Goal: Task Accomplishment & Management: Manage account settings

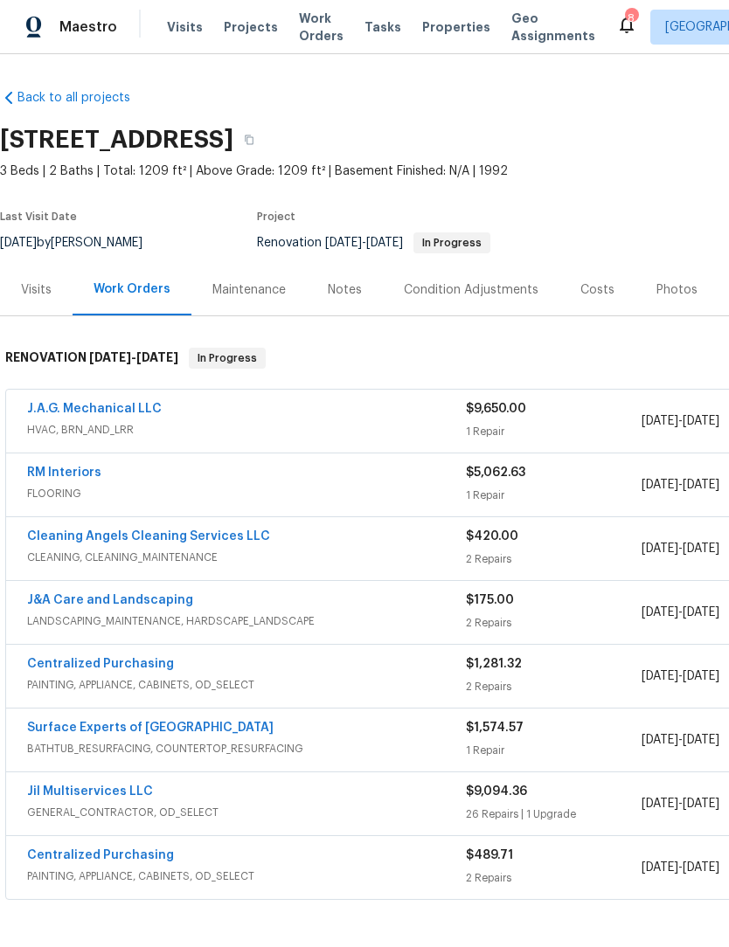
scroll to position [3, 0]
click at [305, 36] on span "Work Orders" at bounding box center [321, 27] width 45 height 35
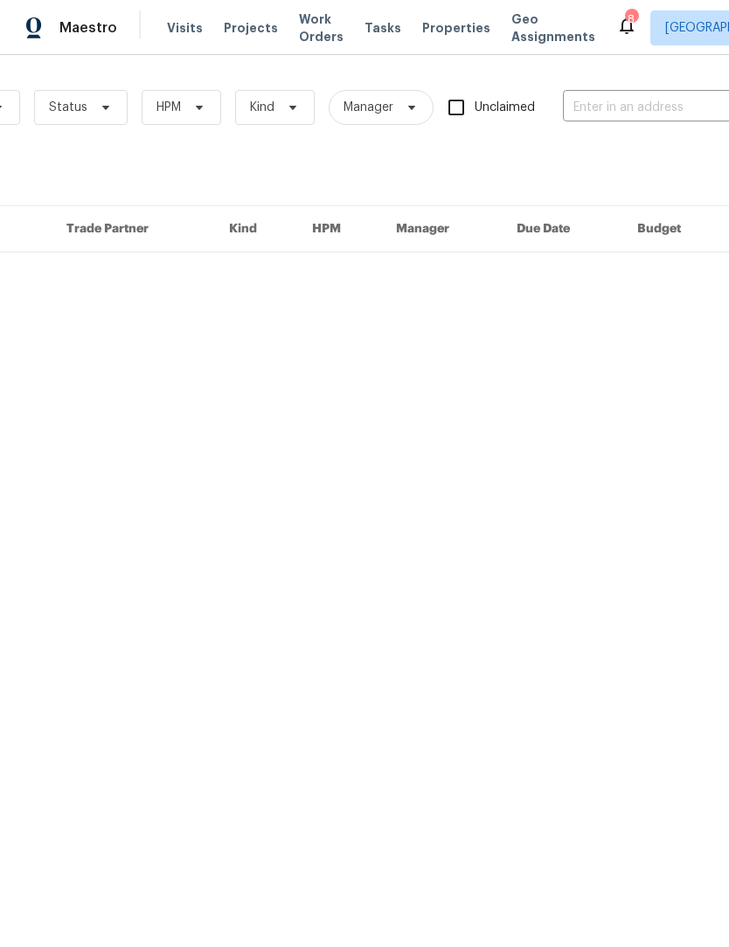
click at [569, 101] on input "text" at bounding box center [650, 107] width 175 height 27
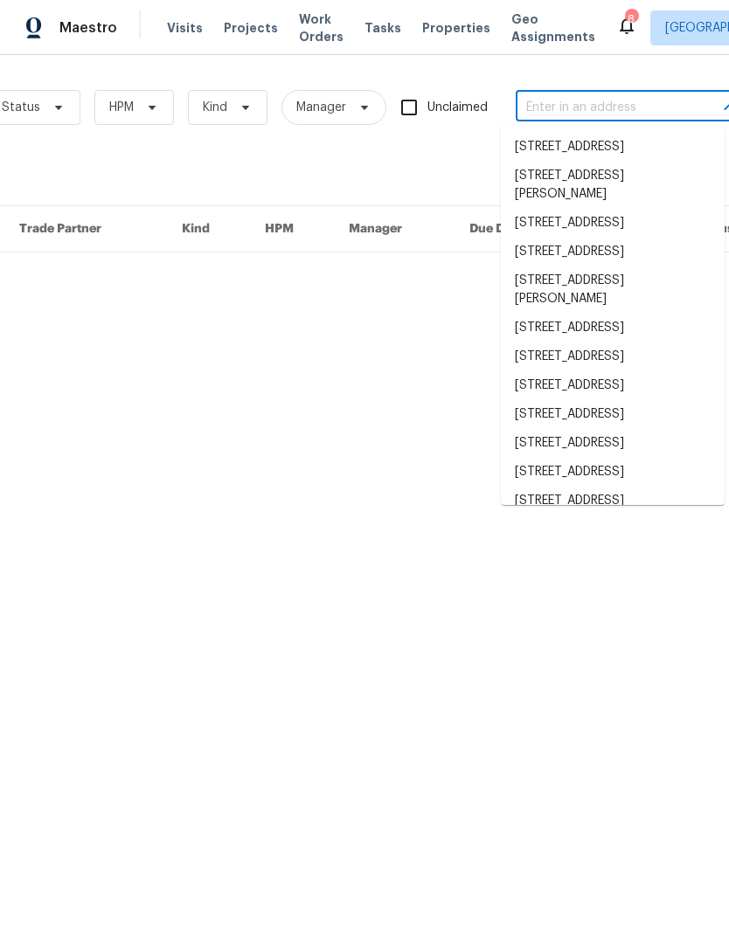
click at [546, 103] on input "text" at bounding box center [603, 107] width 175 height 27
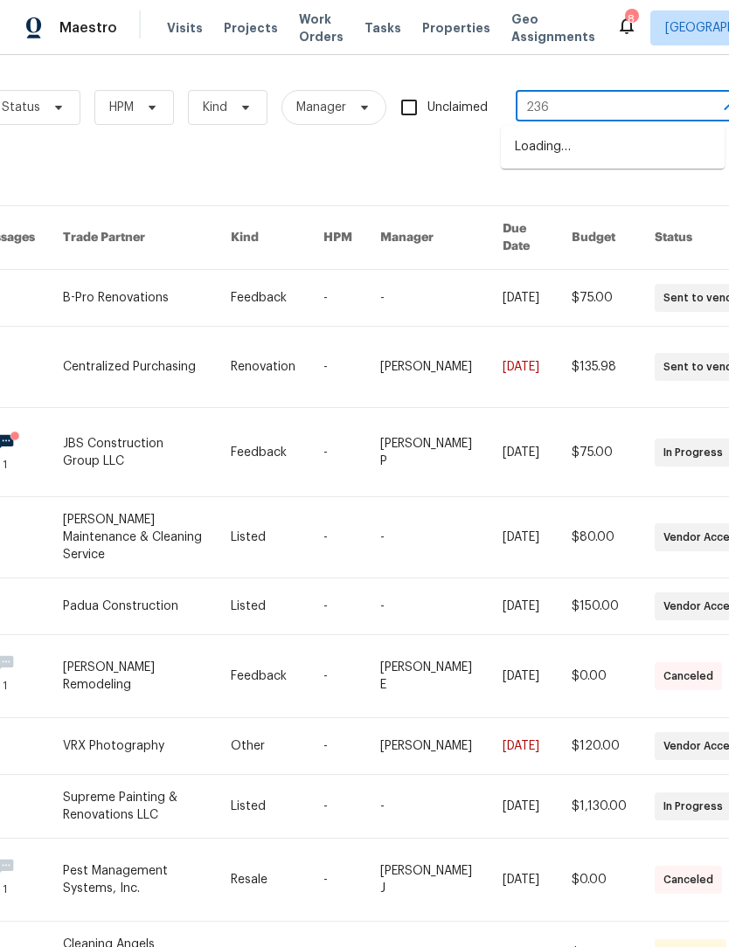
type input "236"
click at [589, 191] on li "236 Wandering Ln, Mocksville, NC 27028" at bounding box center [613, 176] width 224 height 29
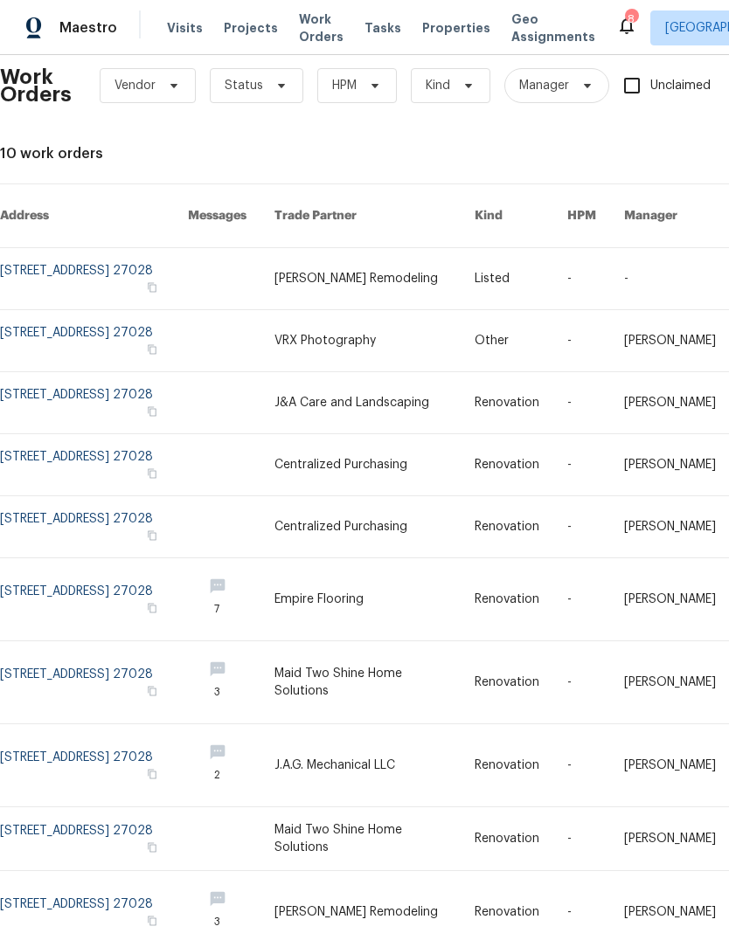
scroll to position [22, 0]
click at [40, 257] on link at bounding box center [94, 278] width 188 height 61
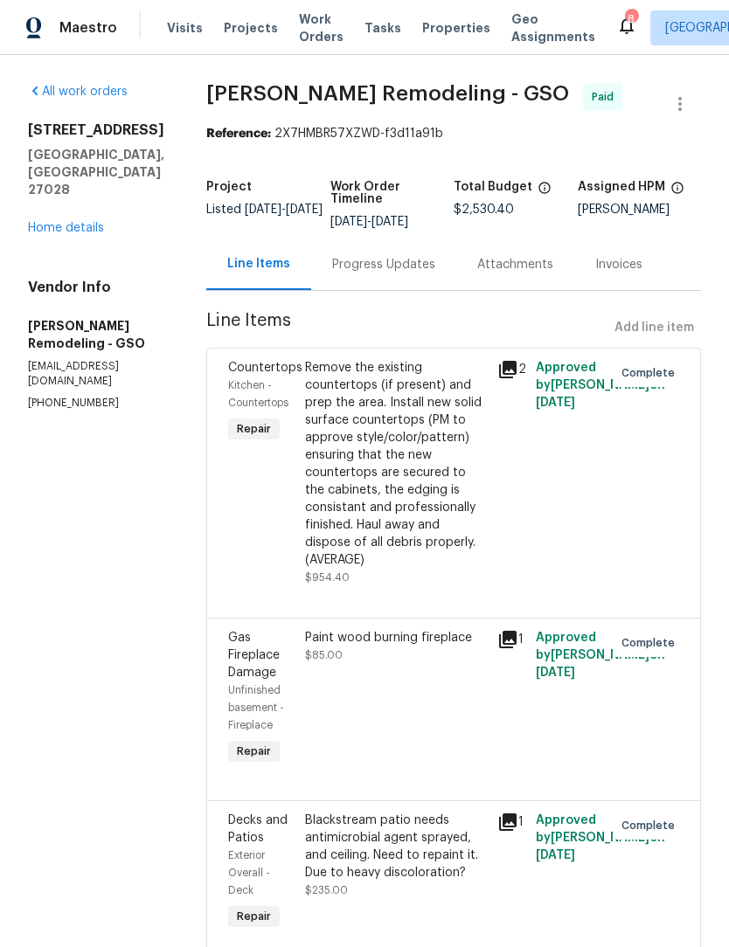
click at [72, 222] on link "Home details" at bounding box center [66, 228] width 76 height 12
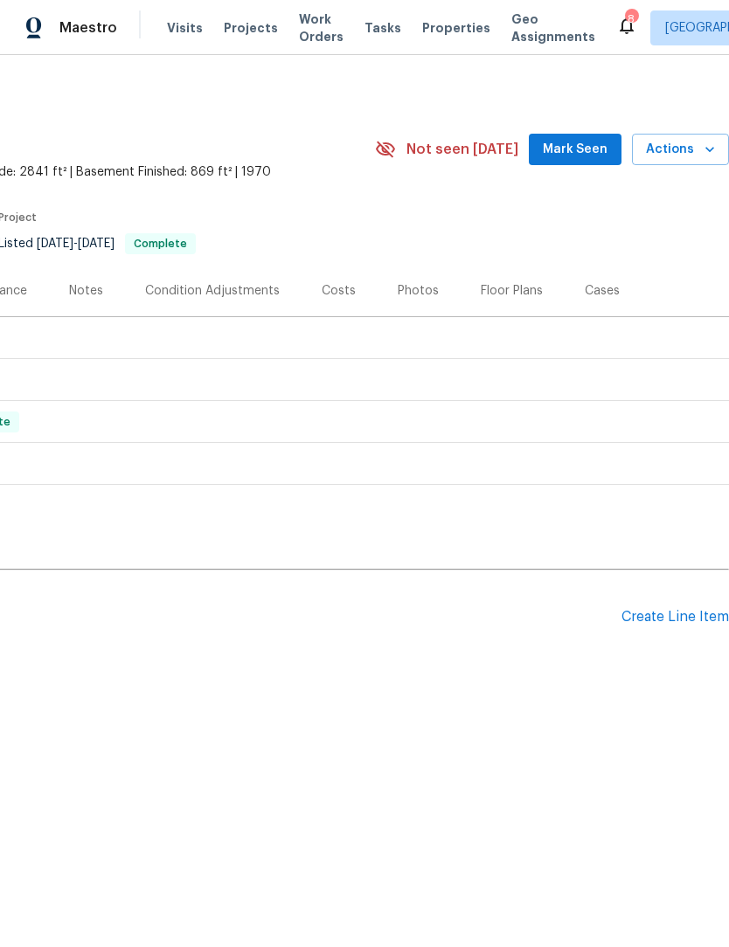
scroll to position [0, 259]
click at [573, 149] on span "Mark Seen" at bounding box center [575, 150] width 65 height 22
click at [686, 154] on span "Actions" at bounding box center [680, 150] width 69 height 22
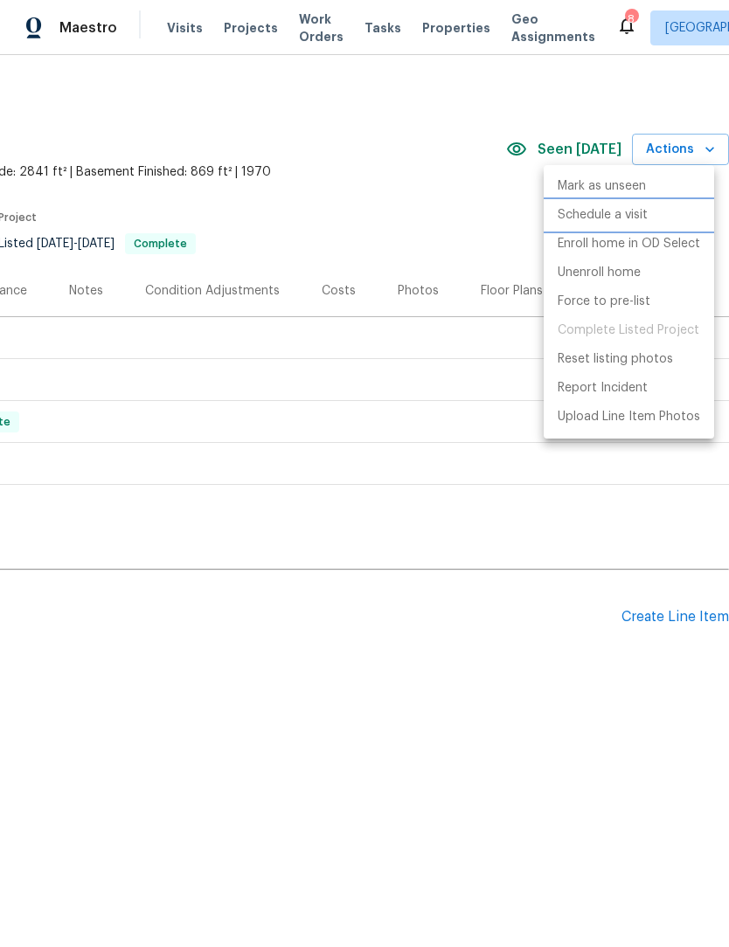
click at [638, 216] on p "Schedule a visit" at bounding box center [603, 215] width 90 height 18
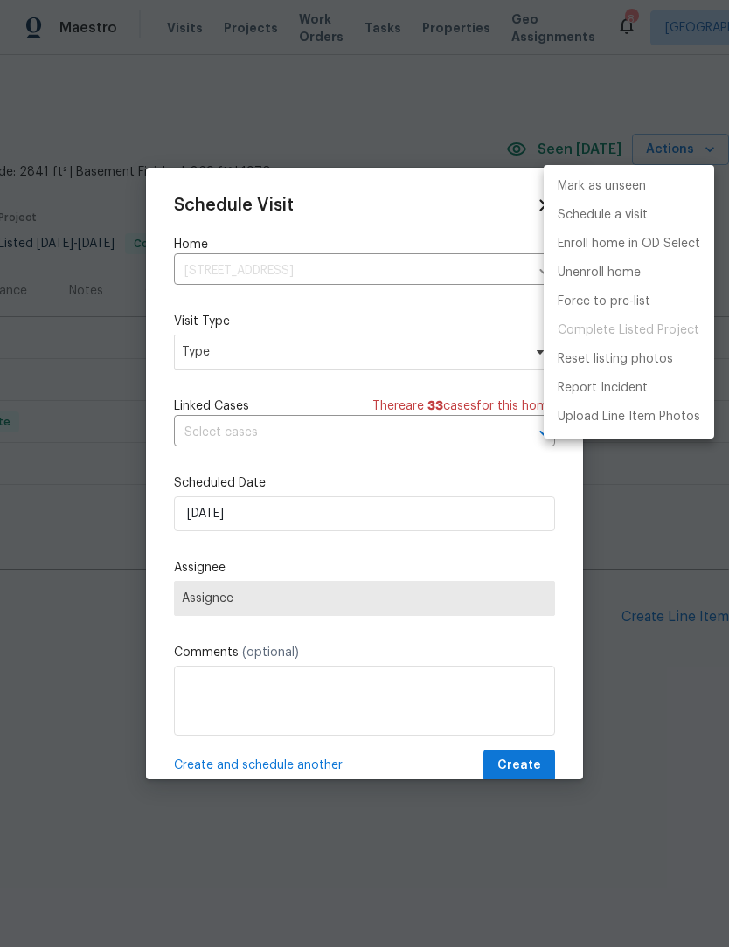
click at [322, 350] on div at bounding box center [364, 473] width 729 height 947
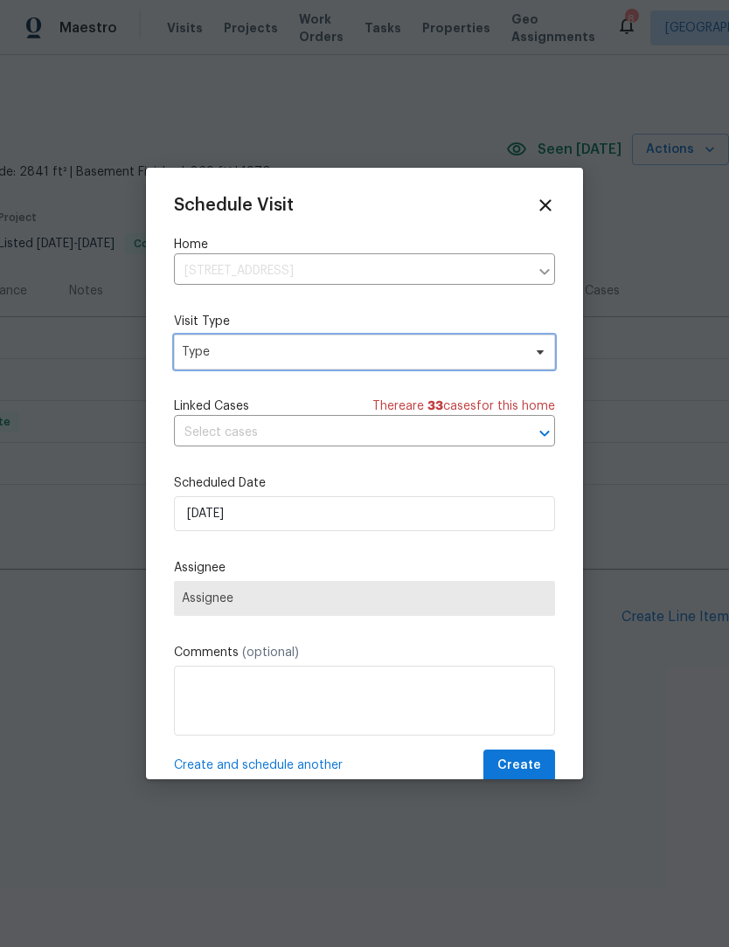
click at [357, 357] on span "Type" at bounding box center [352, 351] width 340 height 17
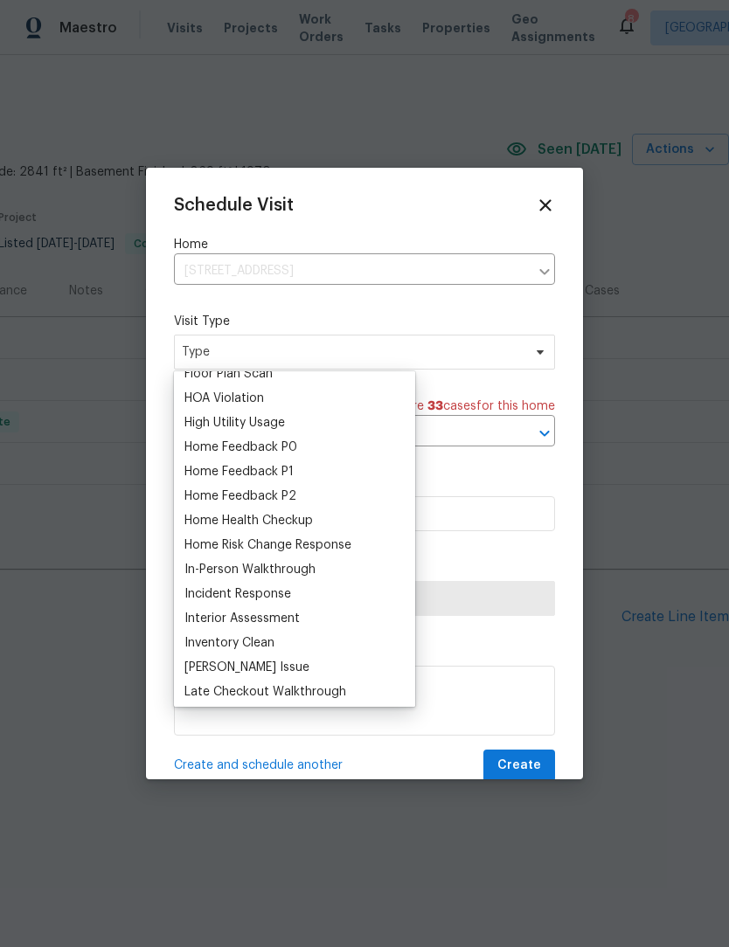
scroll to position [476, 0]
click at [302, 517] on div "Home Health Checkup" at bounding box center [248, 522] width 128 height 17
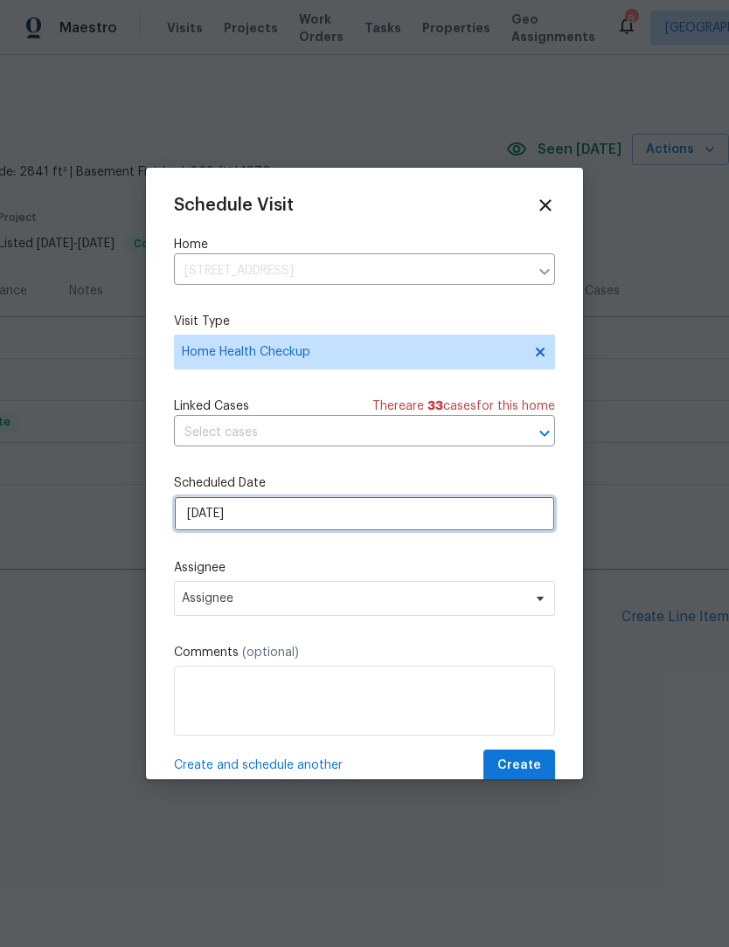
click at [299, 525] on input "[DATE]" at bounding box center [364, 513] width 381 height 35
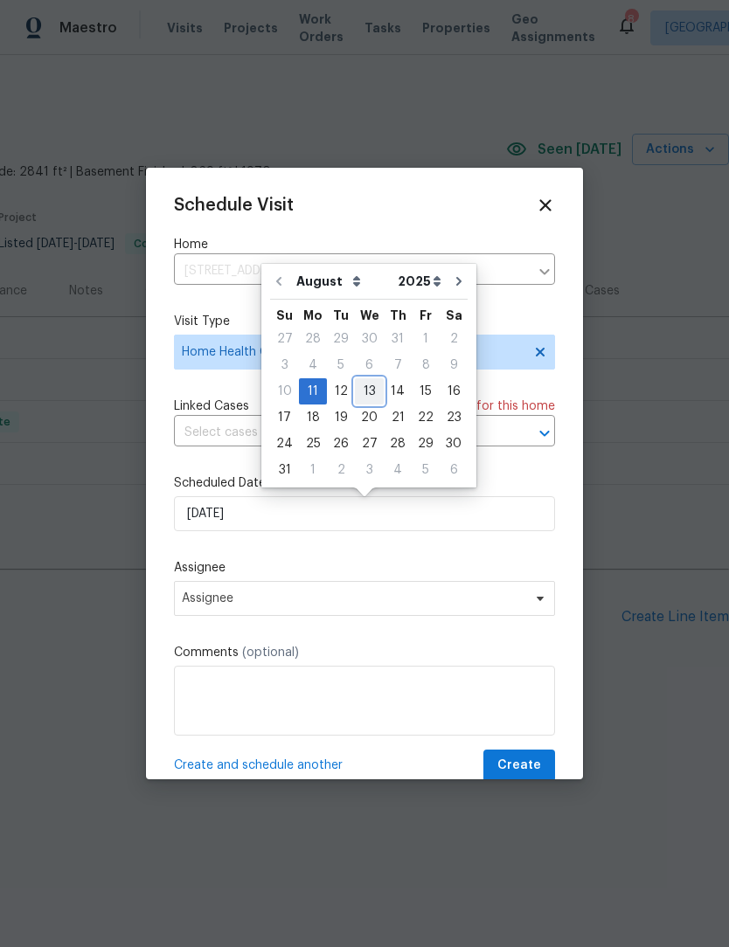
click at [374, 394] on div "13" at bounding box center [369, 391] width 29 height 24
type input "[DATE]"
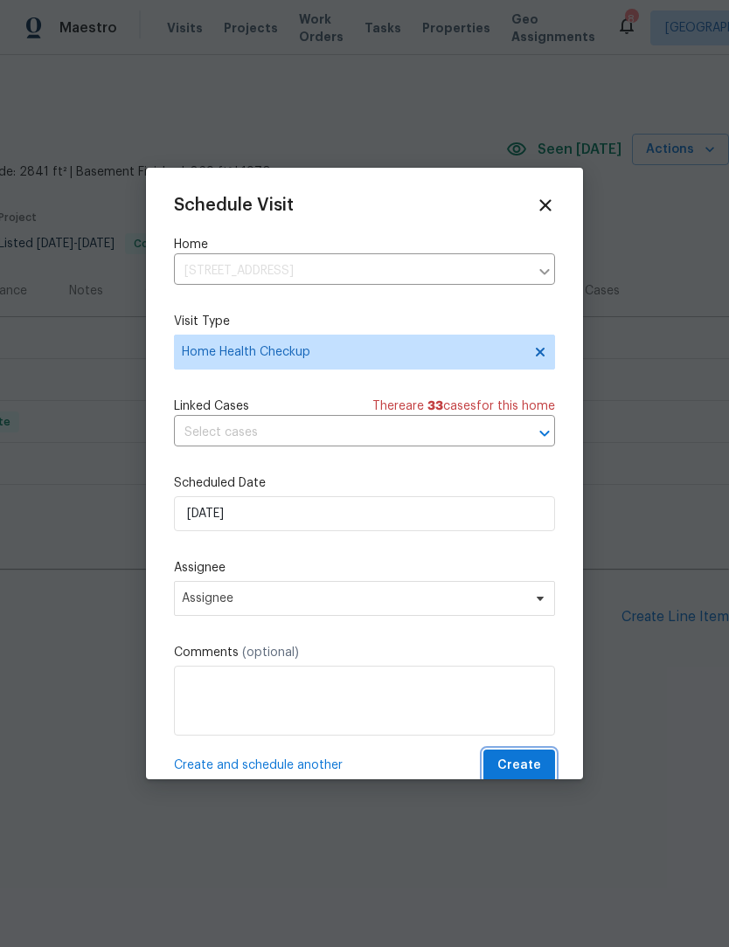
click at [521, 768] on span "Create" at bounding box center [519, 766] width 44 height 22
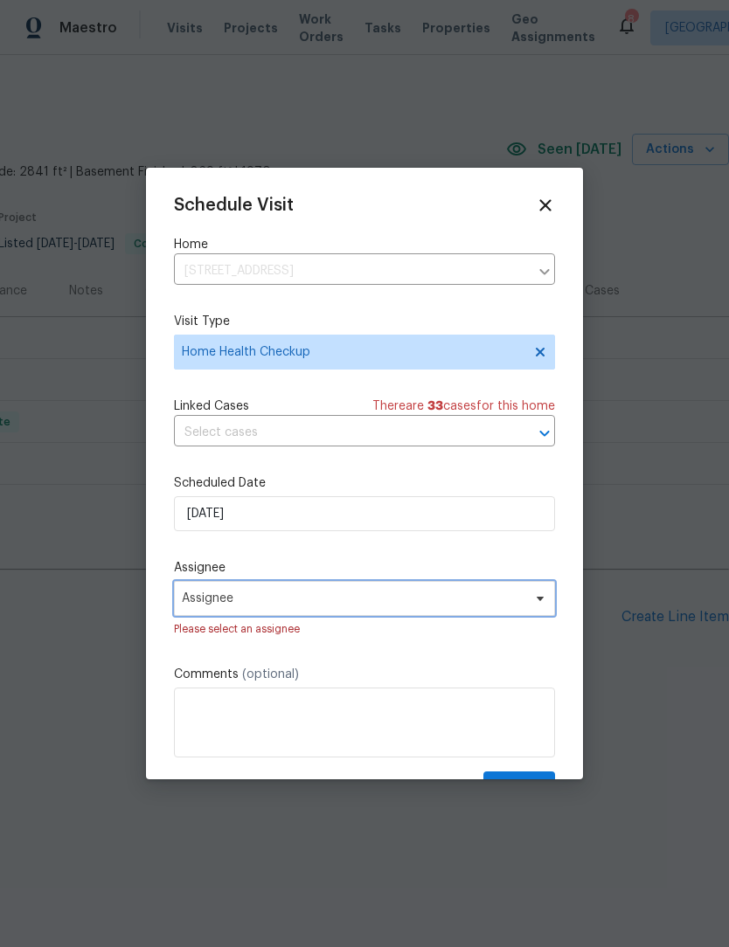
click at [305, 614] on span "Assignee" at bounding box center [364, 598] width 381 height 35
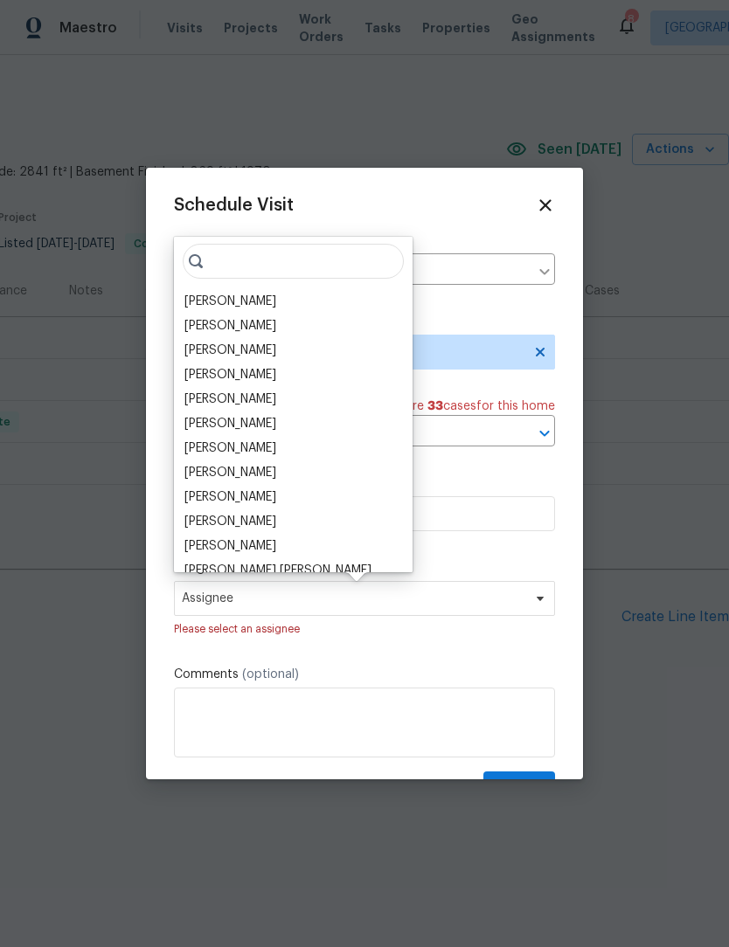
click at [218, 293] on div "[PERSON_NAME]" at bounding box center [230, 301] width 92 height 17
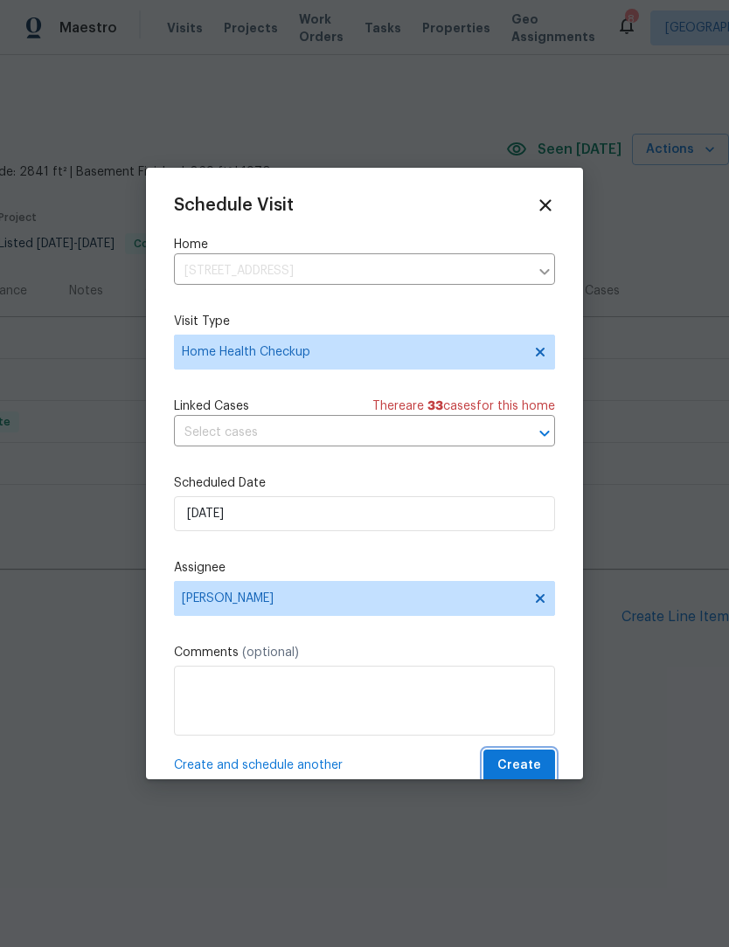
click at [537, 762] on span "Create" at bounding box center [519, 766] width 44 height 22
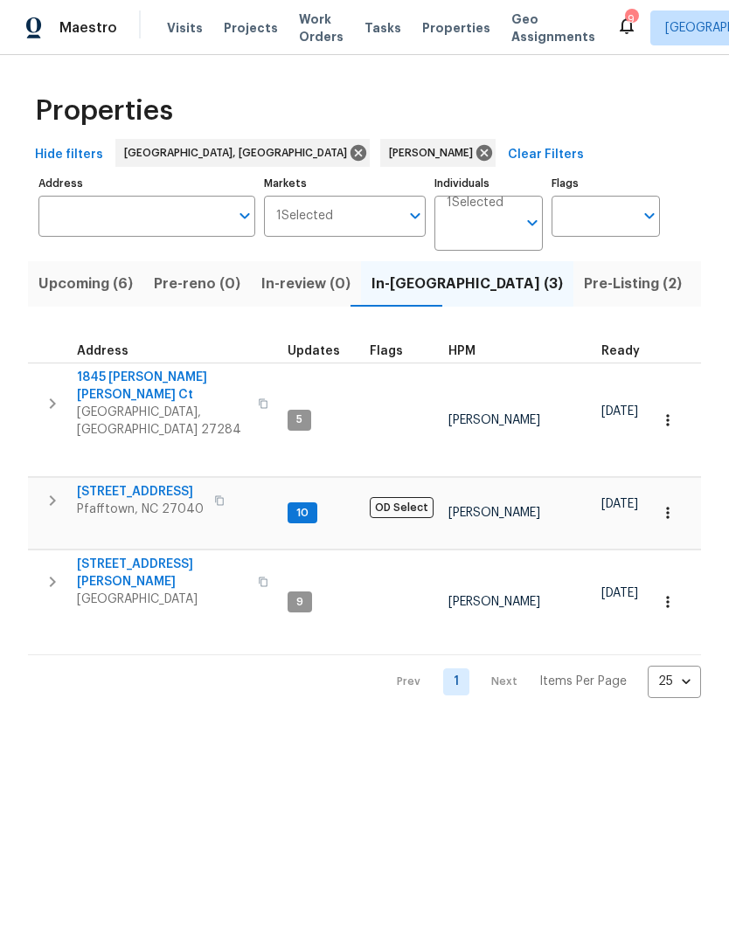
click at [103, 556] on span "315 Torey Pines Ct" at bounding box center [162, 573] width 170 height 35
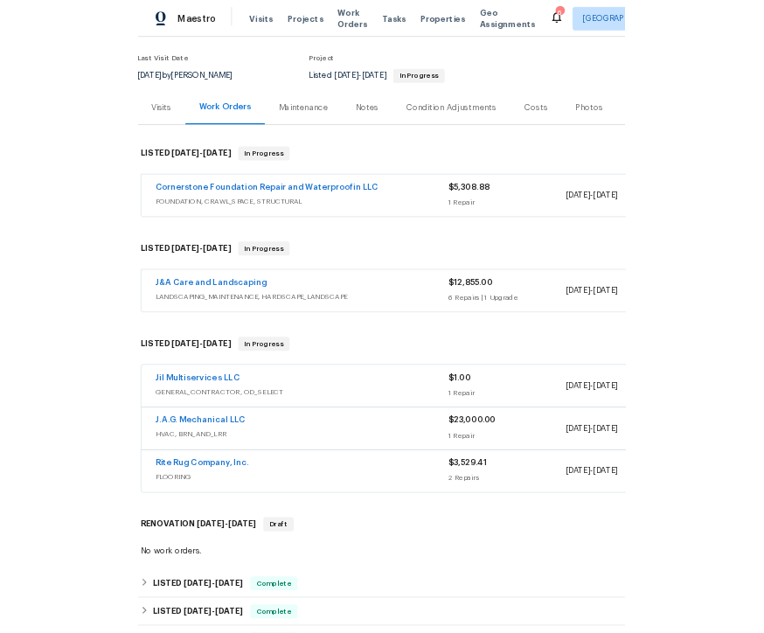
scroll to position [58, 277]
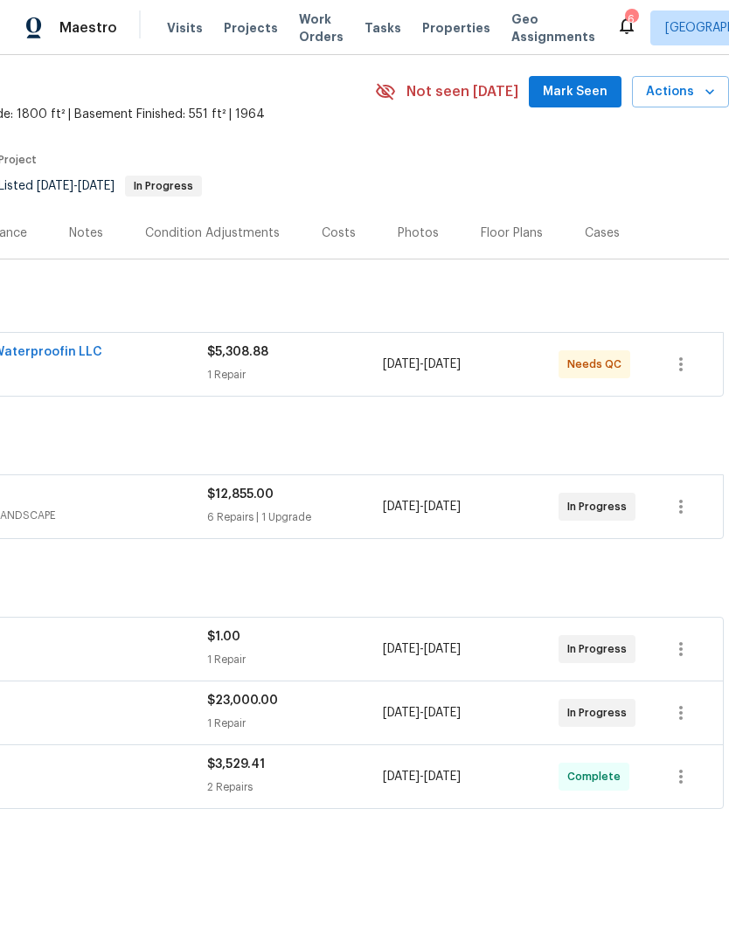
click at [250, 909] on div "No work orders." at bounding box center [235, 897] width 988 height 26
click at [577, 15] on div "Visits Projects Work Orders Tasks Properties Geo Assignments" at bounding box center [391, 27] width 449 height 35
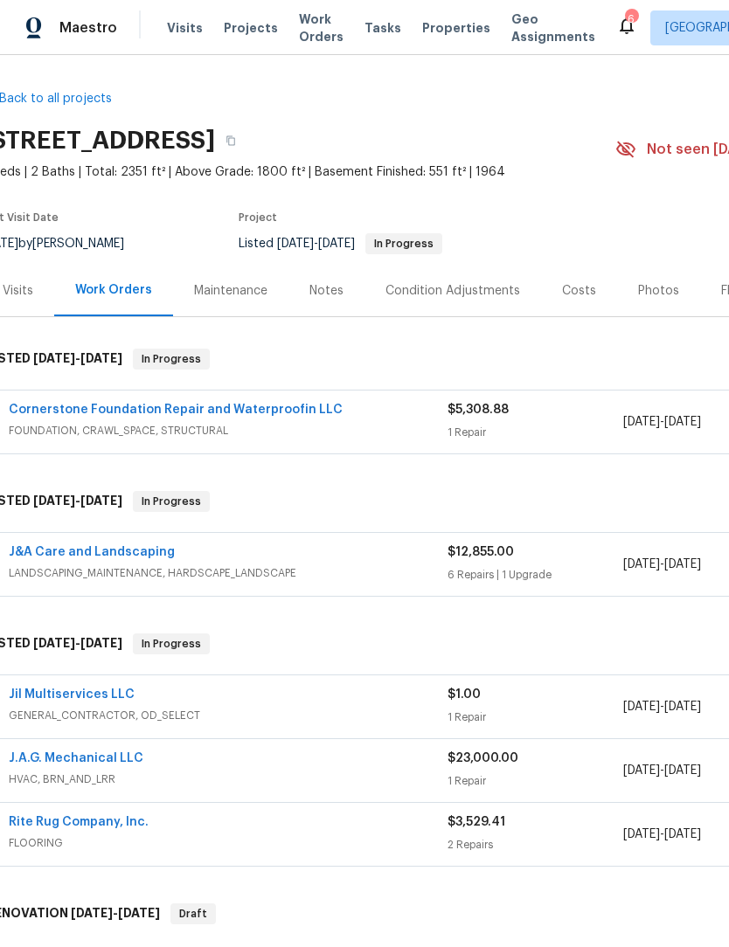
scroll to position [0, 18]
click at [326, 287] on div "Notes" at bounding box center [326, 290] width 34 height 17
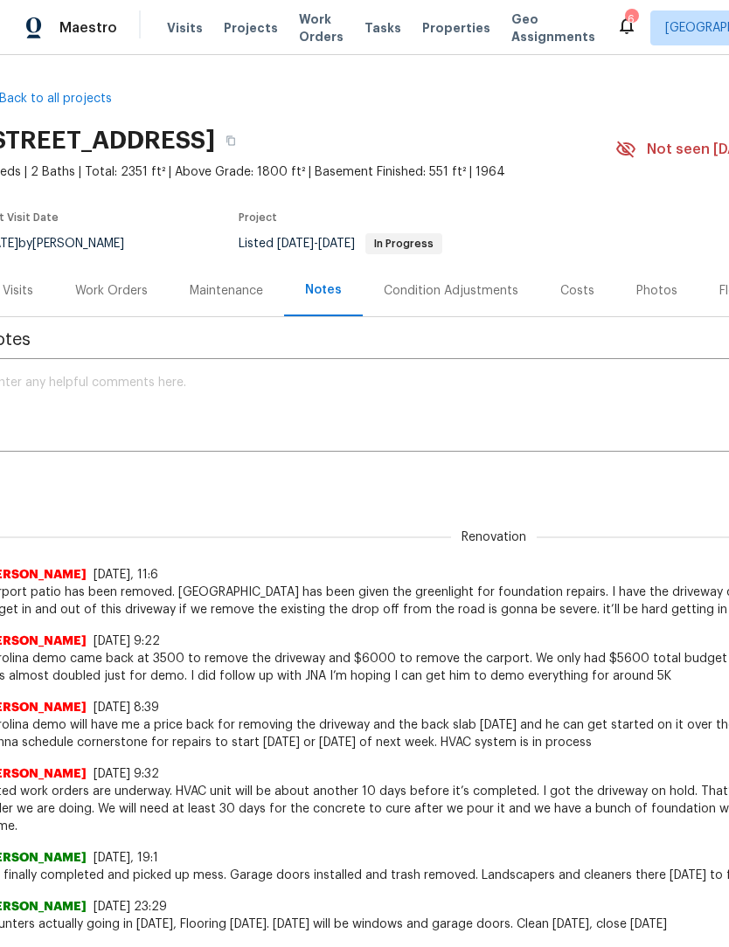
click at [87, 405] on textarea at bounding box center [475, 407] width 967 height 61
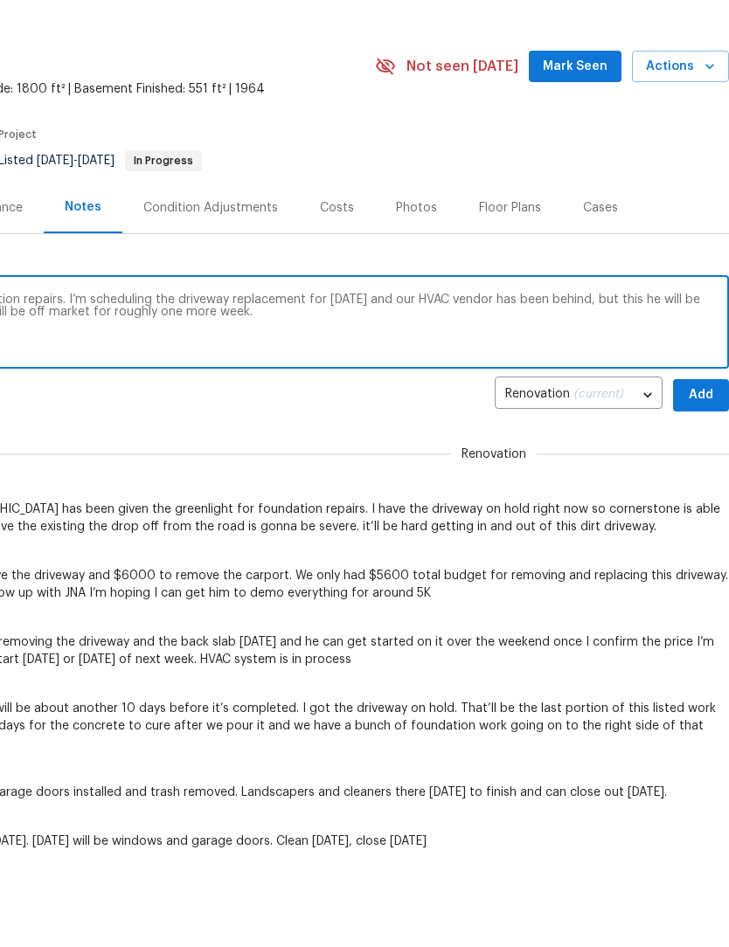
scroll to position [0, 259]
type textarea "Cortisol is completed with foundation repairs. I’m scheduling the driveway repl…"
click at [701, 392] on span "Add" at bounding box center [701, 396] width 28 height 22
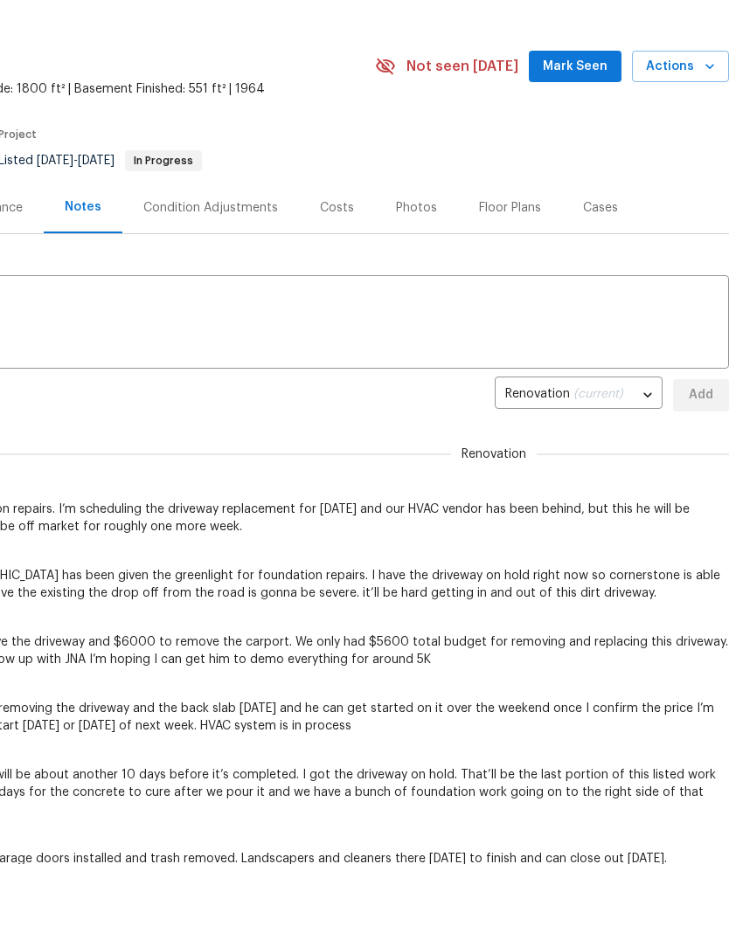
click at [586, 63] on span "Mark Seen" at bounding box center [575, 67] width 65 height 22
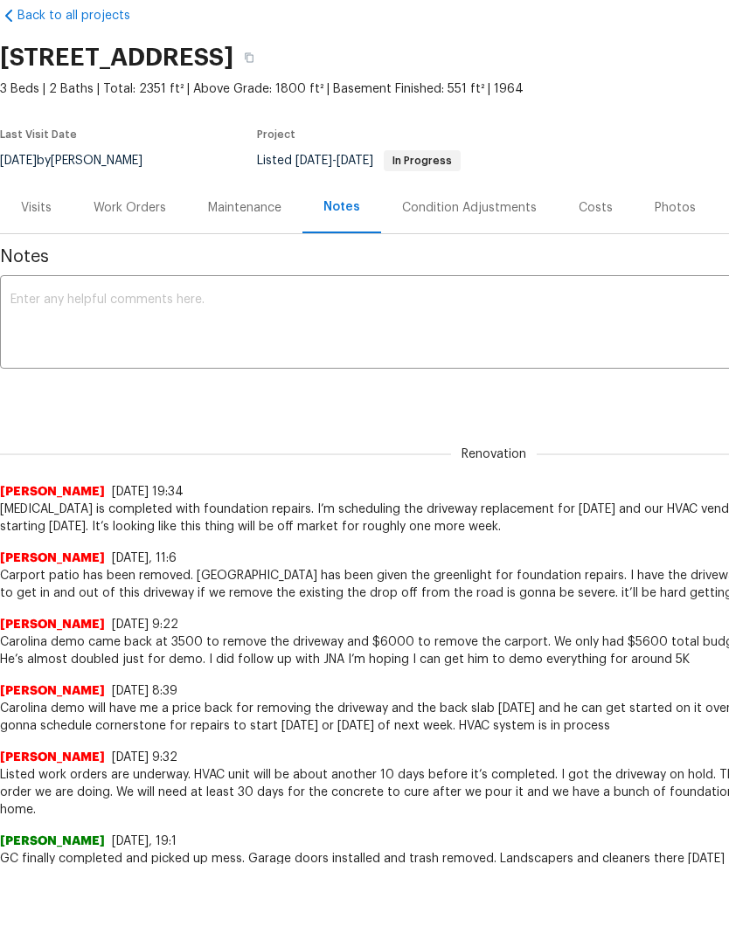
scroll to position [0, 0]
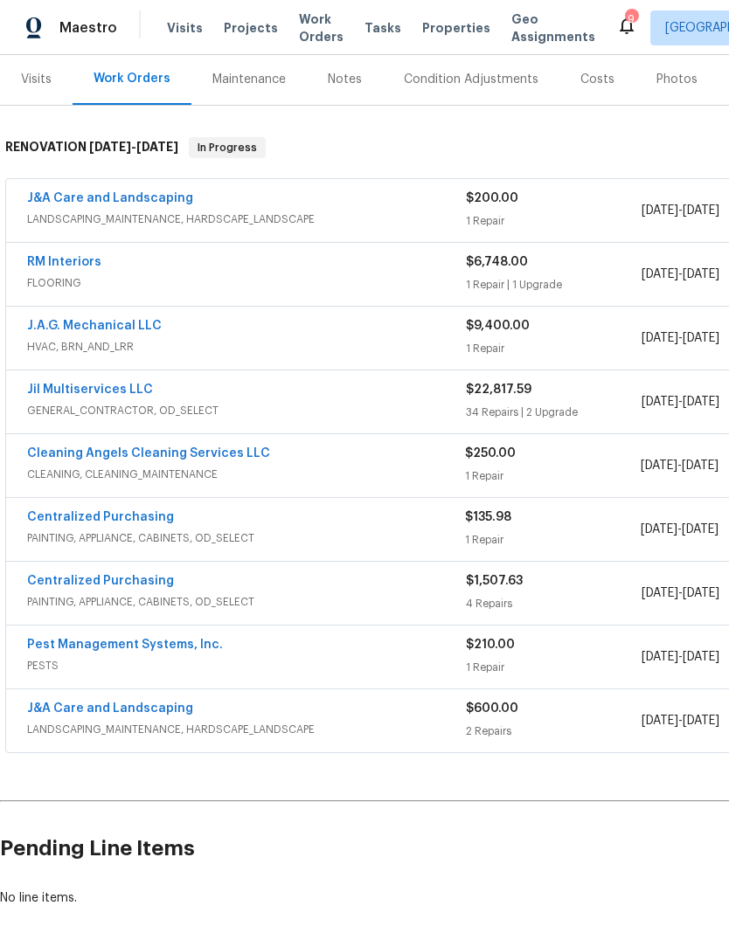
scroll to position [229, 0]
click at [32, 447] on div "Cleaning Angels Cleaning Services LLC" at bounding box center [246, 455] width 438 height 21
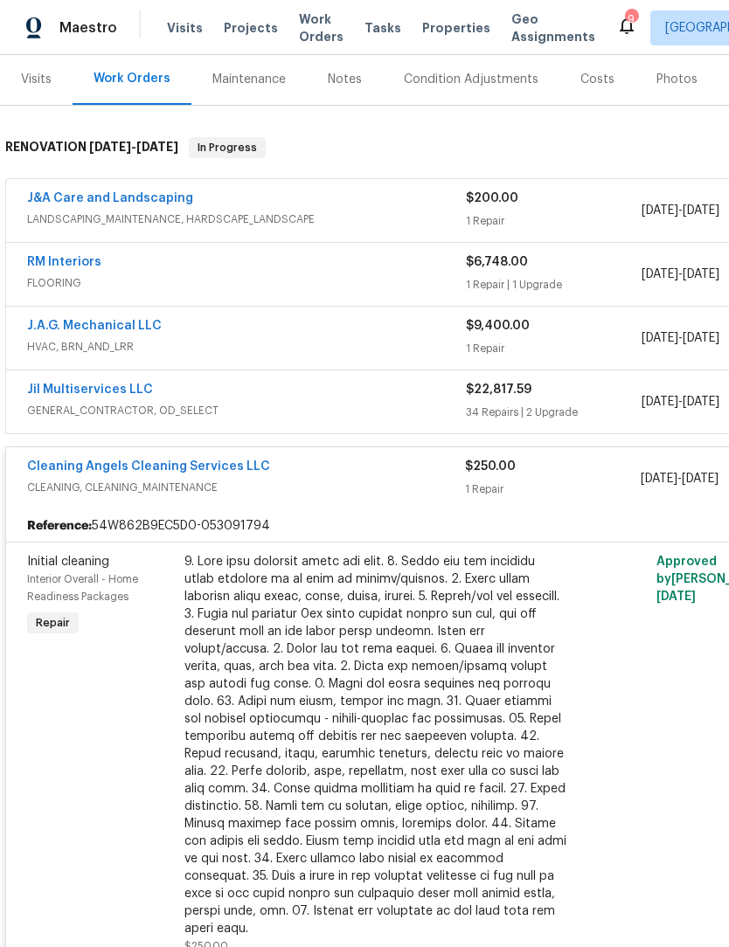
click at [60, 461] on link "Cleaning Angels Cleaning Services LLC" at bounding box center [148, 467] width 243 height 12
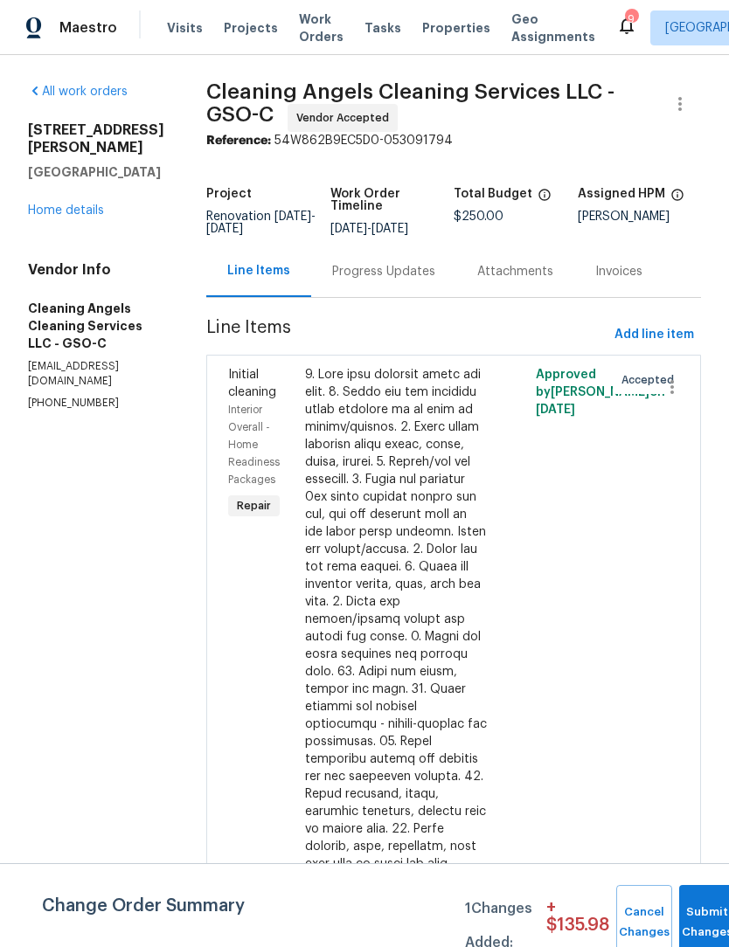
click at [376, 281] on div "Progress Updates" at bounding box center [383, 271] width 103 height 17
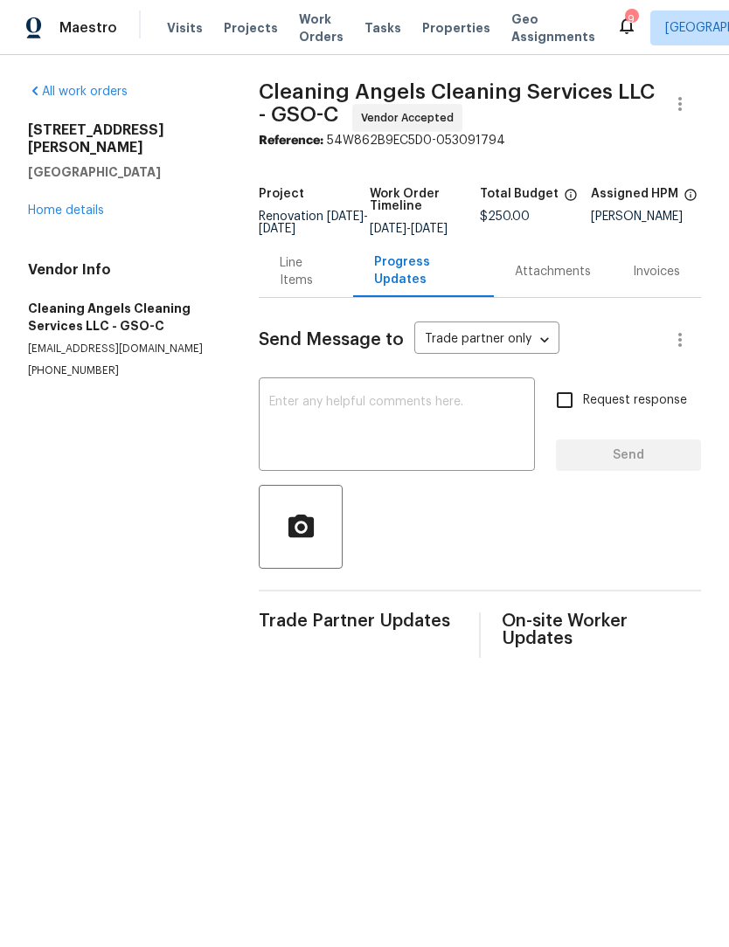
click at [349, 416] on textarea at bounding box center [396, 426] width 255 height 61
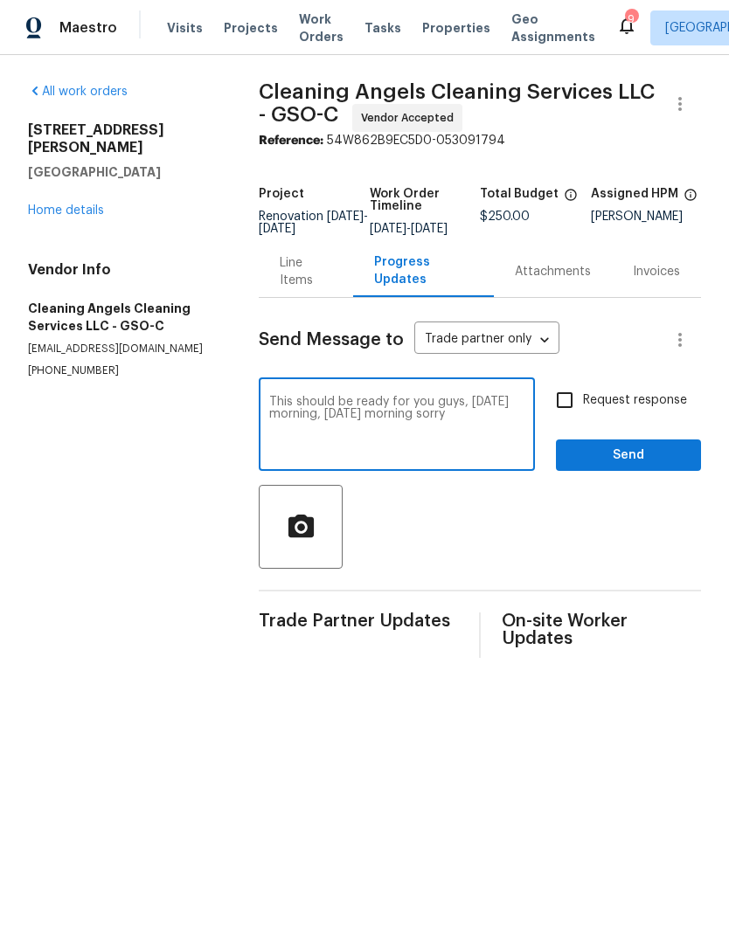
click at [515, 420] on textarea "This should be ready for you guys, Thursday morning, Wednesday morning sorry" at bounding box center [396, 426] width 255 height 61
click at [322, 432] on textarea "This should be ready for you guys, Thursday morning, Wednesday morning sorry" at bounding box center [396, 426] width 255 height 61
click at [405, 429] on textarea "This should be ready for you guys, Wednesday morning sorry" at bounding box center [396, 426] width 255 height 61
type textarea "This should be ready for you guys, Wednesday morning"
click at [571, 407] on input "Request response" at bounding box center [564, 400] width 37 height 37
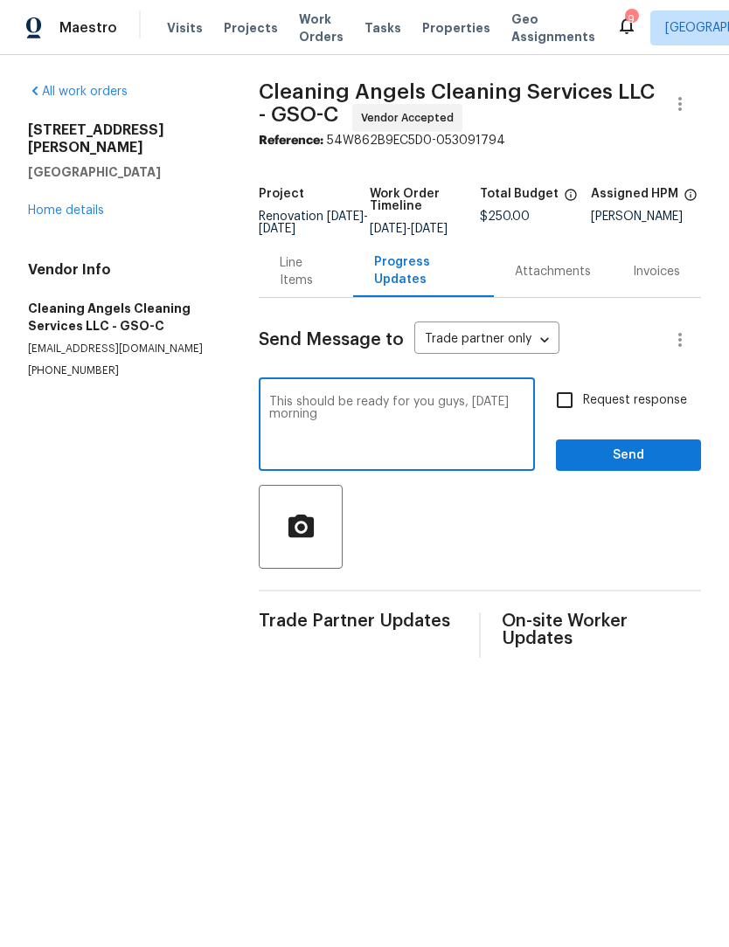
checkbox input "true"
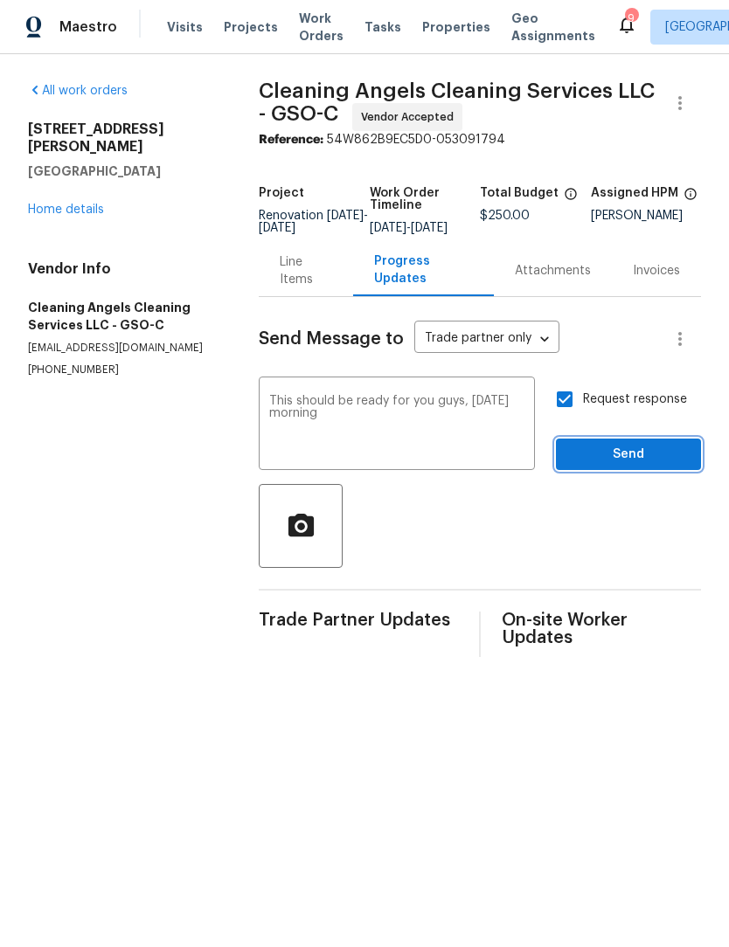
click at [645, 467] on span "Send" at bounding box center [628, 456] width 117 height 22
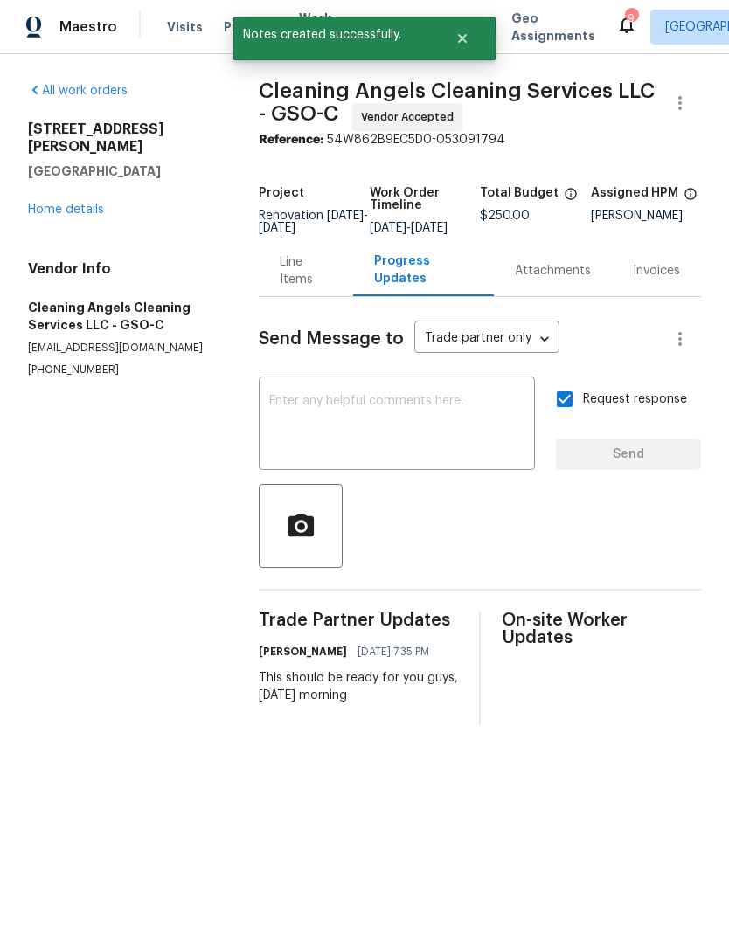
click at [63, 205] on link "Home details" at bounding box center [66, 211] width 76 height 12
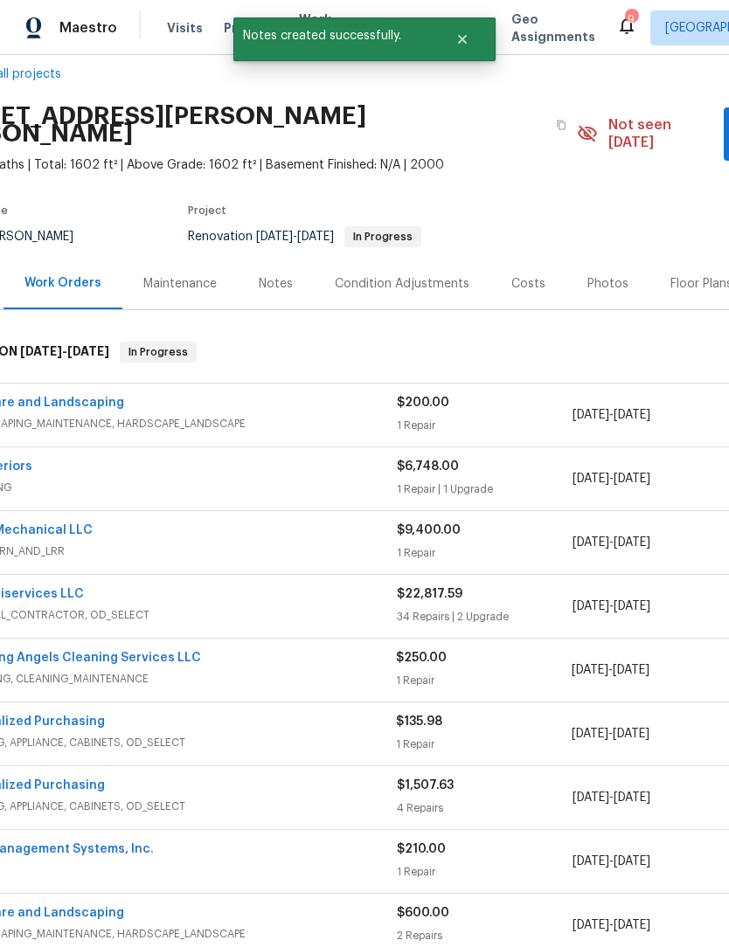
scroll to position [24, 41]
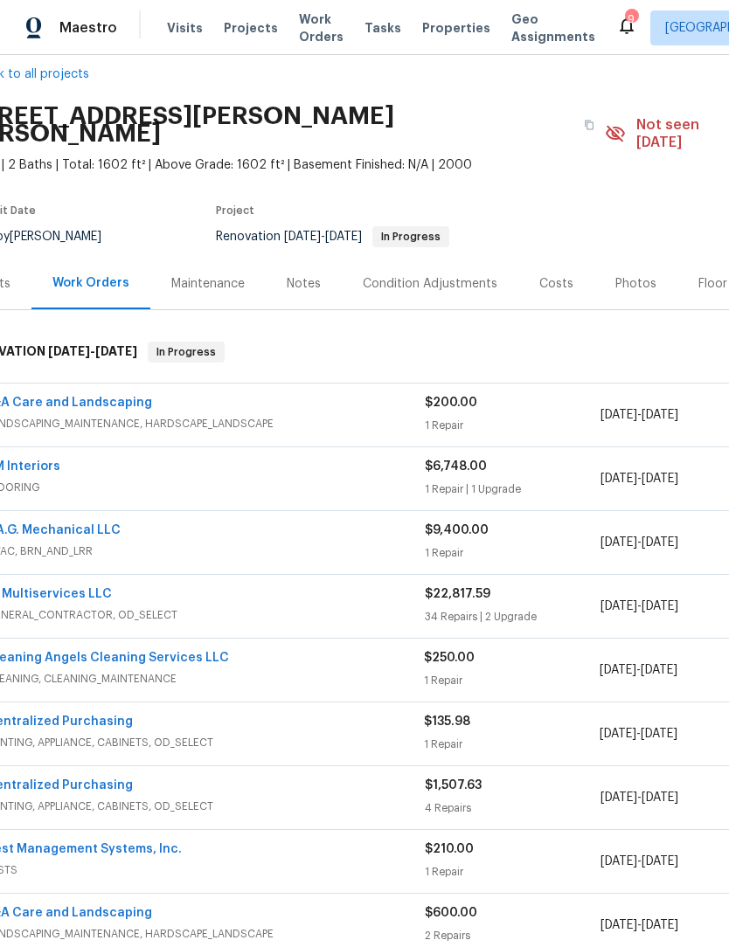
click at [104, 397] on link "J&A Care and Landscaping" at bounding box center [69, 403] width 166 height 12
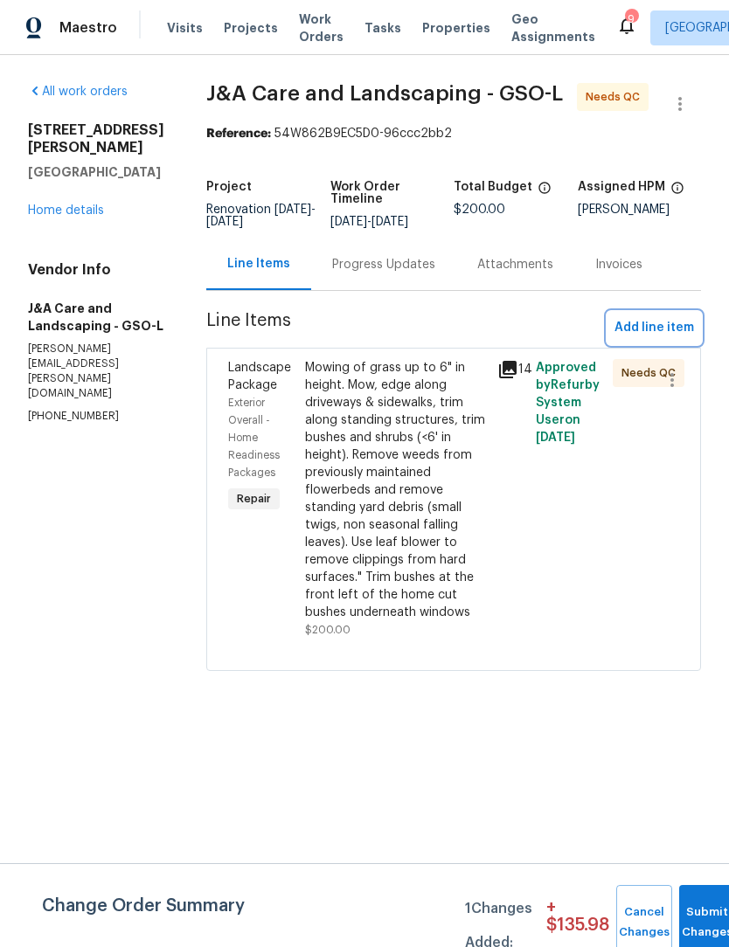
click at [660, 339] on span "Add line item" at bounding box center [654, 328] width 80 height 22
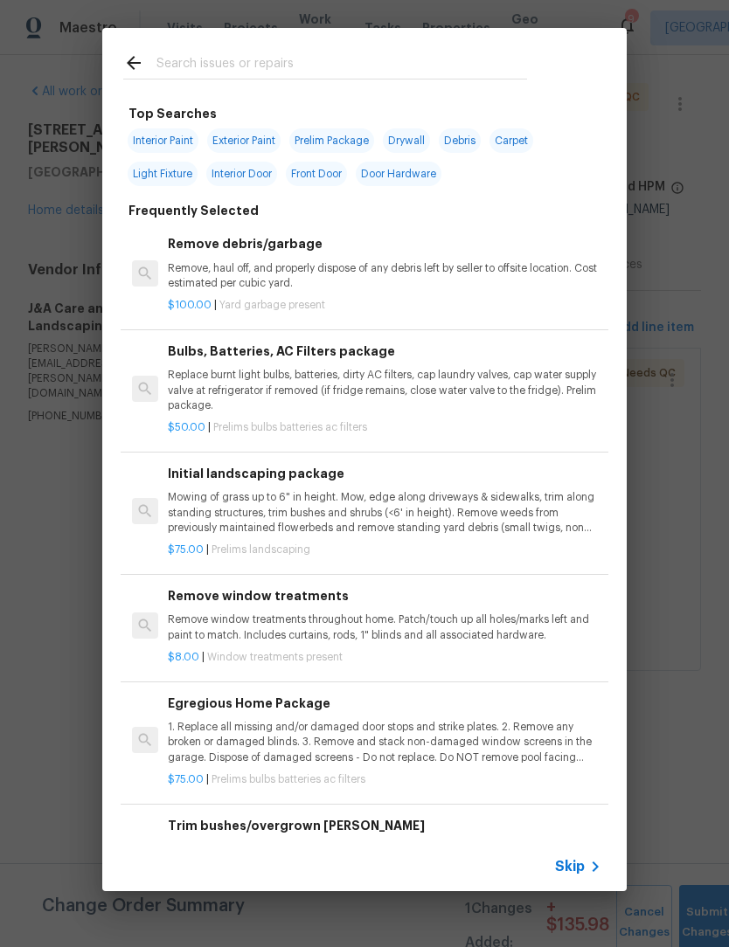
click at [399, 524] on p "Mowing of grass up to 6" in height. Mow, edge along driveways & sidewalks, trim…" at bounding box center [384, 512] width 433 height 45
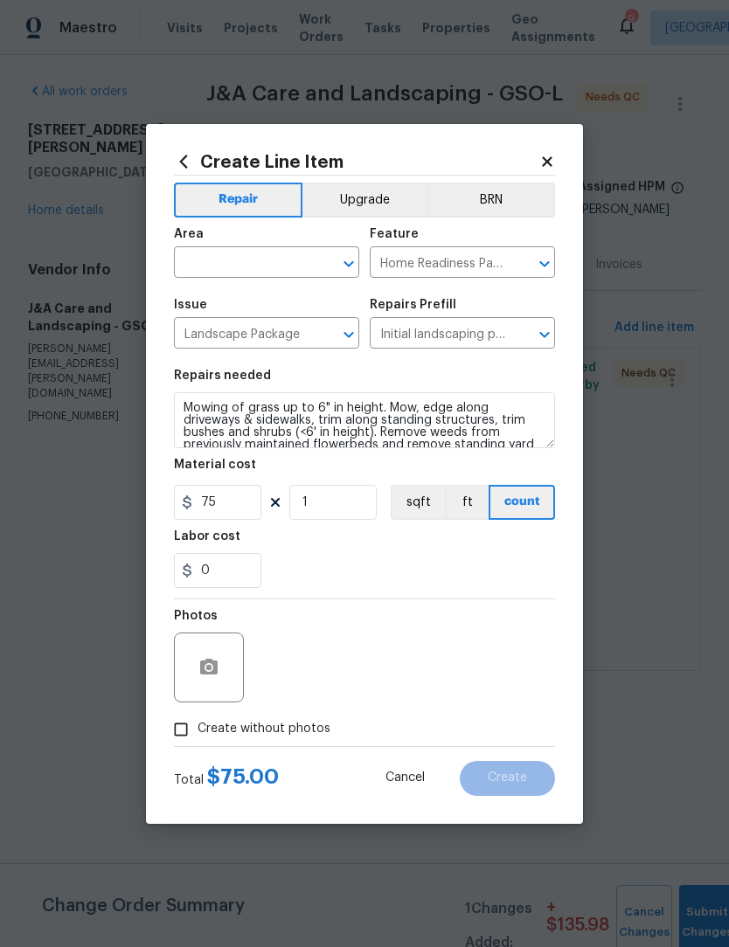
click at [190, 265] on input "text" at bounding box center [242, 264] width 136 height 27
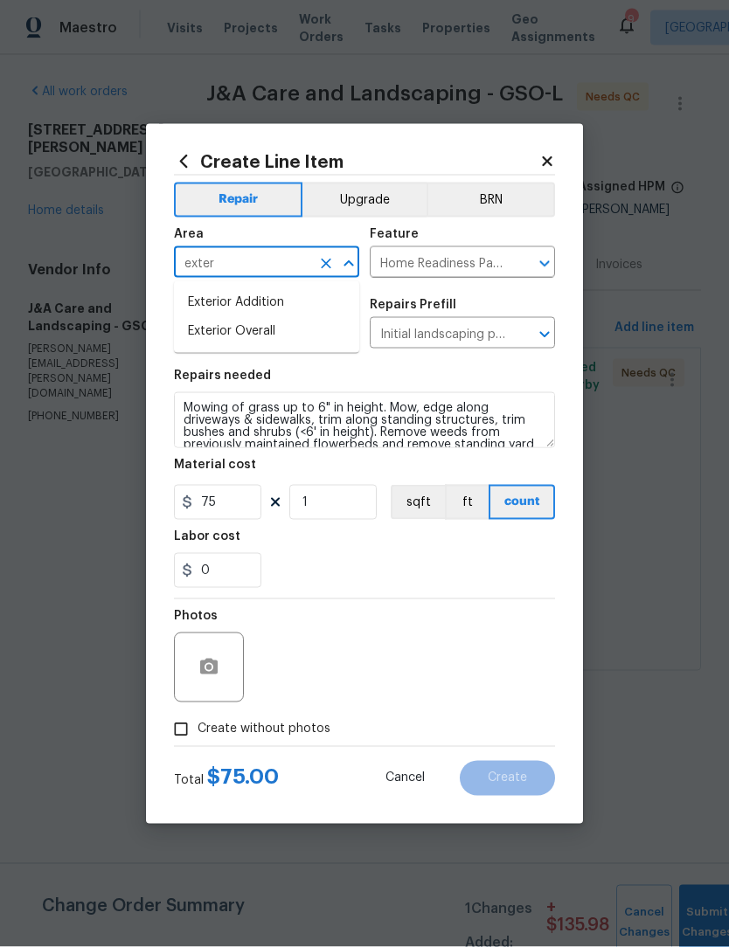
click at [268, 339] on li "Exterior Overall" at bounding box center [266, 331] width 185 height 29
type input "Exterior Overall"
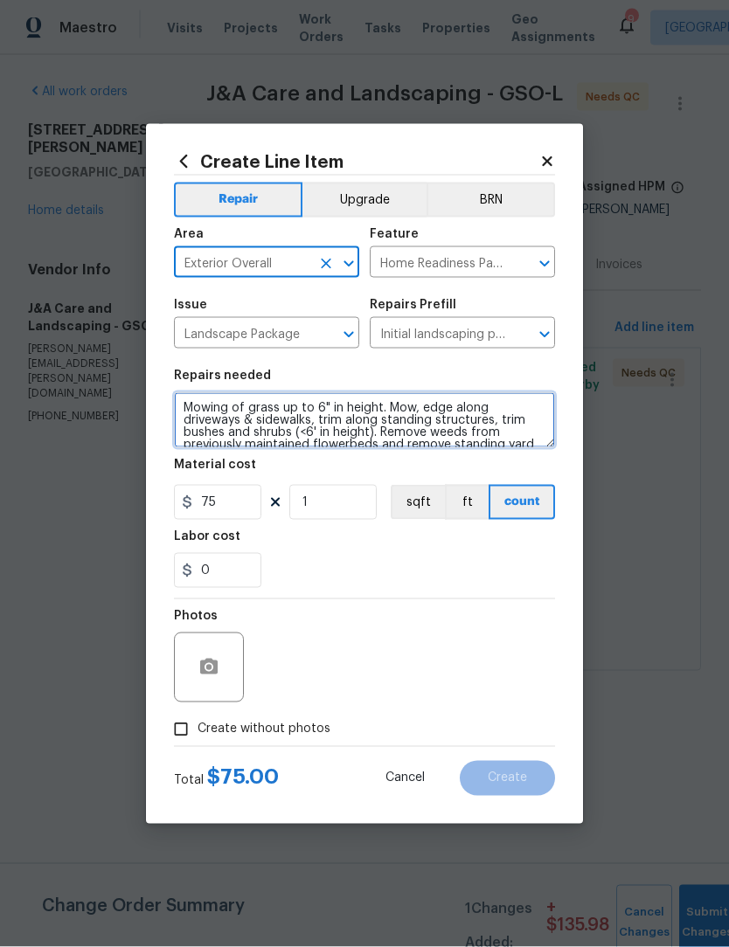
click at [210, 406] on textarea "Mowing of grass up to 6" in height. Mow, edge along driveways & sidewalks, trim…" at bounding box center [364, 420] width 381 height 56
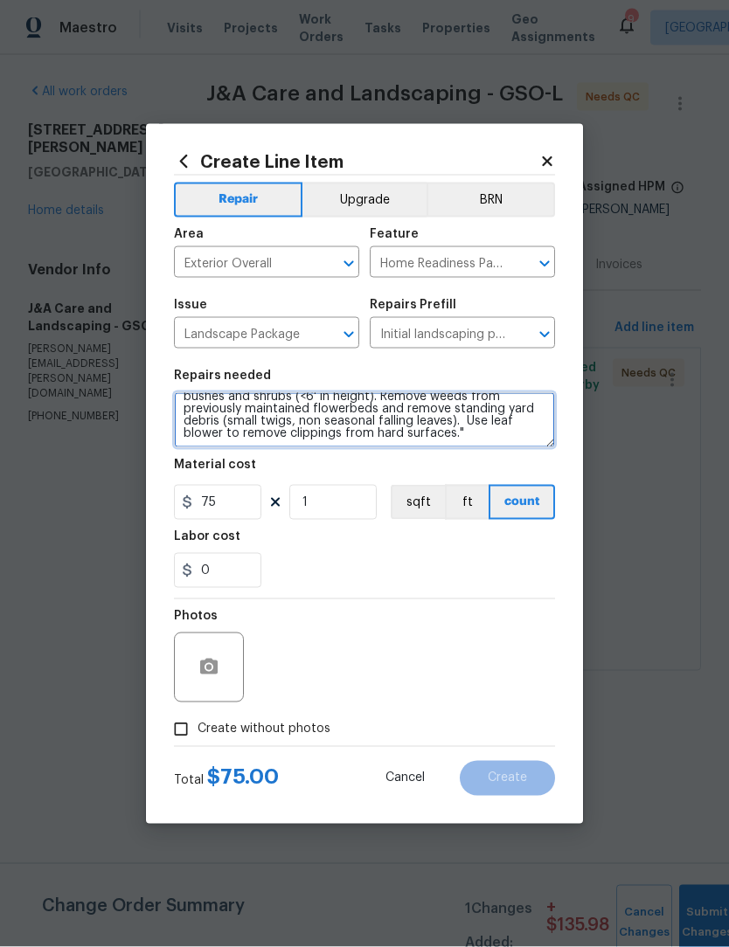
scroll to position [37, 0]
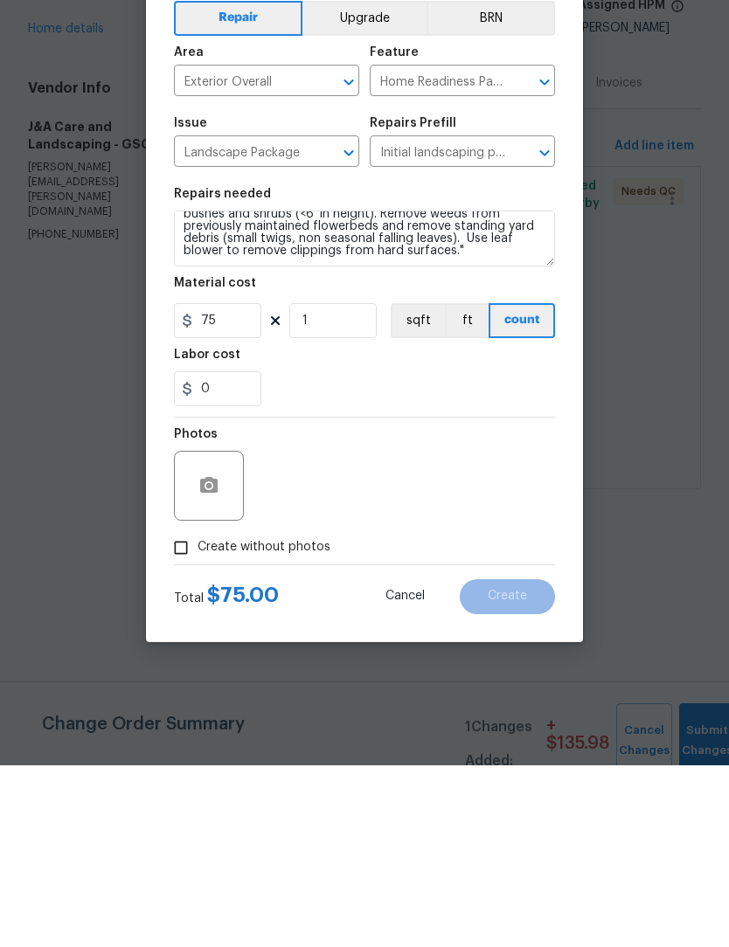
click at [197, 713] on input "Create without photos" at bounding box center [180, 729] width 33 height 33
checkbox input "true"
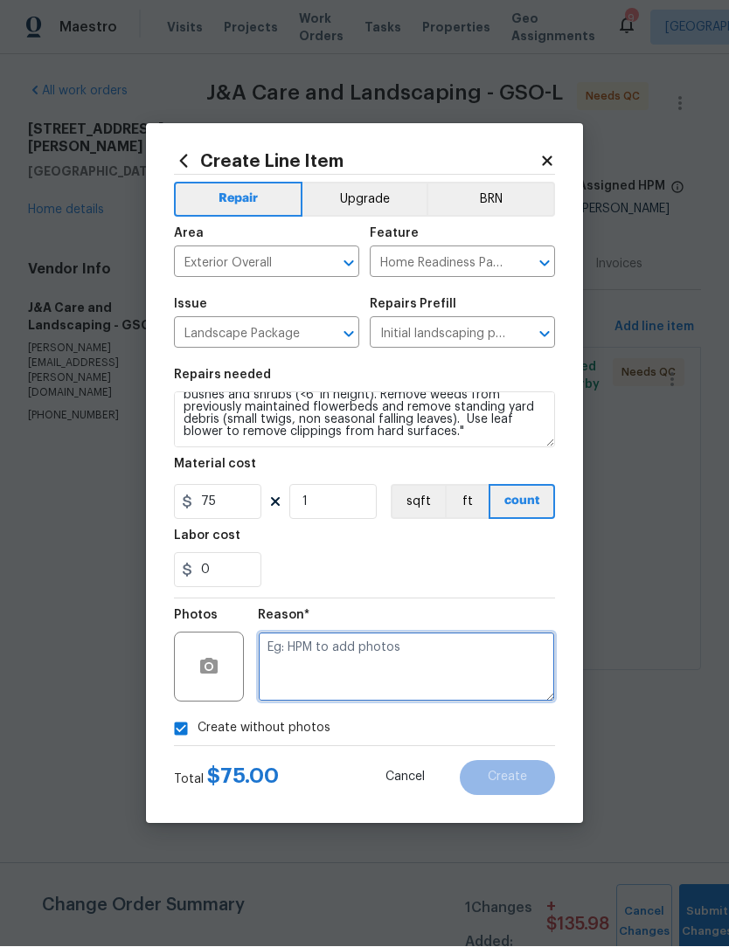
click at [316, 662] on textarea at bounding box center [406, 668] width 297 height 70
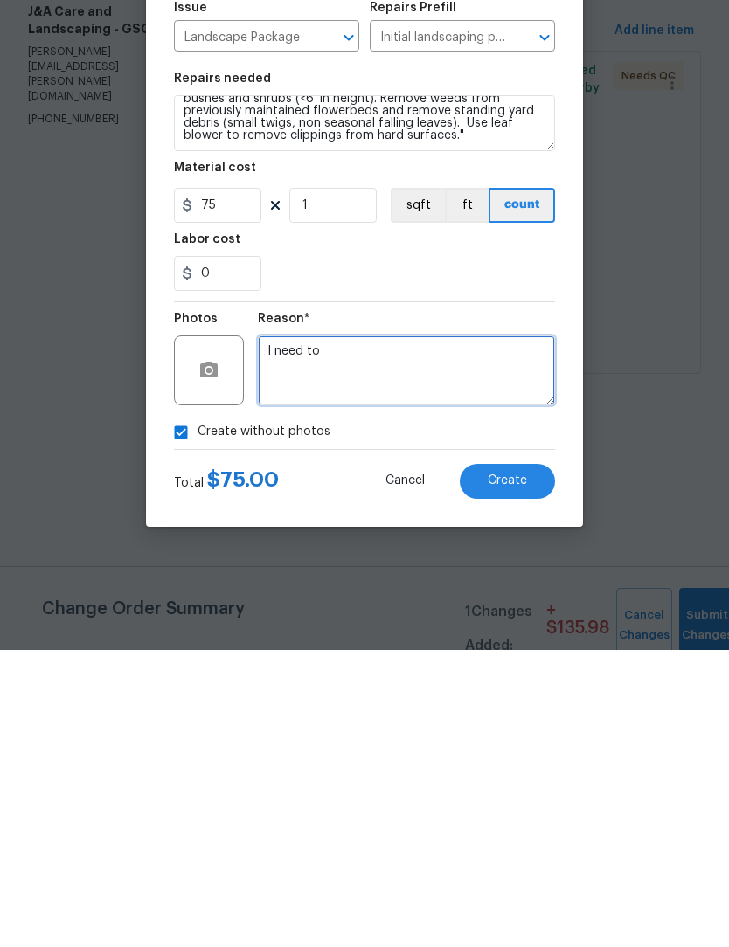
scroll to position [0, 0]
type textarea "I need to get your card one more time we’ve had a lot of rain this past week an…"
click at [514, 772] on span "Create" at bounding box center [507, 778] width 39 height 13
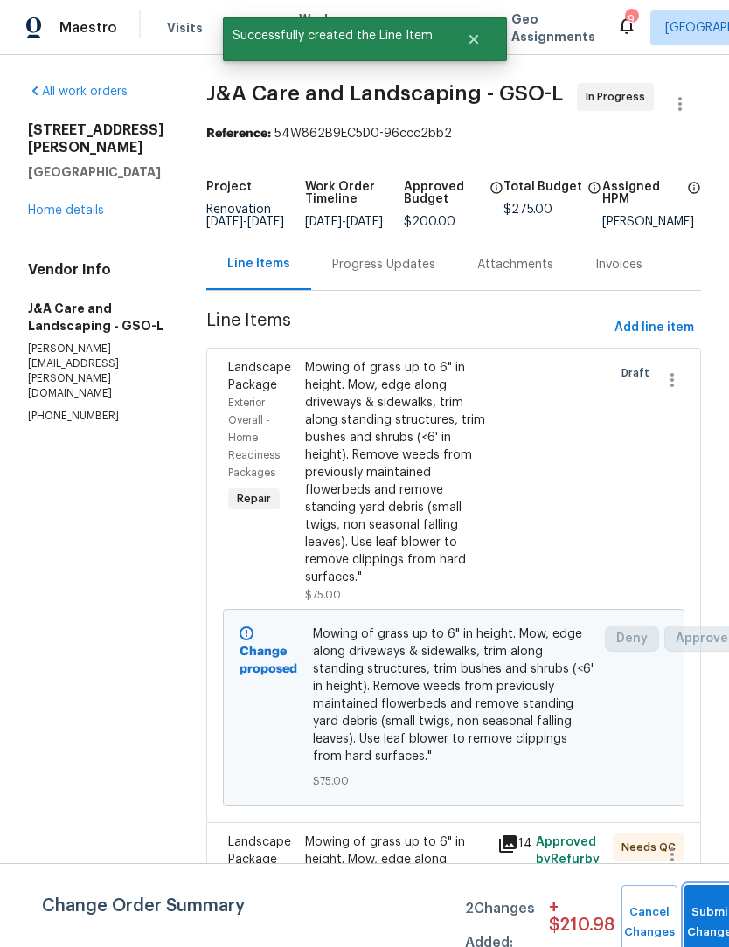
click at [701, 915] on button "Submit Changes" at bounding box center [712, 922] width 56 height 75
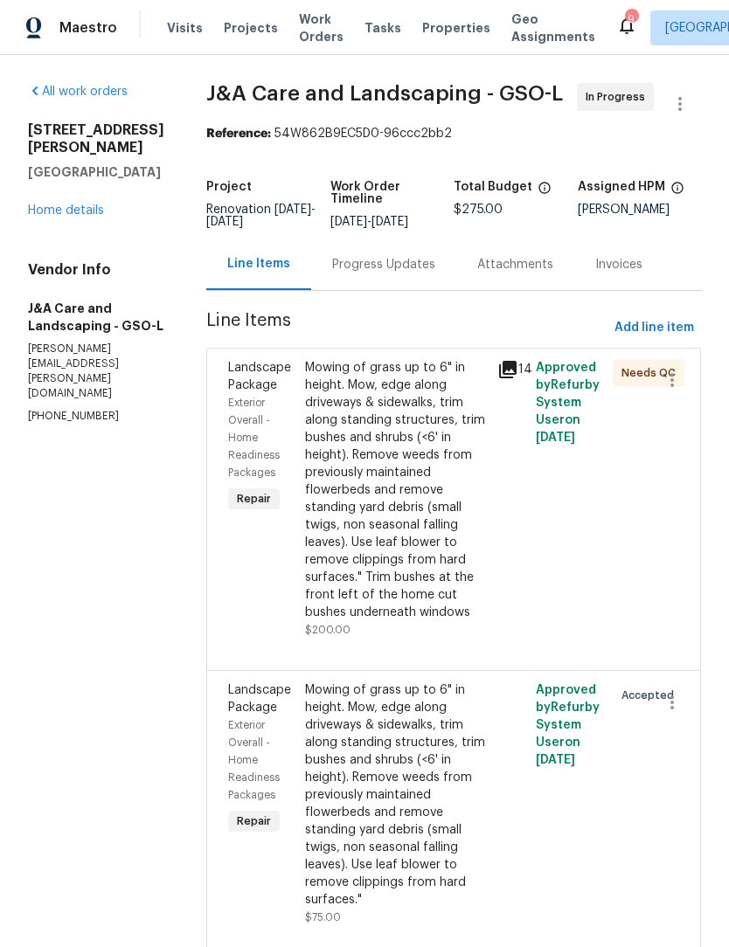
click at [86, 205] on link "Home details" at bounding box center [66, 211] width 76 height 12
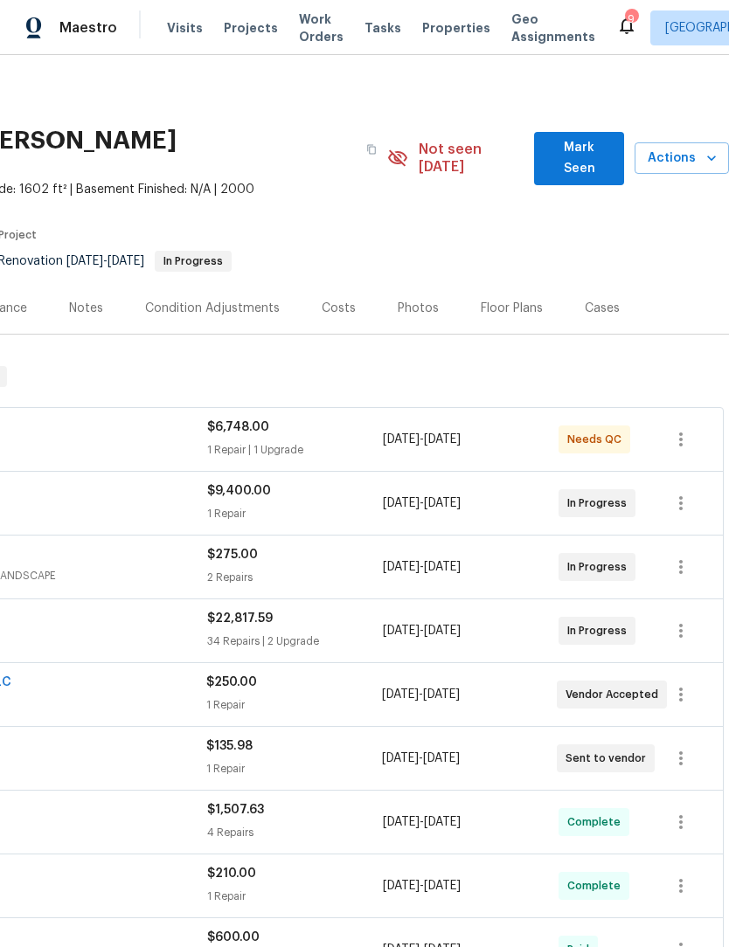
scroll to position [0, 259]
click at [579, 141] on span "Mark Seen" at bounding box center [579, 158] width 62 height 43
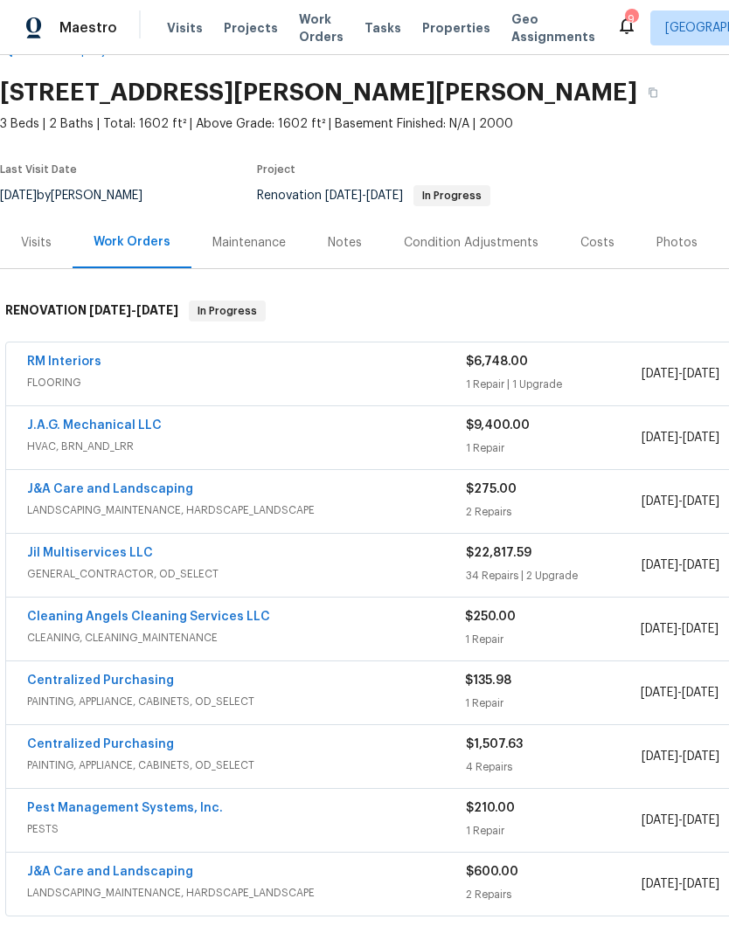
scroll to position [47, 0]
click at [348, 246] on div "Notes" at bounding box center [345, 243] width 34 height 17
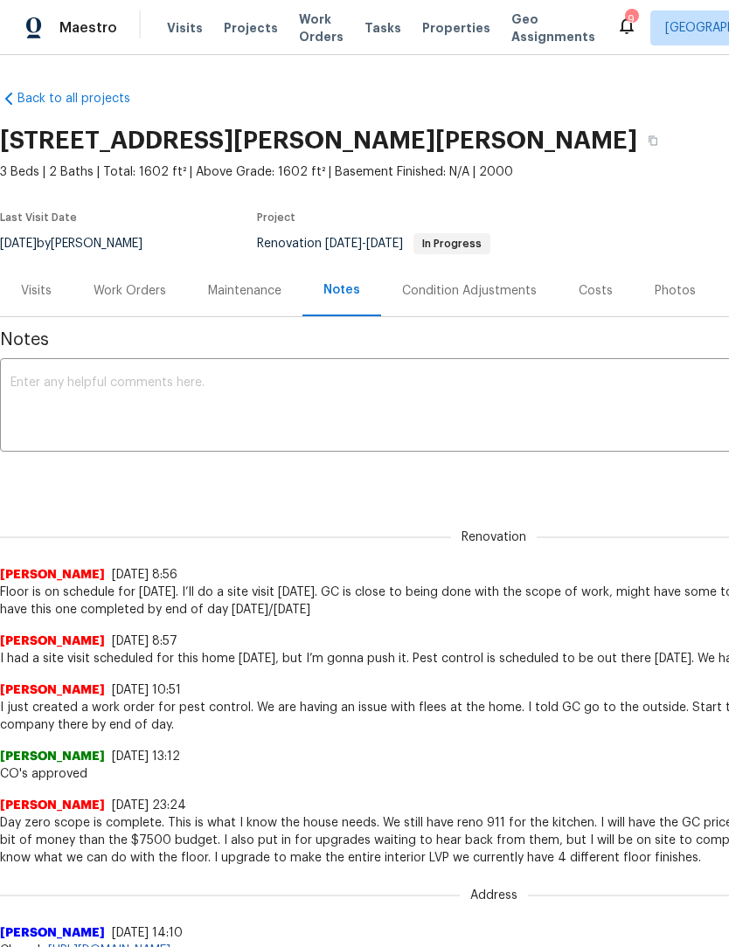
click at [72, 399] on textarea at bounding box center [493, 407] width 967 height 61
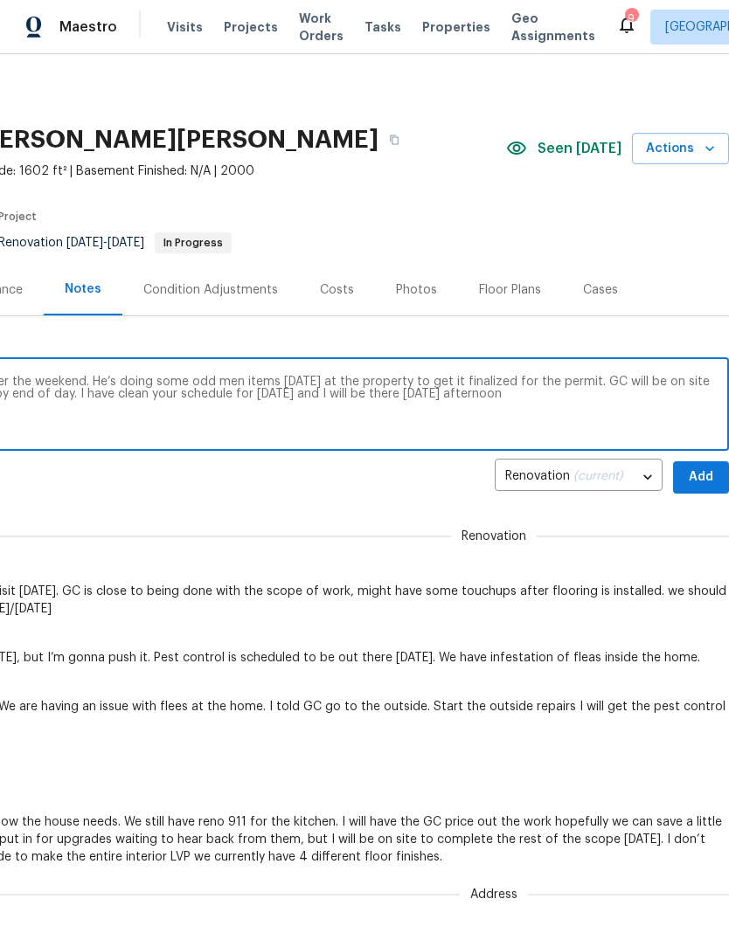
scroll to position [0, 259]
type textarea "HVAC unit was installed at this property over the weekend. He’s doing some odd …"
click at [710, 475] on span "Add" at bounding box center [701, 479] width 28 height 22
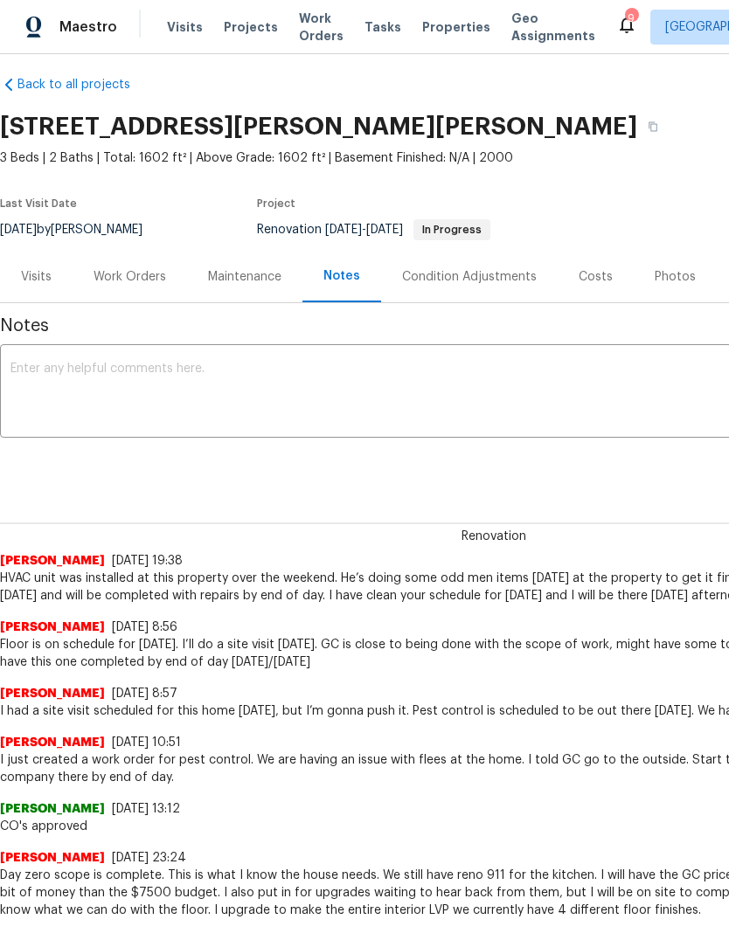
scroll to position [13, 0]
click at [73, 376] on textarea at bounding box center [493, 393] width 967 height 61
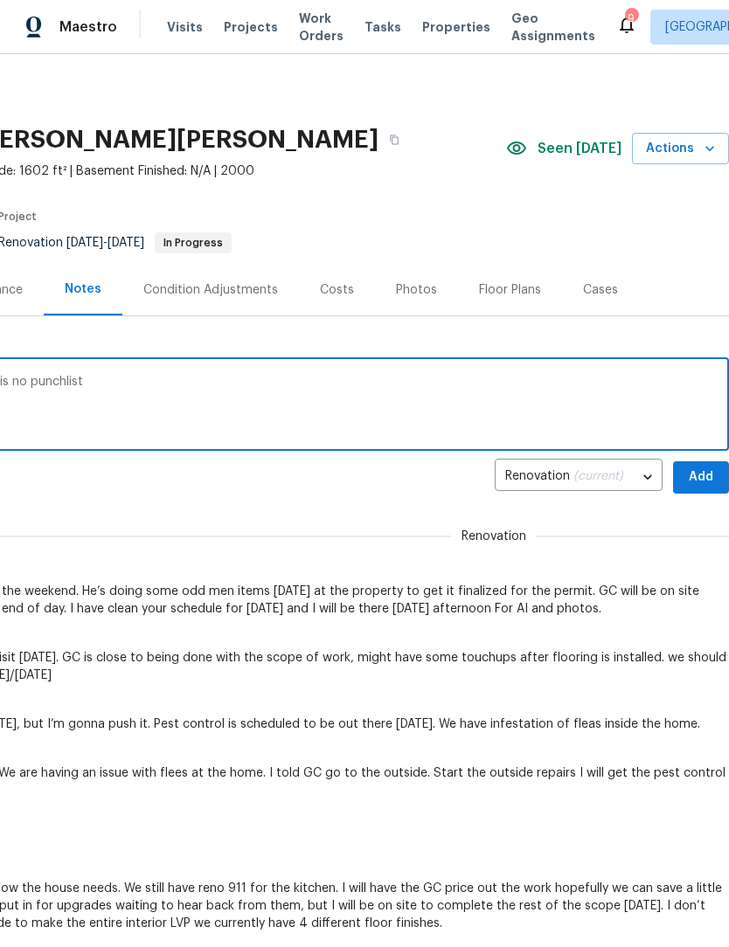
scroll to position [0, 259]
type textarea "I will do a site visit tomorrow to confirm there is no punchlist"
click at [703, 470] on span "Add" at bounding box center [701, 479] width 28 height 22
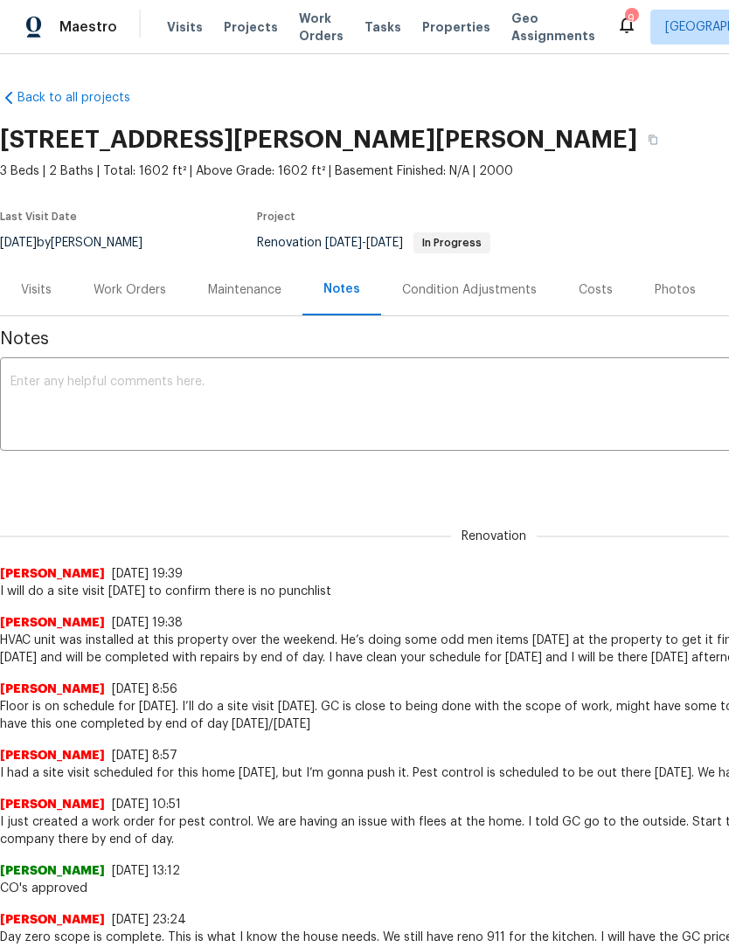
scroll to position [0, 0]
click at [38, 295] on div "Visits" at bounding box center [36, 289] width 31 height 17
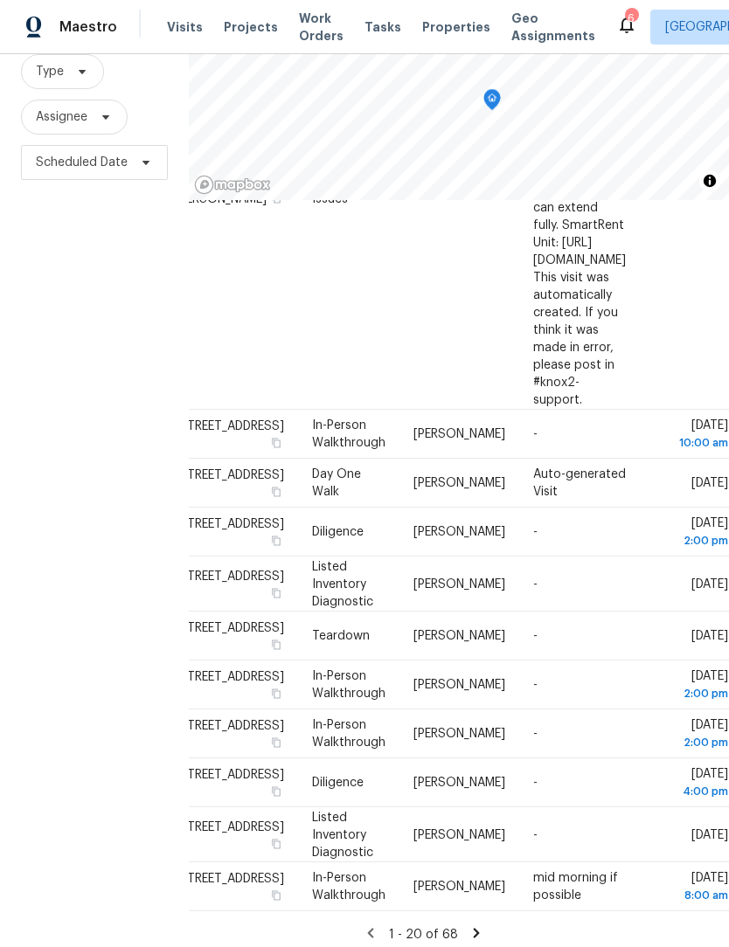
click at [468, 942] on icon at bounding box center [476, 934] width 16 height 16
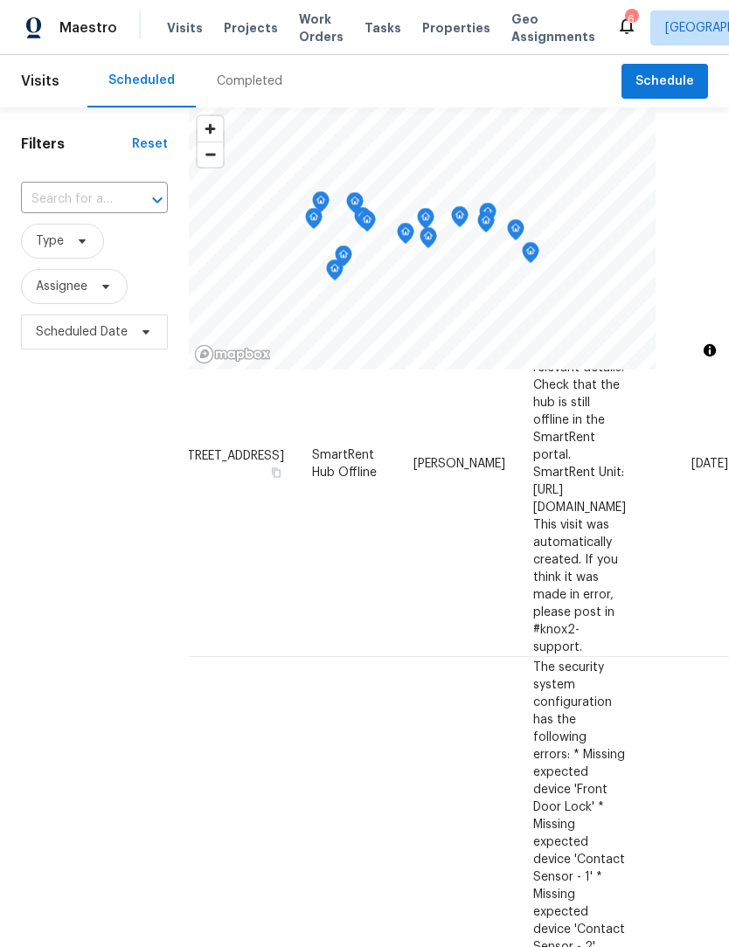
scroll to position [837, 152]
click at [0, 0] on icon at bounding box center [0, 0] width 0 height 0
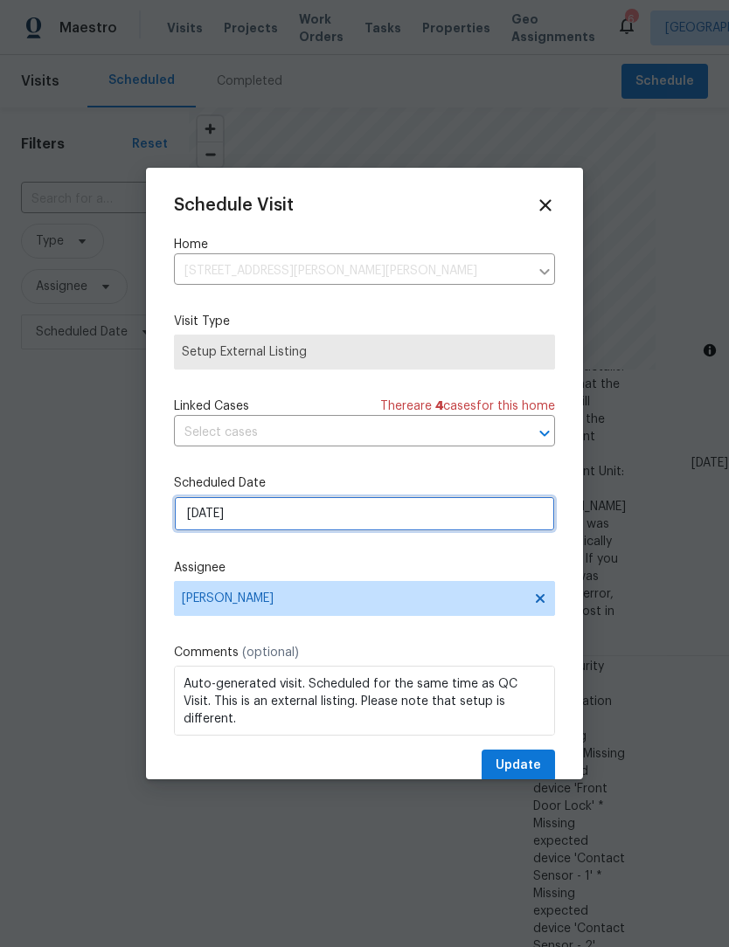
click at [289, 525] on input "[DATE]" at bounding box center [364, 513] width 381 height 35
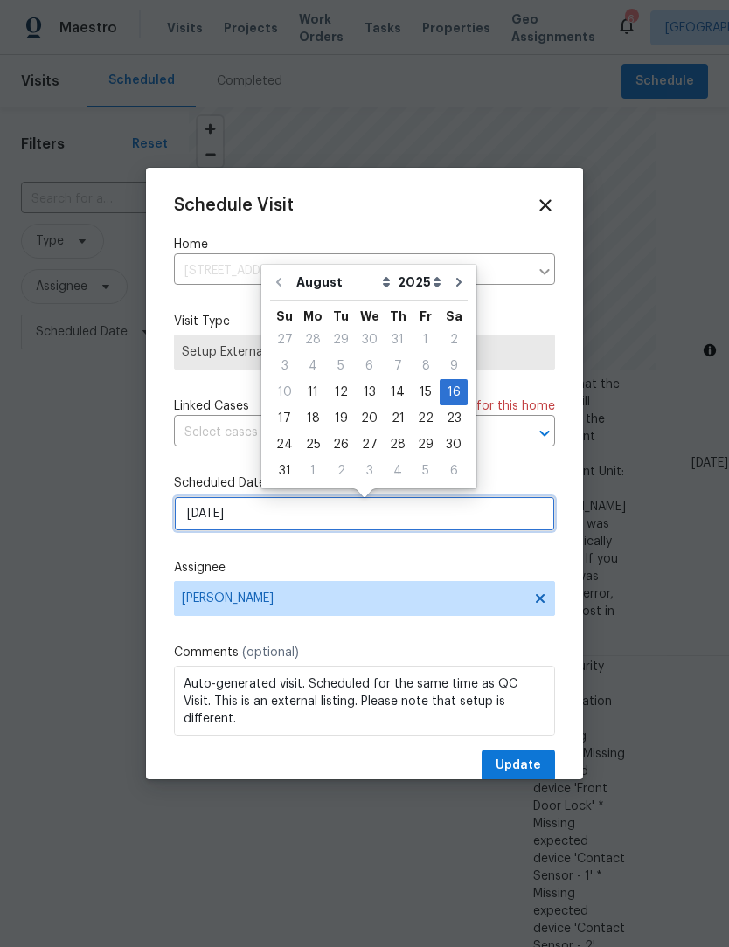
scroll to position [0, 0]
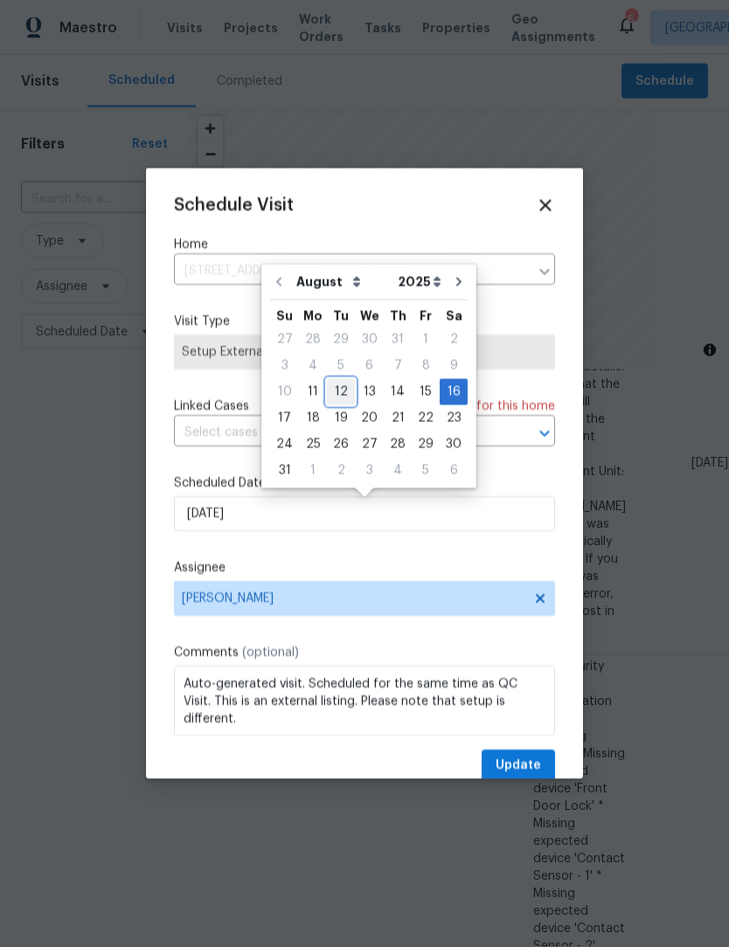
click at [330, 400] on div "12" at bounding box center [341, 392] width 28 height 24
type input "8/12/2025"
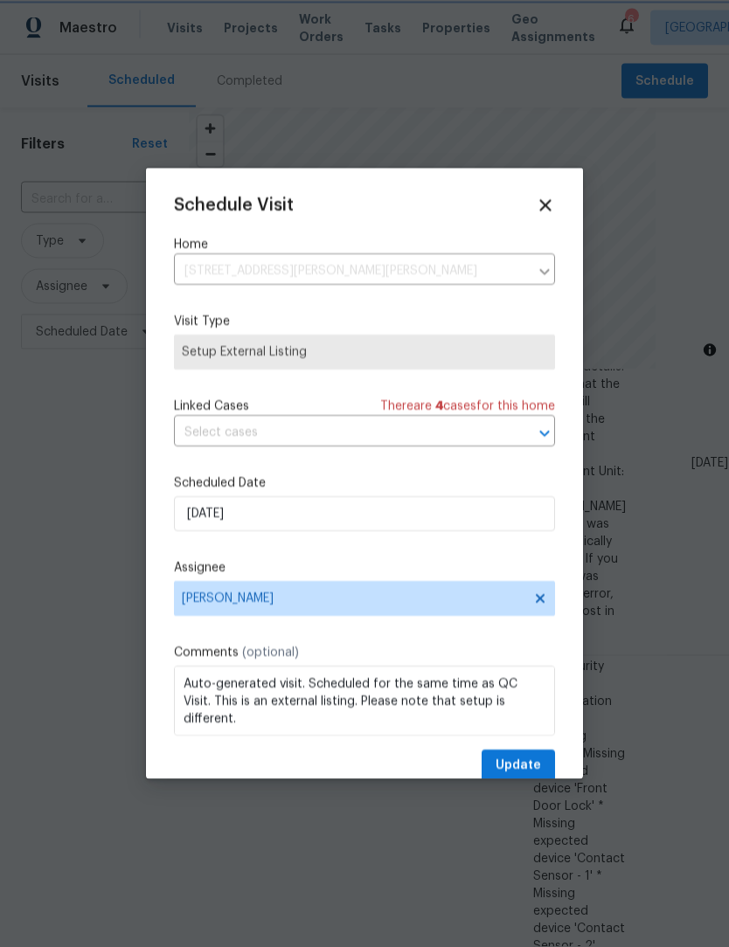
scroll to position [1, 0]
click at [530, 758] on button "Update" at bounding box center [518, 766] width 73 height 32
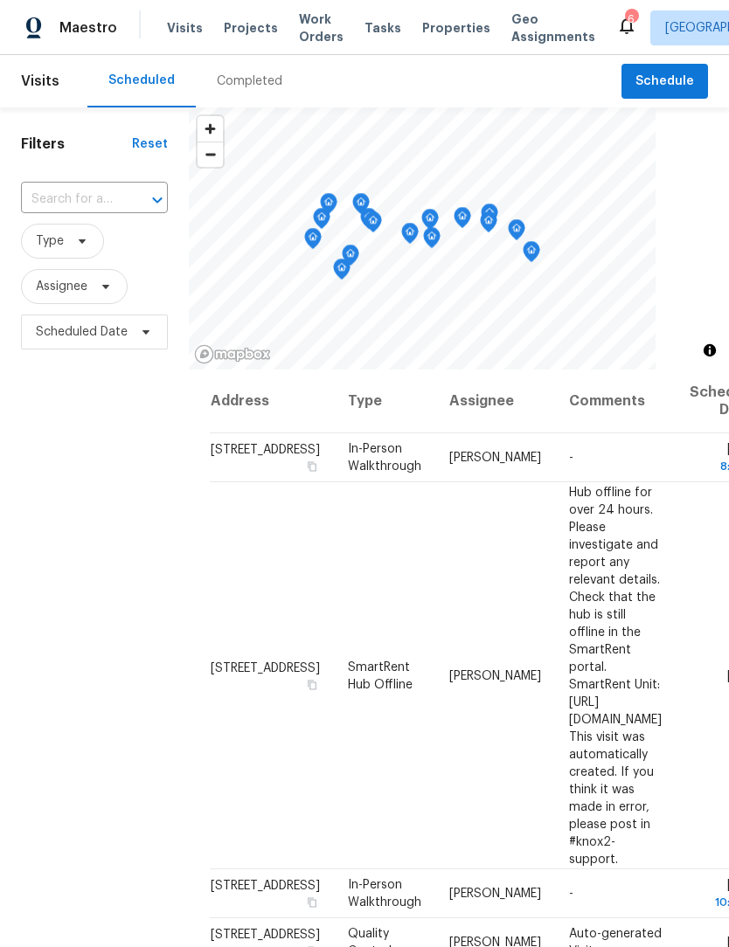
scroll to position [0, 0]
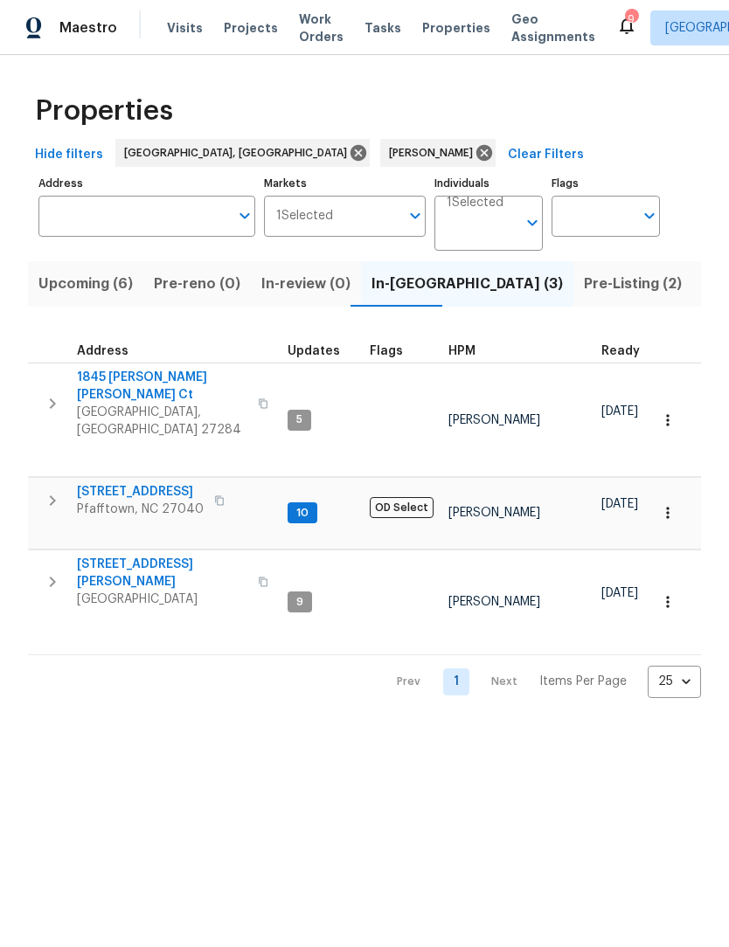
click at [105, 382] on span "1845 [PERSON_NAME] [PERSON_NAME] Ct" at bounding box center [162, 386] width 170 height 35
click at [95, 283] on span "Upcoming (6)" at bounding box center [85, 284] width 94 height 24
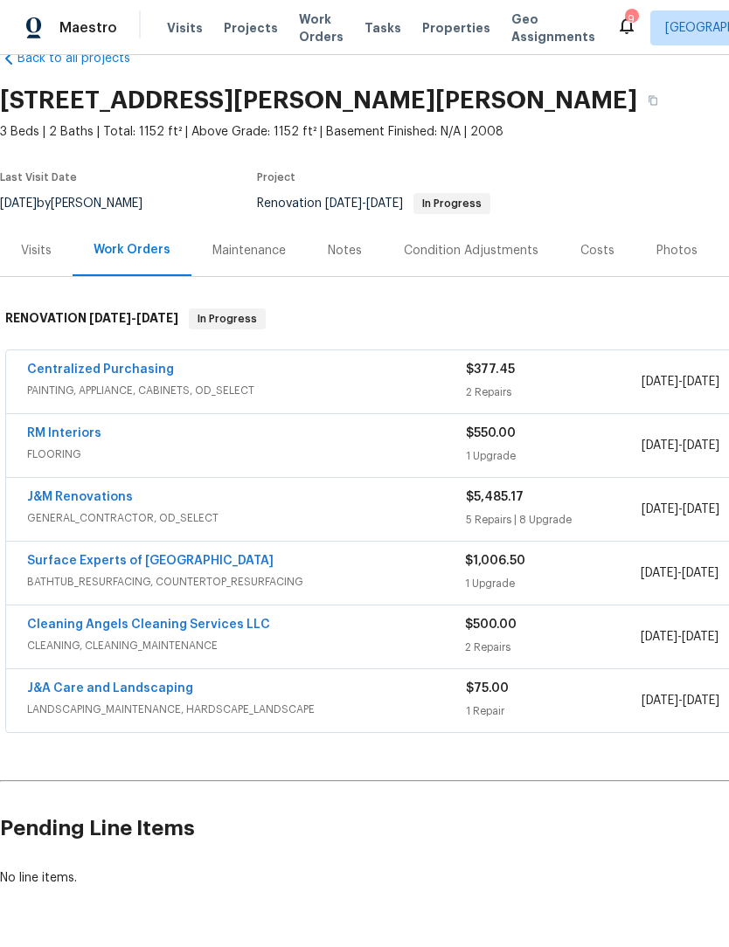
scroll to position [40, 0]
click at [342, 257] on div "Notes" at bounding box center [345, 250] width 34 height 17
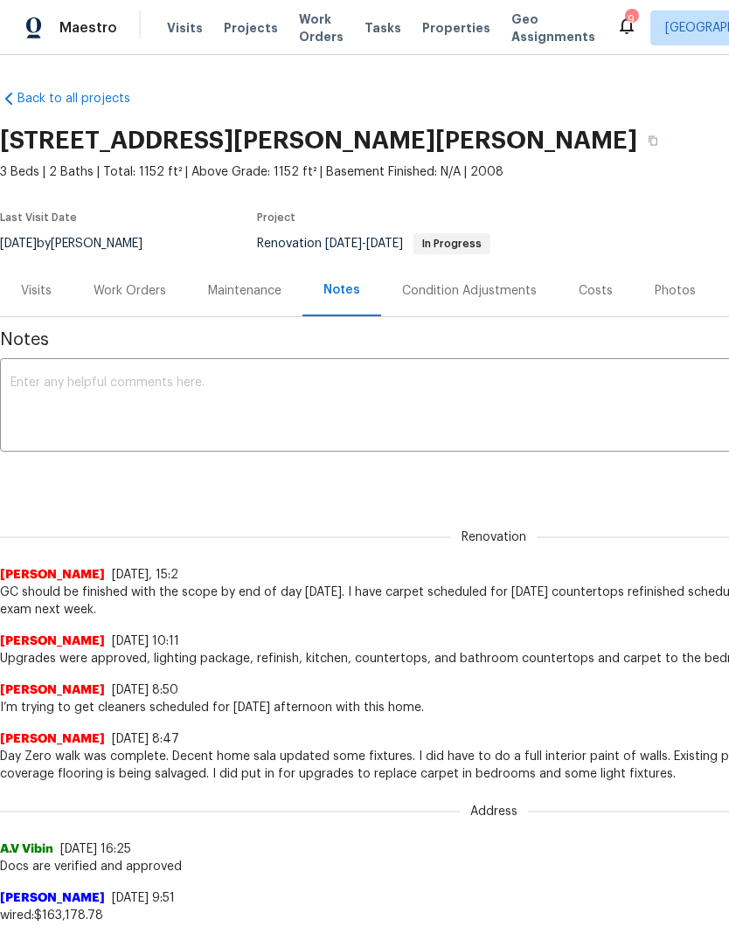
click at [100, 406] on textarea at bounding box center [493, 407] width 967 height 61
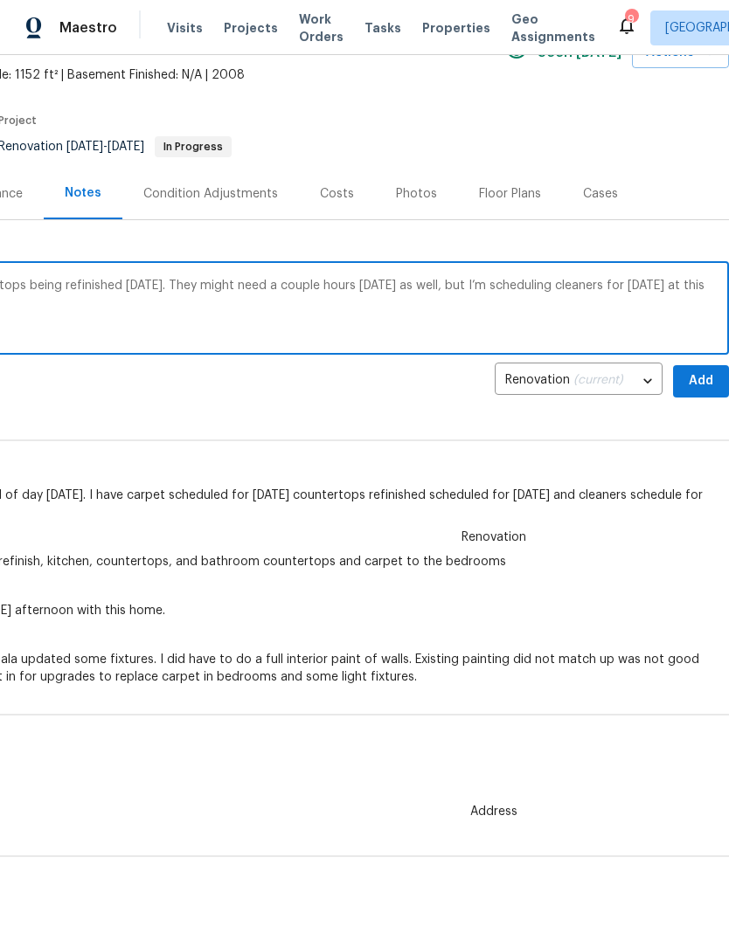
scroll to position [97, 259]
type textarea "Carpet was installed today. I have countertops being refinished tomorrow. They …"
click at [697, 385] on span "Add" at bounding box center [701, 382] width 28 height 22
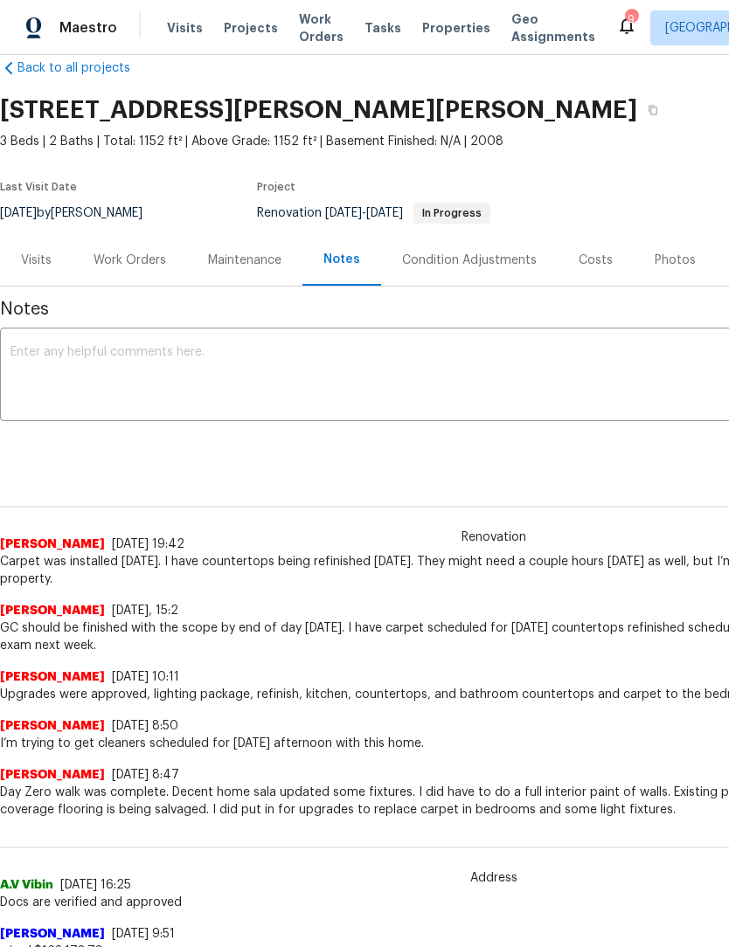
scroll to position [30, 0]
click at [136, 253] on div "Work Orders" at bounding box center [130, 261] width 73 height 17
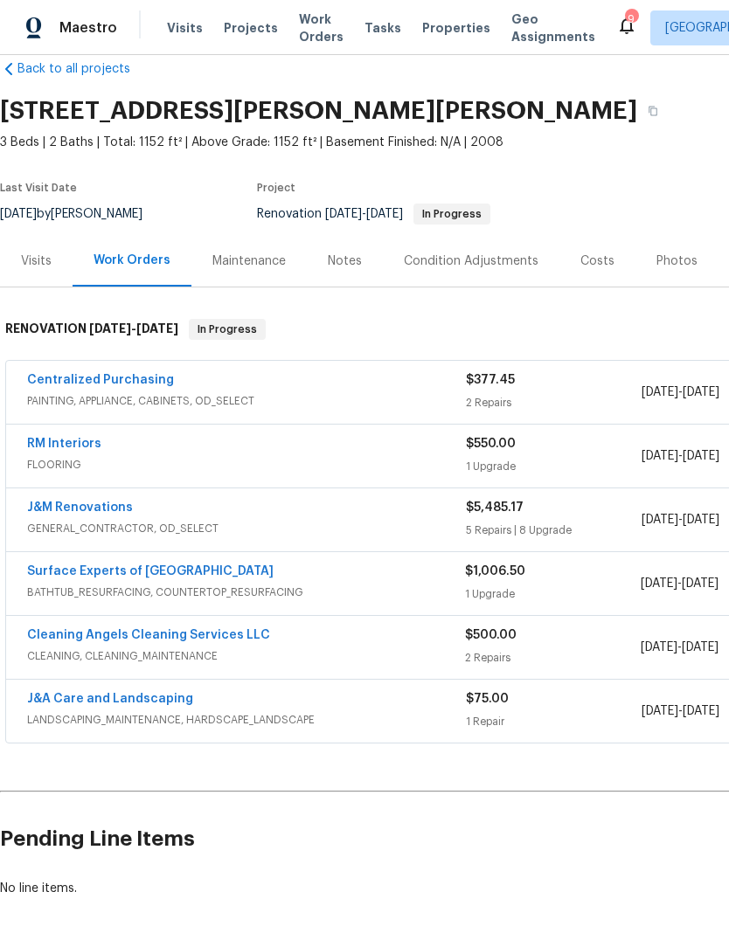
click at [184, 571] on link "Surface Experts of [GEOGRAPHIC_DATA]" at bounding box center [150, 571] width 246 height 12
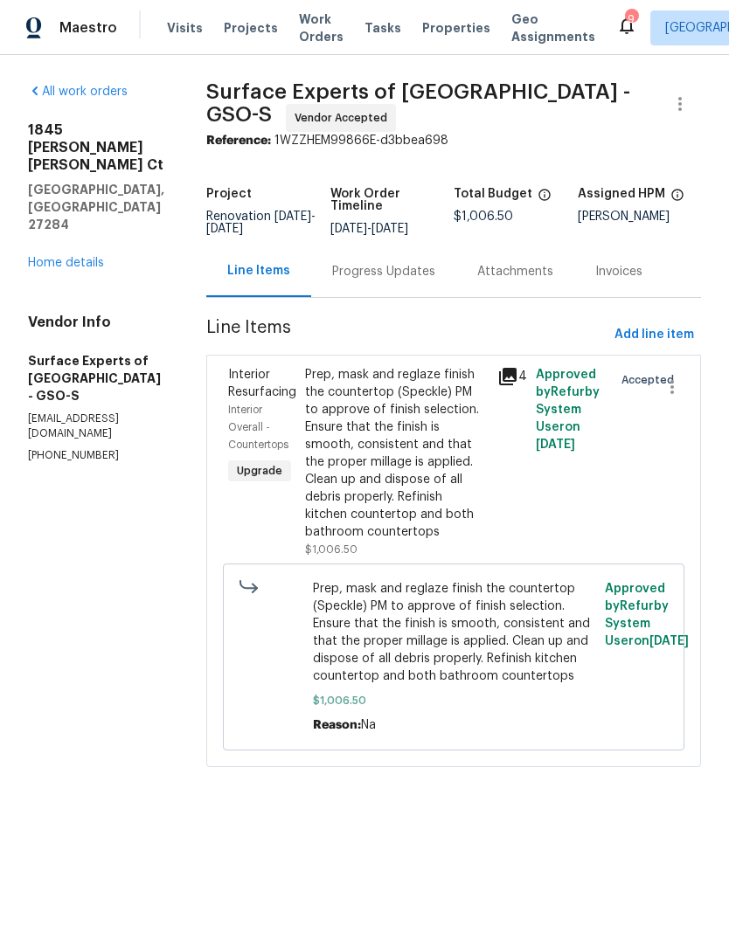
click at [390, 269] on div "Progress Updates" at bounding box center [383, 271] width 103 height 17
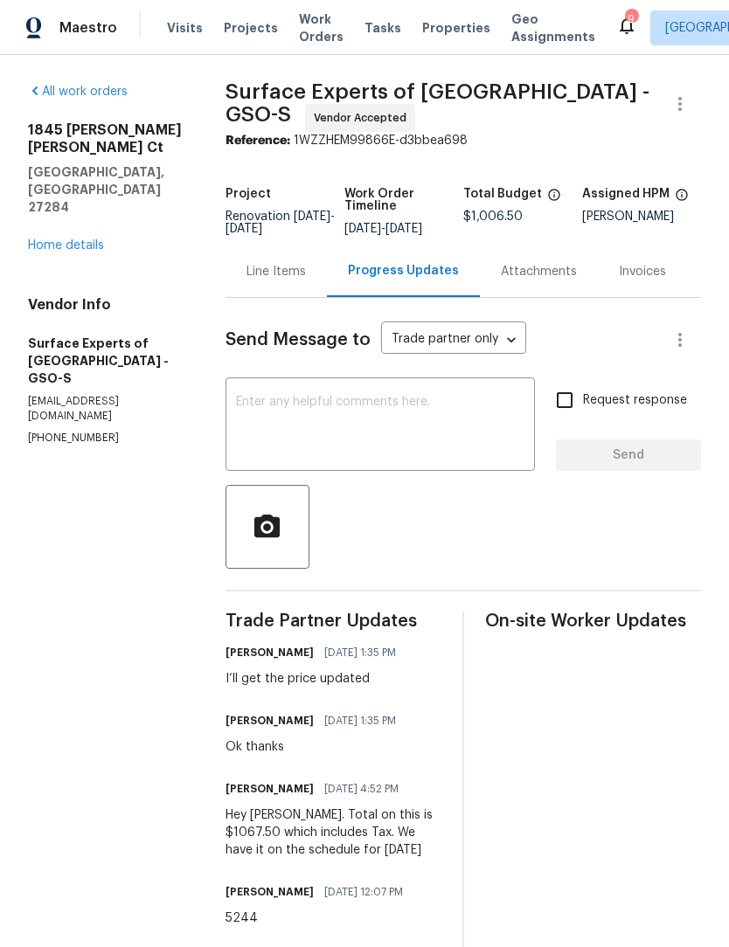
click at [339, 437] on textarea at bounding box center [380, 426] width 288 height 61
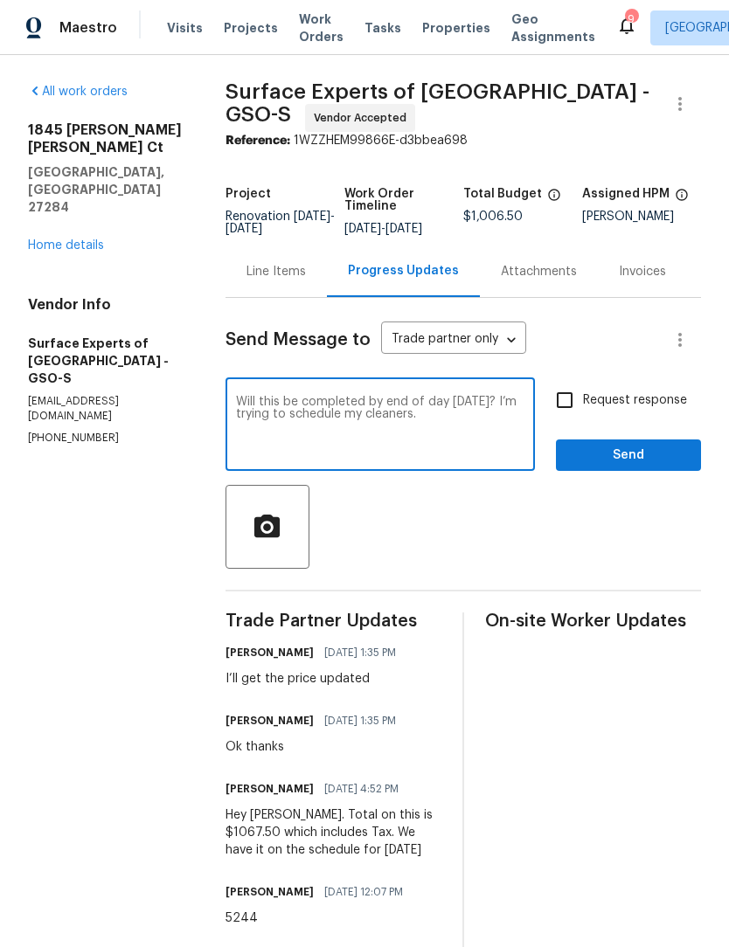
type textarea "Will this be completed by end of day [DATE]? I’m trying to schedule my cleaners."
click at [570, 419] on input "Request response" at bounding box center [564, 400] width 37 height 37
checkbox input "true"
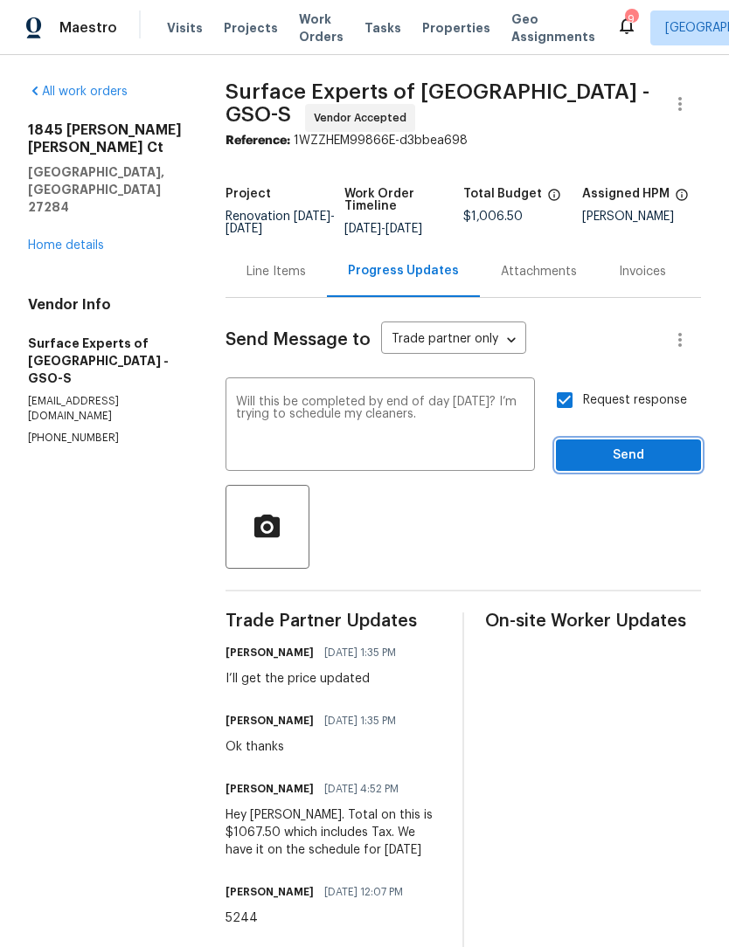
click at [627, 467] on span "Send" at bounding box center [628, 456] width 117 height 22
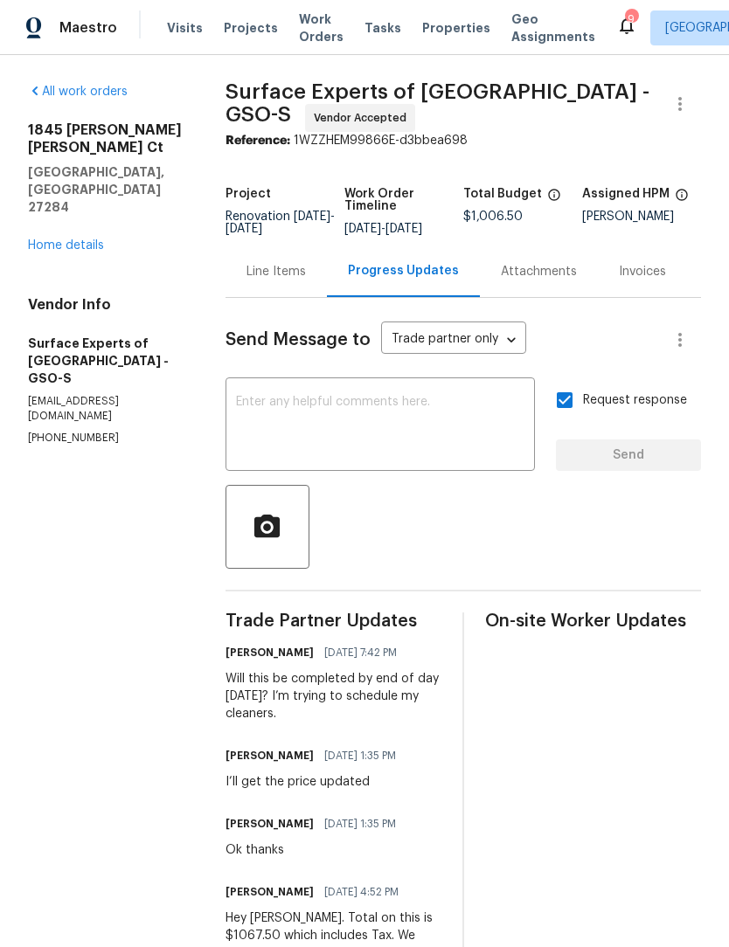
click at [292, 281] on div "Line Items" at bounding box center [275, 271] width 59 height 17
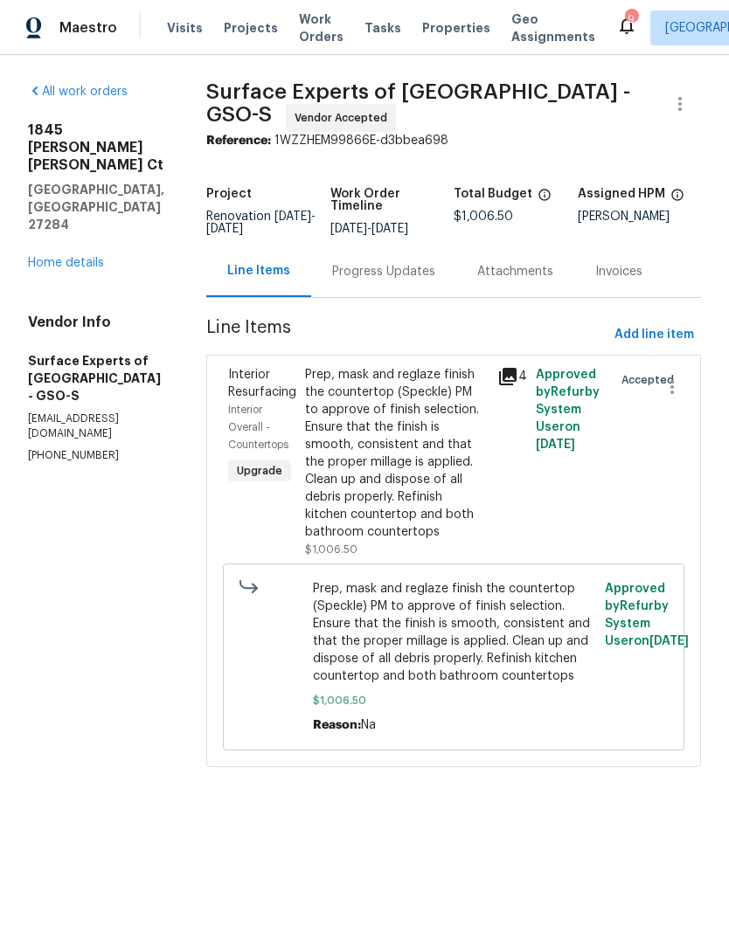
click at [364, 475] on div "Prep, mask and reglaze finish the countertop (Speckle) PM to approve of finish …" at bounding box center [396, 453] width 182 height 175
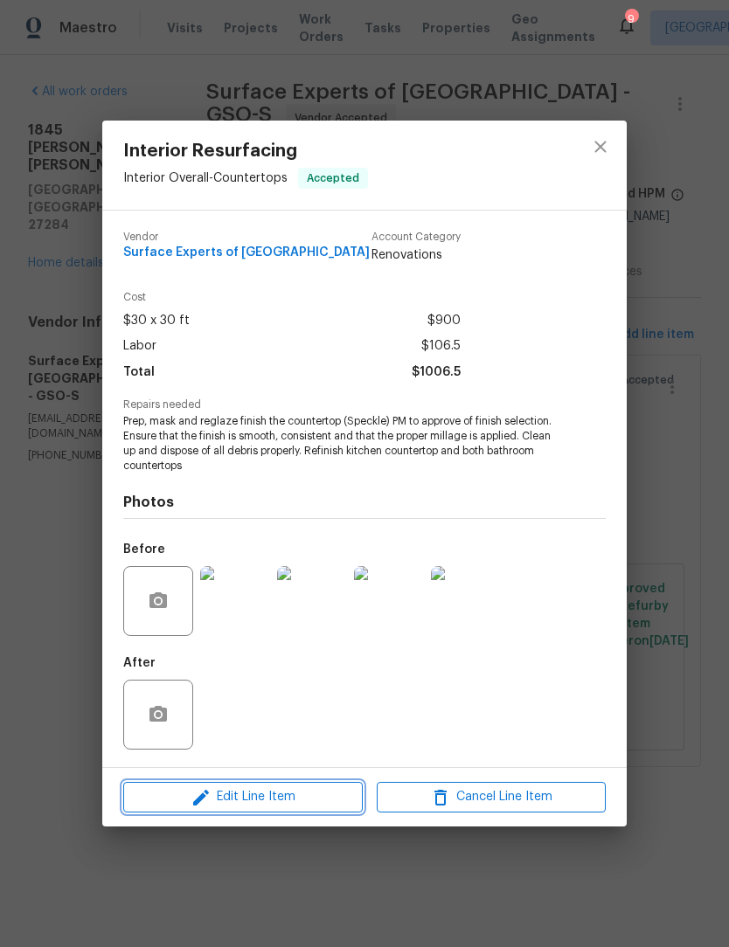
click at [311, 812] on button "Edit Line Item" at bounding box center [242, 797] width 239 height 31
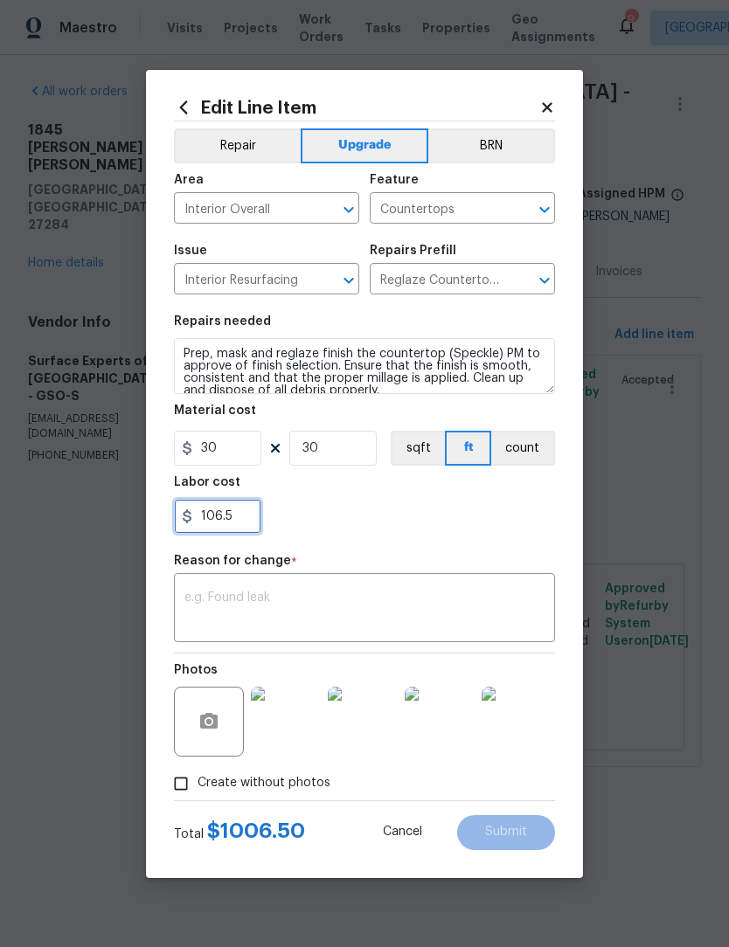
click at [216, 524] on input "106.5" at bounding box center [217, 516] width 87 height 35
type input "161.5"
click at [232, 603] on textarea at bounding box center [364, 610] width 360 height 37
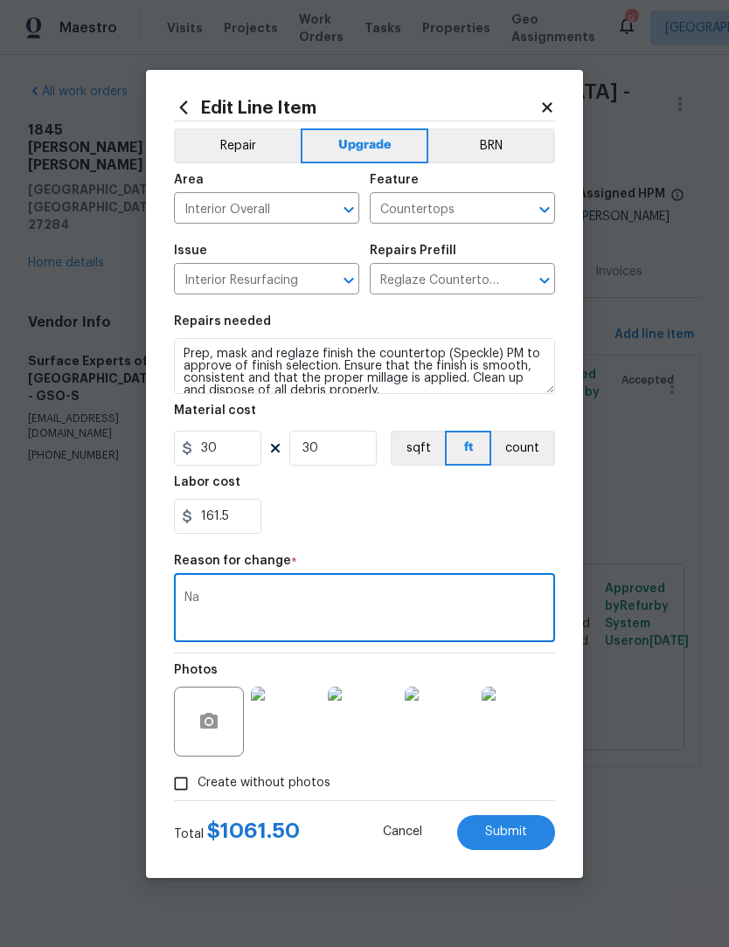
type textarea "Na"
click at [527, 846] on button "Submit" at bounding box center [506, 832] width 98 height 35
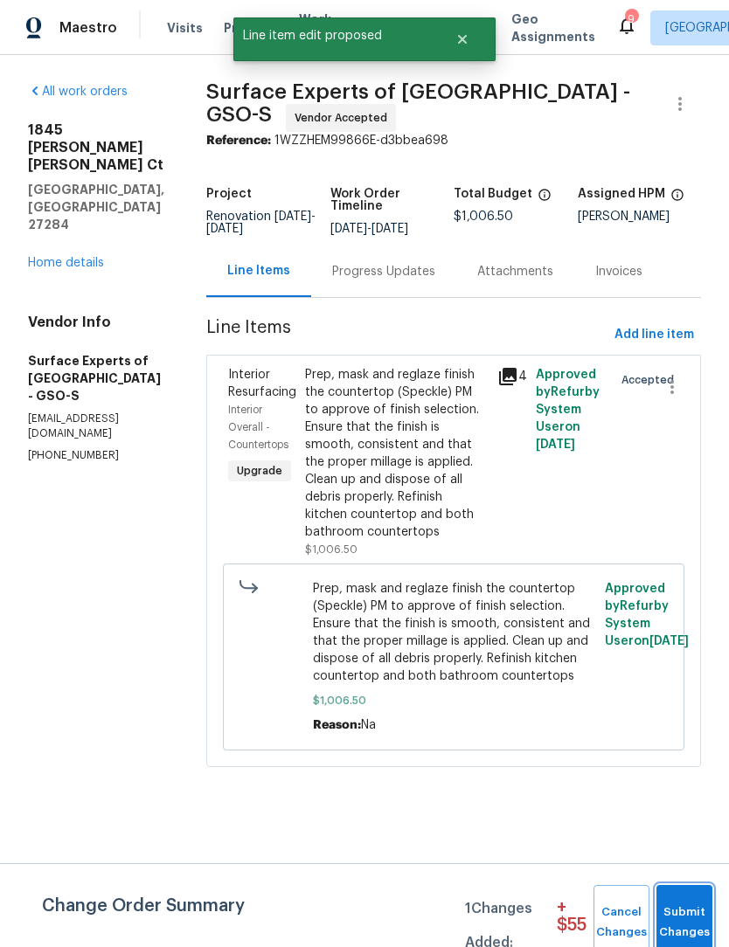
click at [703, 909] on span "Submit Changes" at bounding box center [684, 923] width 38 height 40
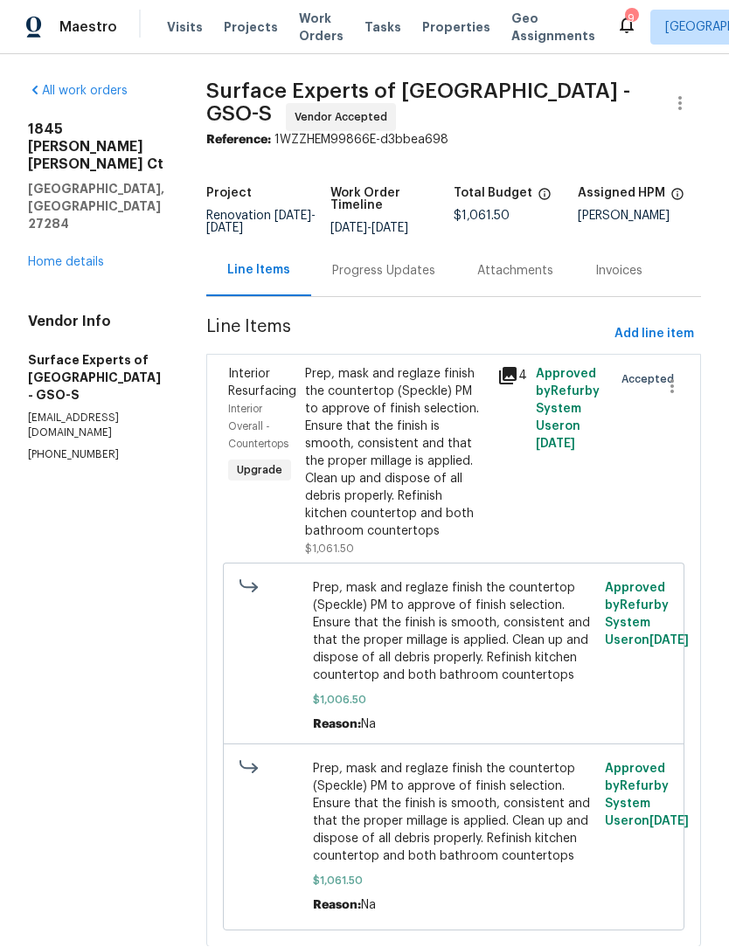
scroll to position [52, 0]
click at [391, 263] on div "Progress Updates" at bounding box center [383, 271] width 103 height 17
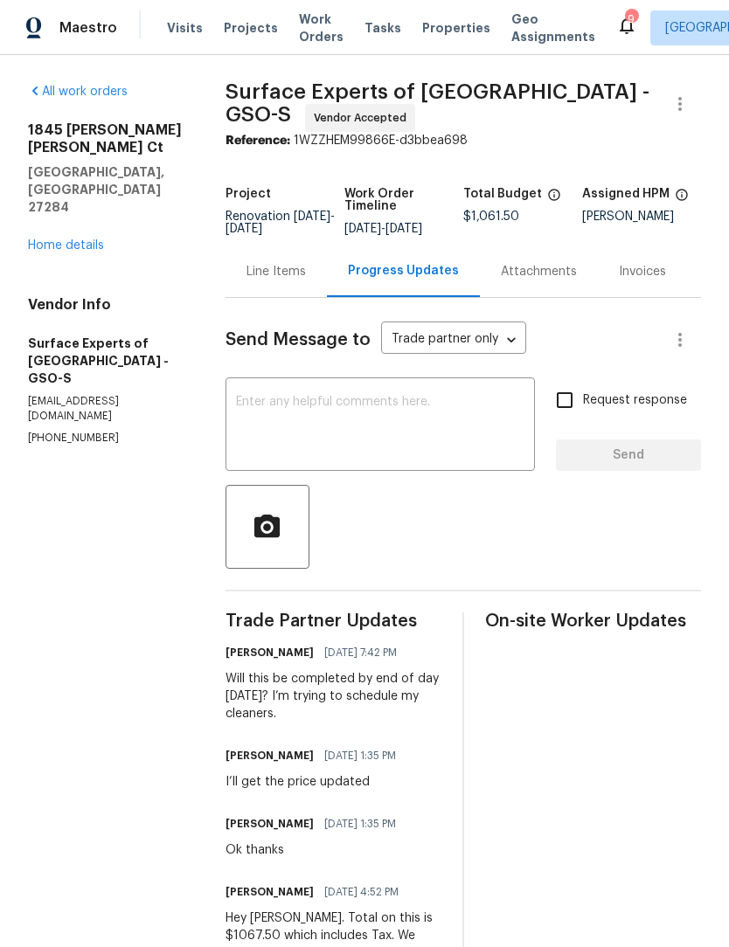
click at [289, 281] on div "Line Items" at bounding box center [275, 271] width 59 height 17
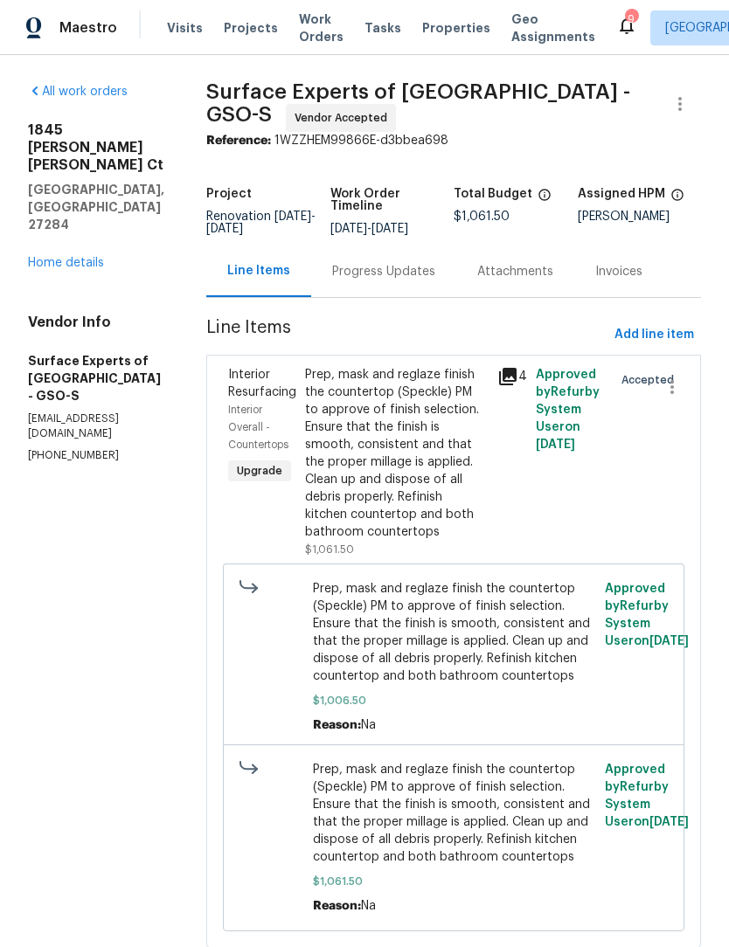
click at [353, 463] on div "Prep, mask and reglaze finish the countertop (Speckle) PM to approve of finish …" at bounding box center [396, 453] width 182 height 175
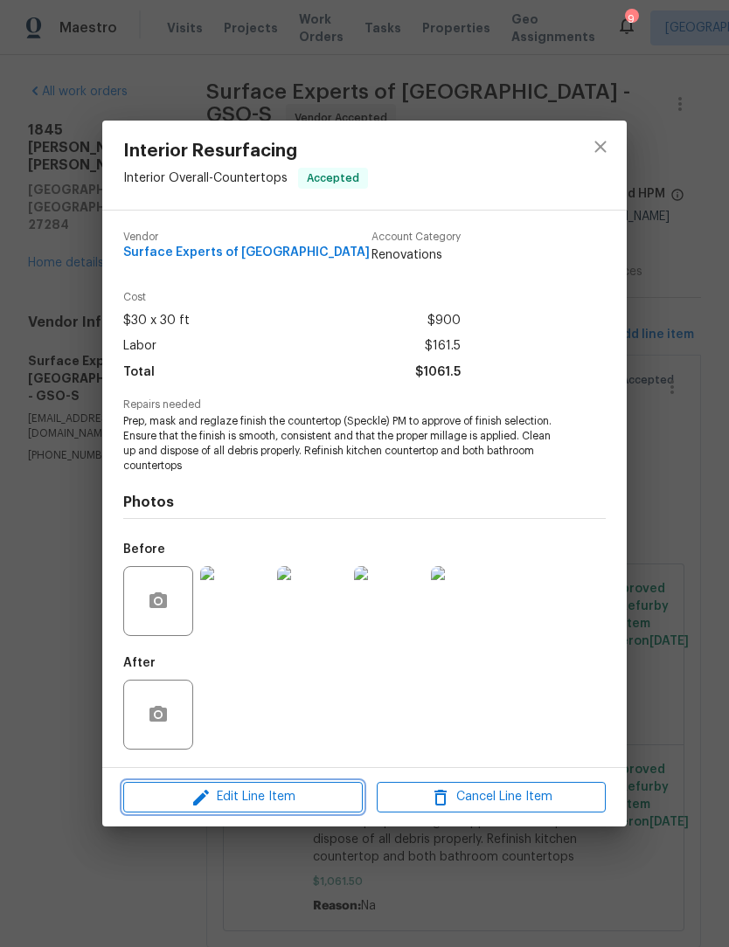
click at [301, 802] on span "Edit Line Item" at bounding box center [242, 798] width 229 height 22
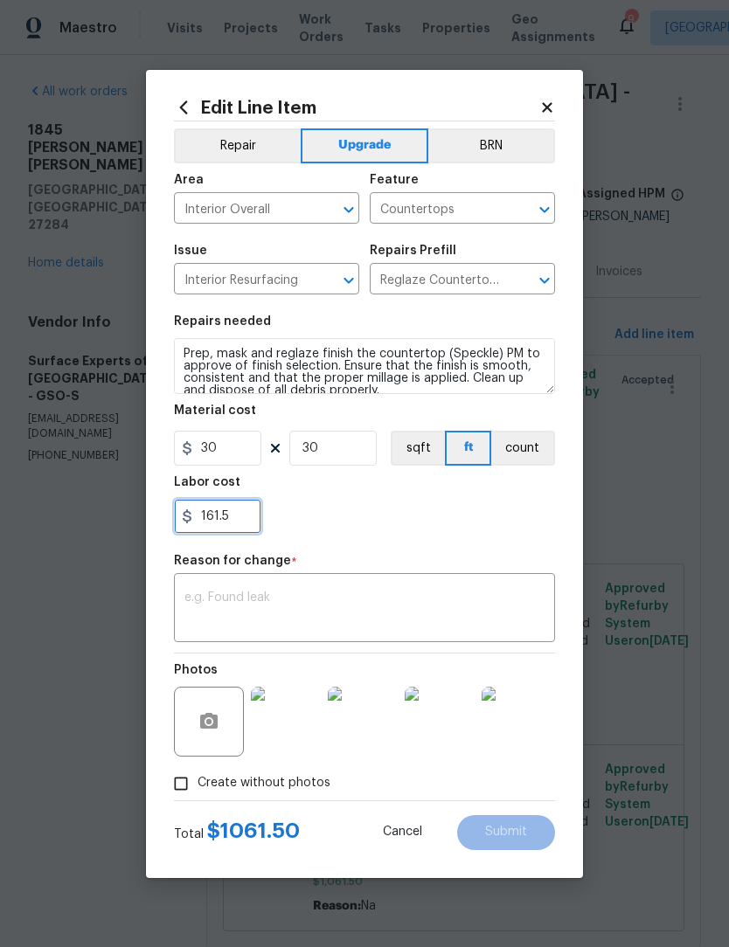
click at [216, 521] on input "161.5" at bounding box center [217, 516] width 87 height 35
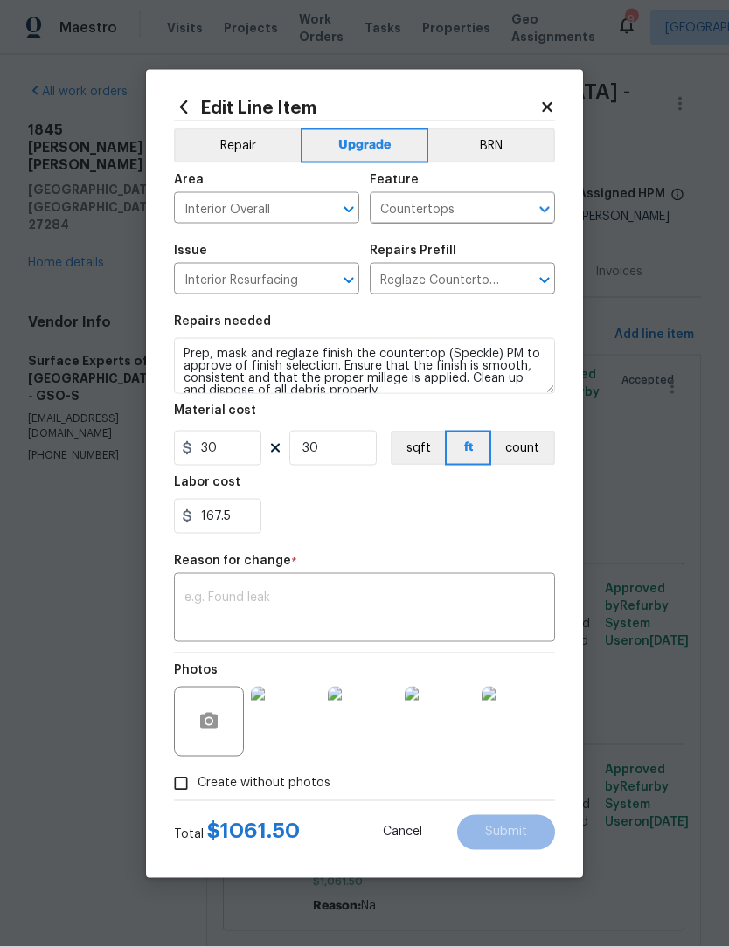
scroll to position [1, 0]
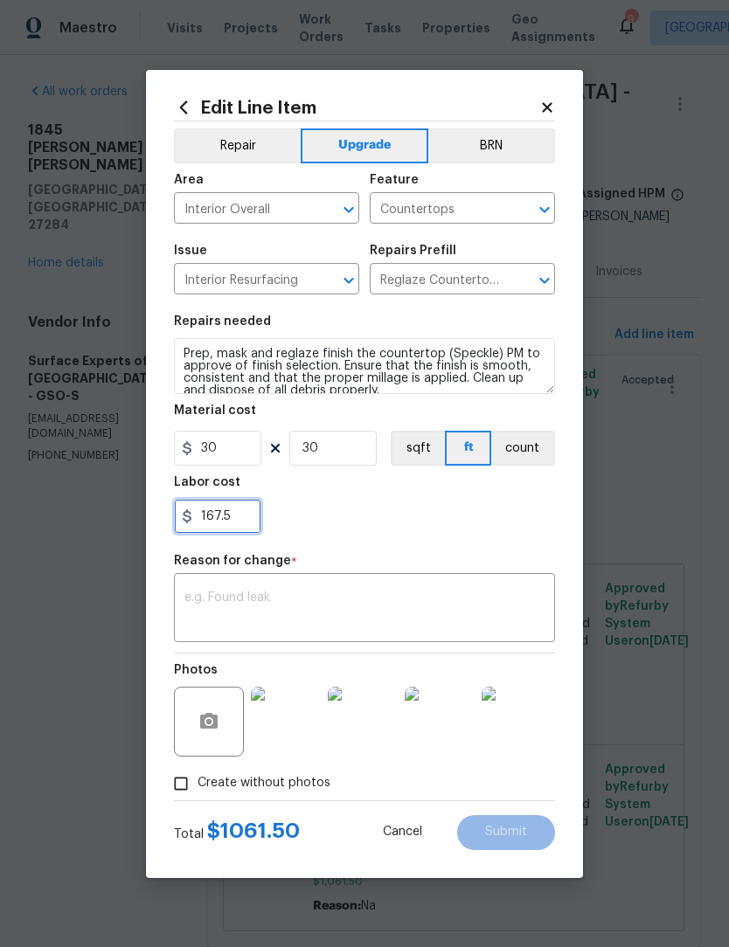
type input "167.5"
click at [245, 607] on textarea at bounding box center [364, 610] width 360 height 37
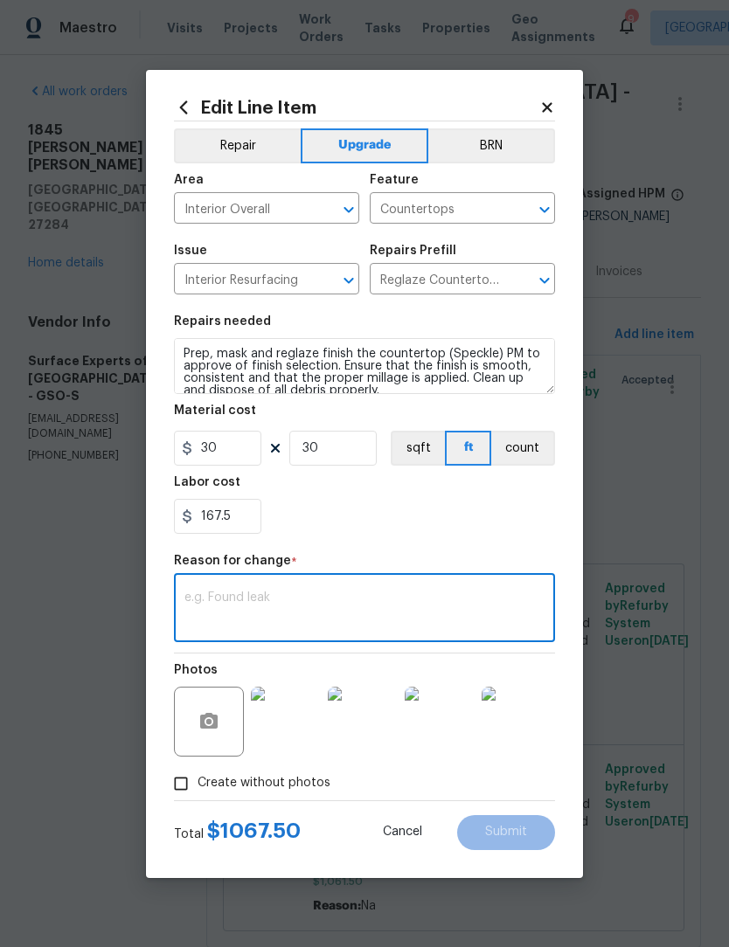
scroll to position [0, 0]
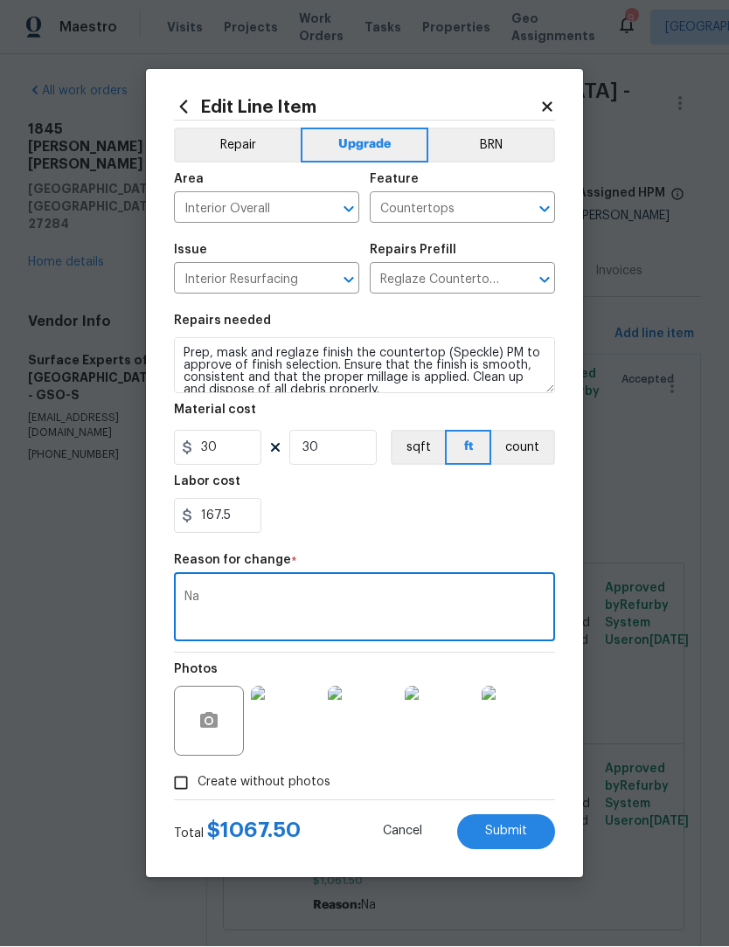
type textarea "Na"
click at [522, 837] on span "Submit" at bounding box center [506, 832] width 42 height 13
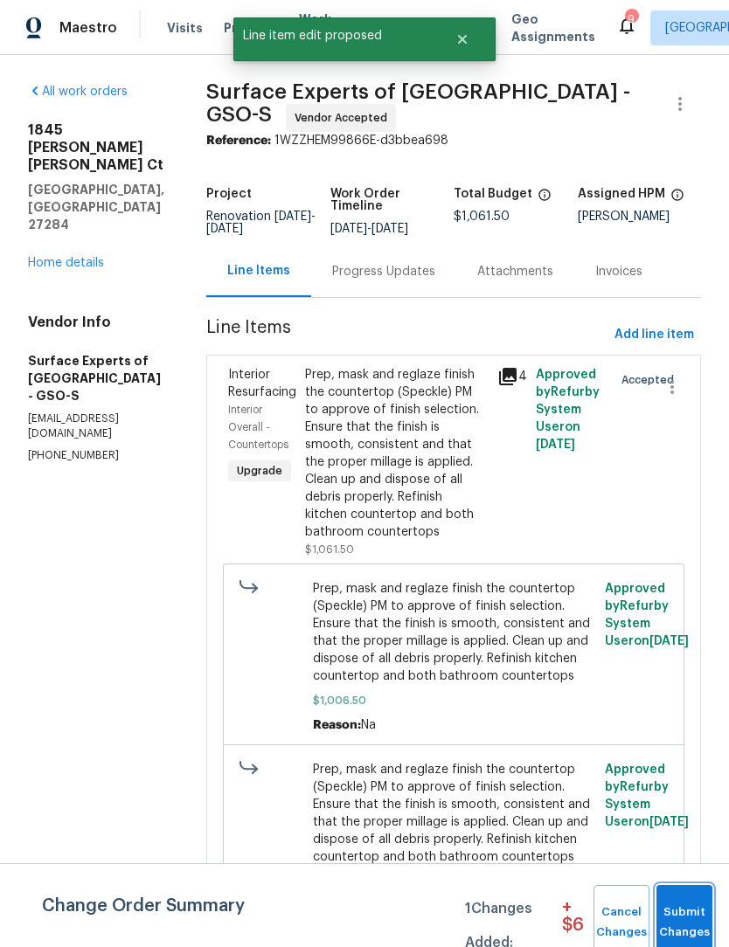
click at [703, 931] on span "Submit Changes" at bounding box center [684, 923] width 38 height 40
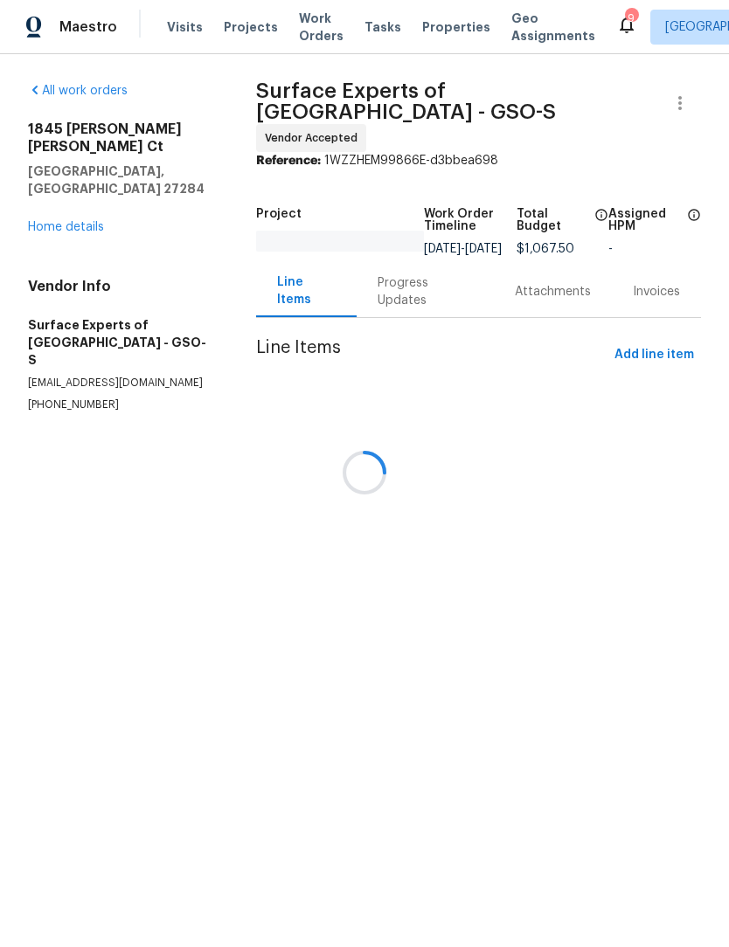
scroll to position [1, 0]
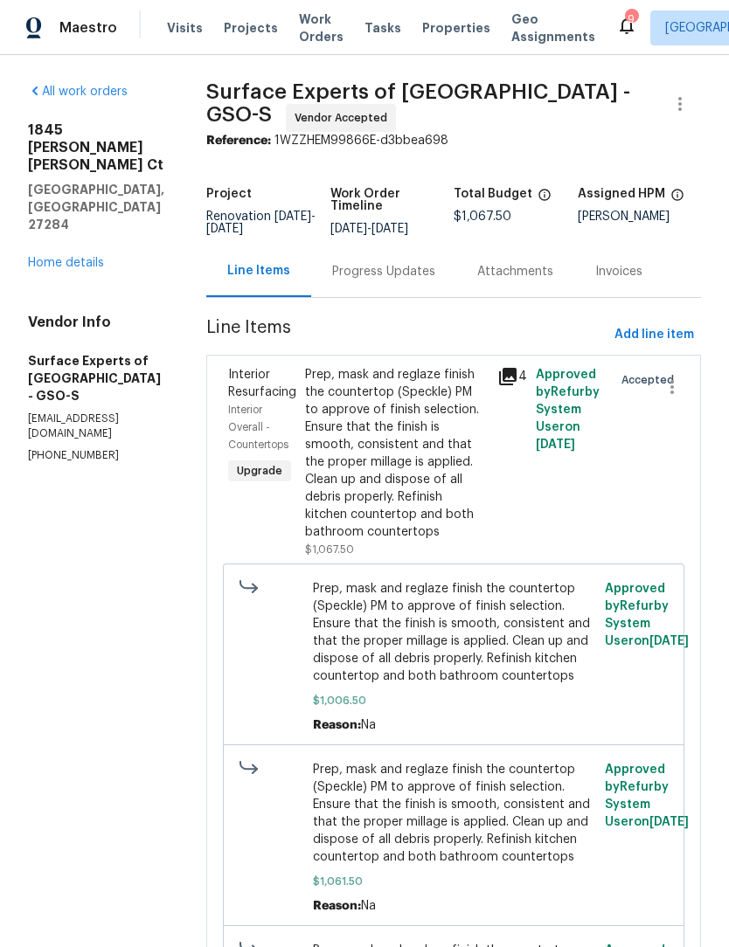
click at [31, 257] on link "Home details" at bounding box center [66, 263] width 76 height 12
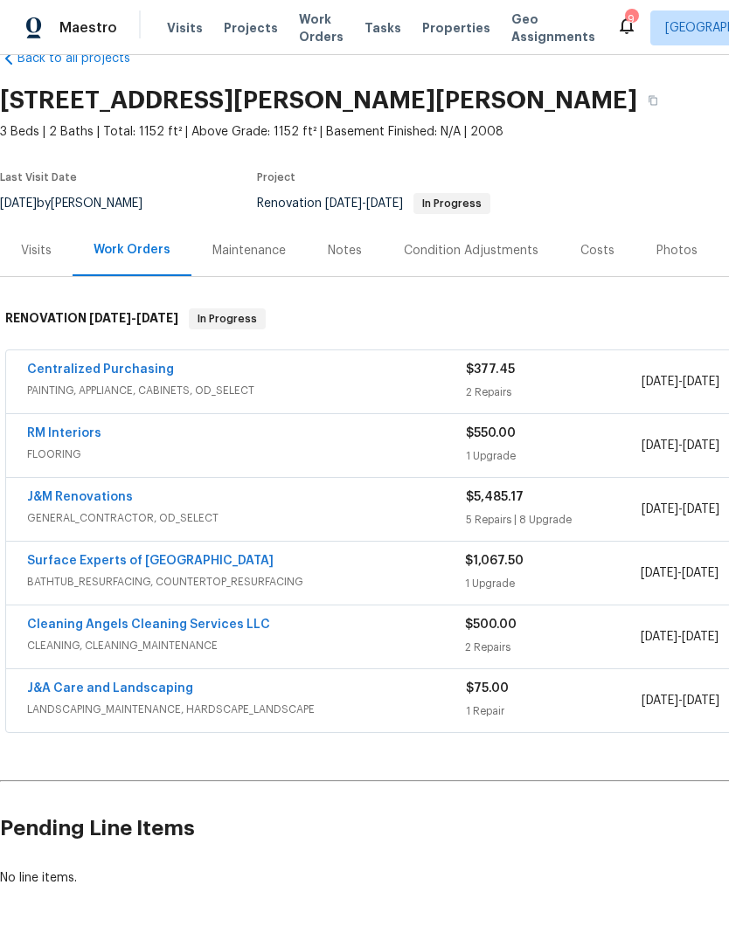
scroll to position [40, 0]
click at [100, 629] on link "Cleaning Angels Cleaning Services LLC" at bounding box center [148, 625] width 243 height 12
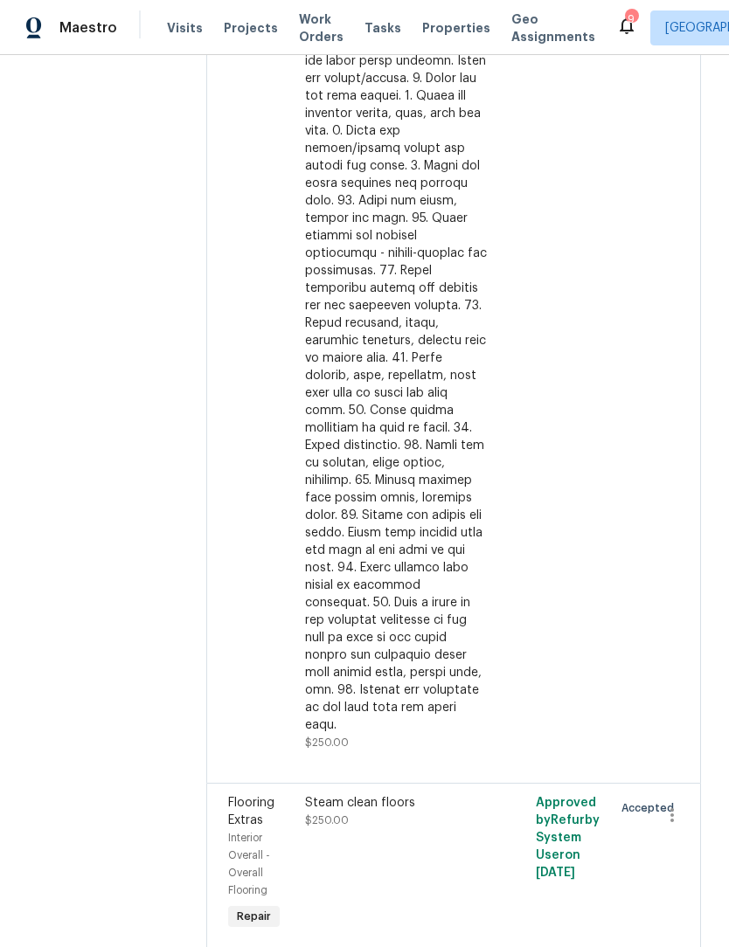
scroll to position [463, 0]
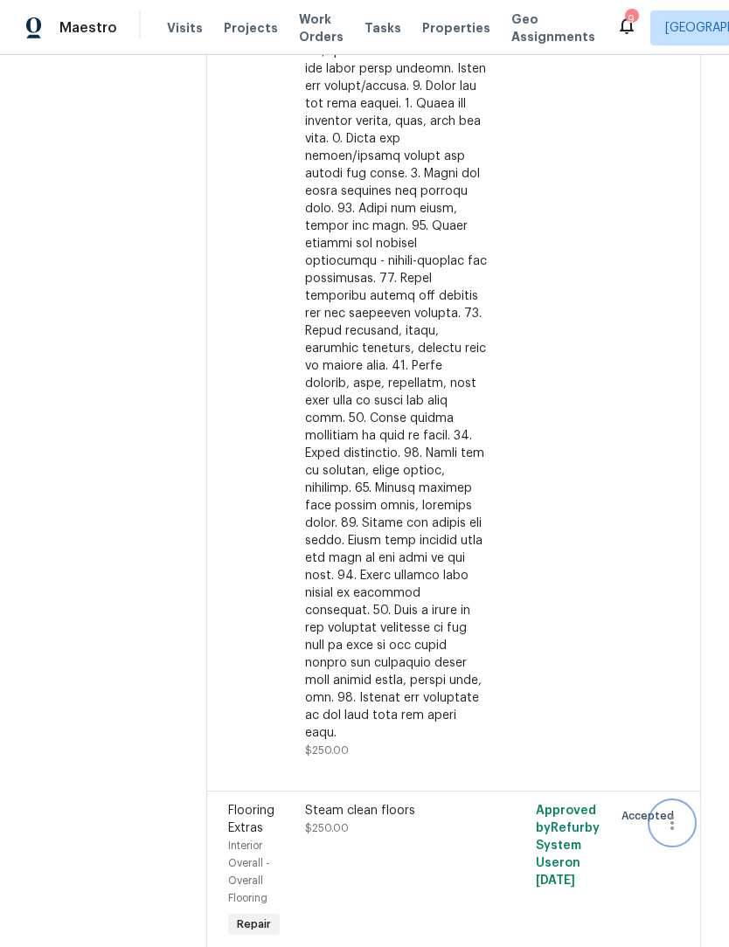
click at [675, 813] on icon "button" at bounding box center [672, 823] width 21 height 21
click at [689, 808] on li "Cancel" at bounding box center [680, 806] width 67 height 29
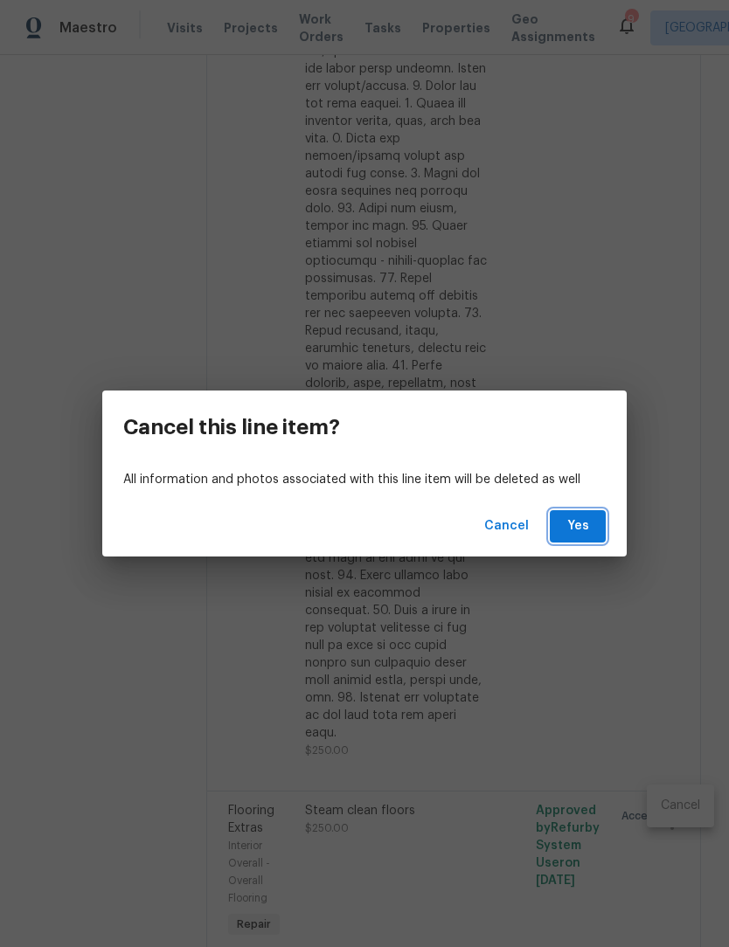
click at [585, 517] on span "Yes" at bounding box center [578, 527] width 28 height 22
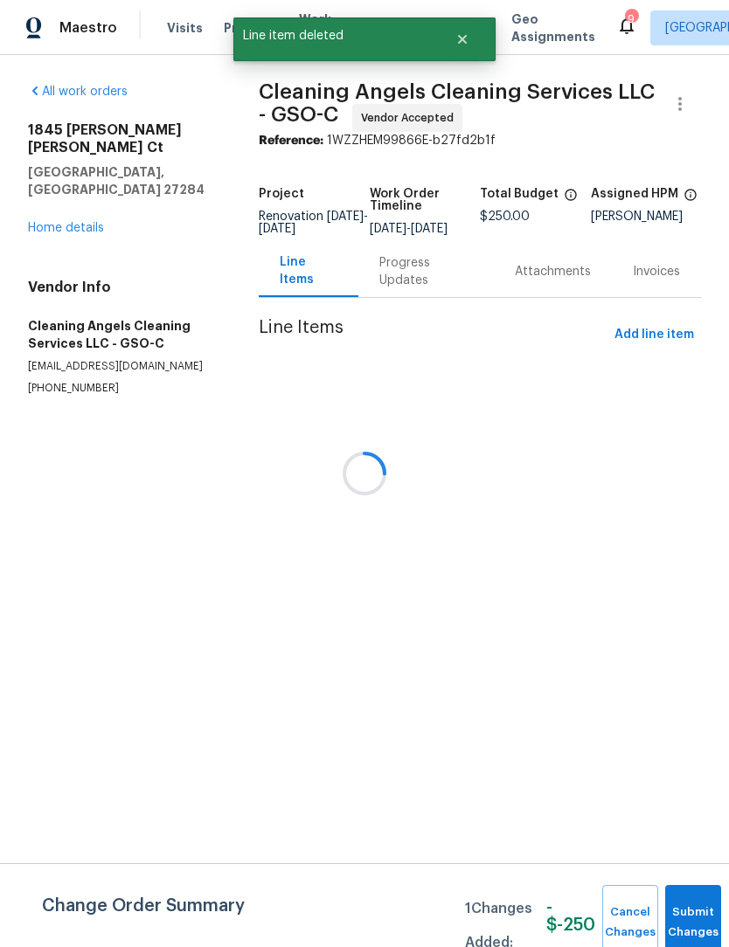
scroll to position [0, 0]
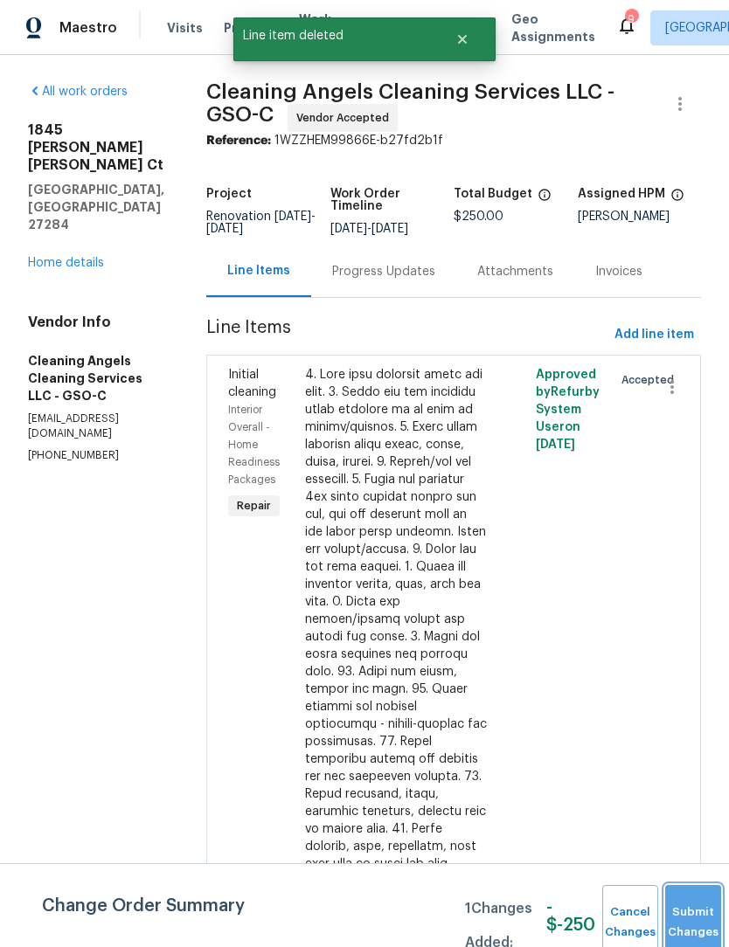
click at [691, 910] on button "Submit Changes" at bounding box center [693, 922] width 56 height 75
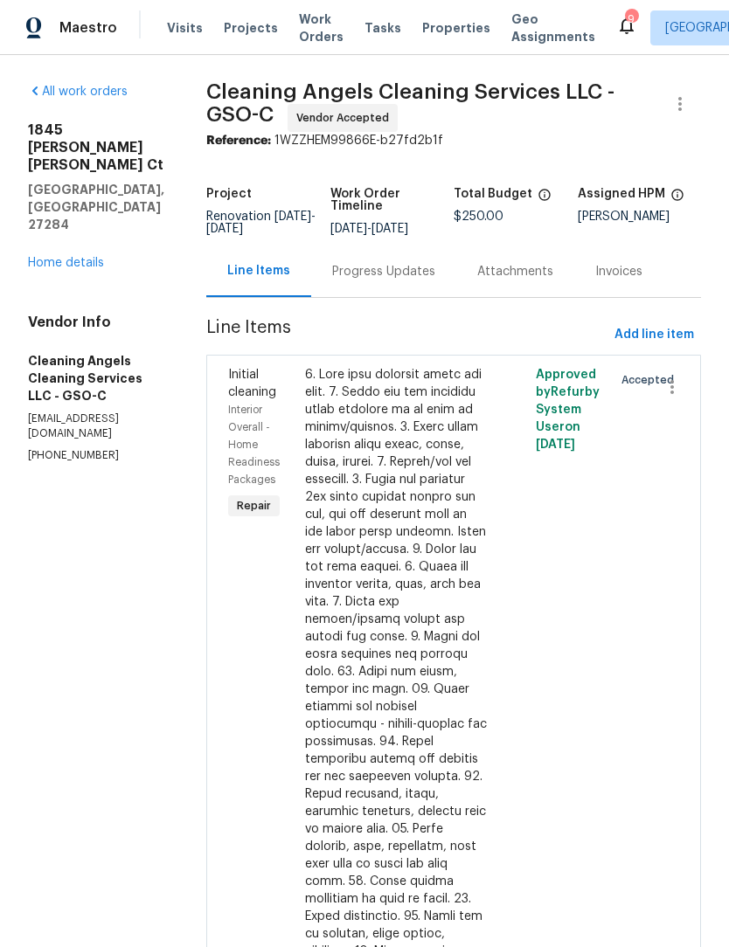
click at [385, 279] on div "Progress Updates" at bounding box center [383, 271] width 103 height 17
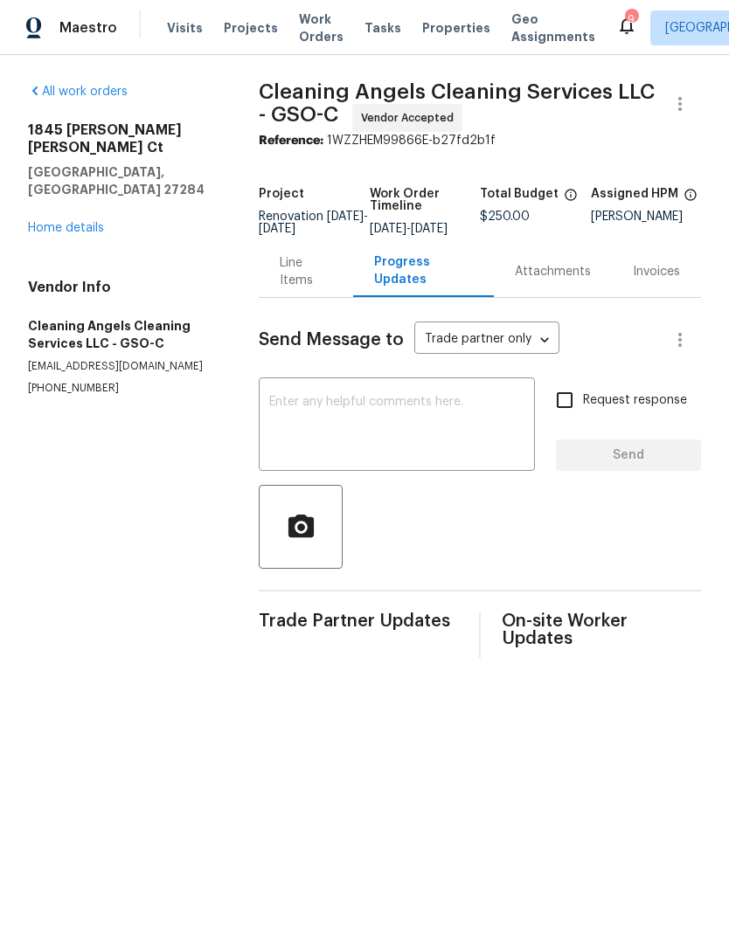
click at [315, 429] on textarea at bounding box center [396, 426] width 255 height 61
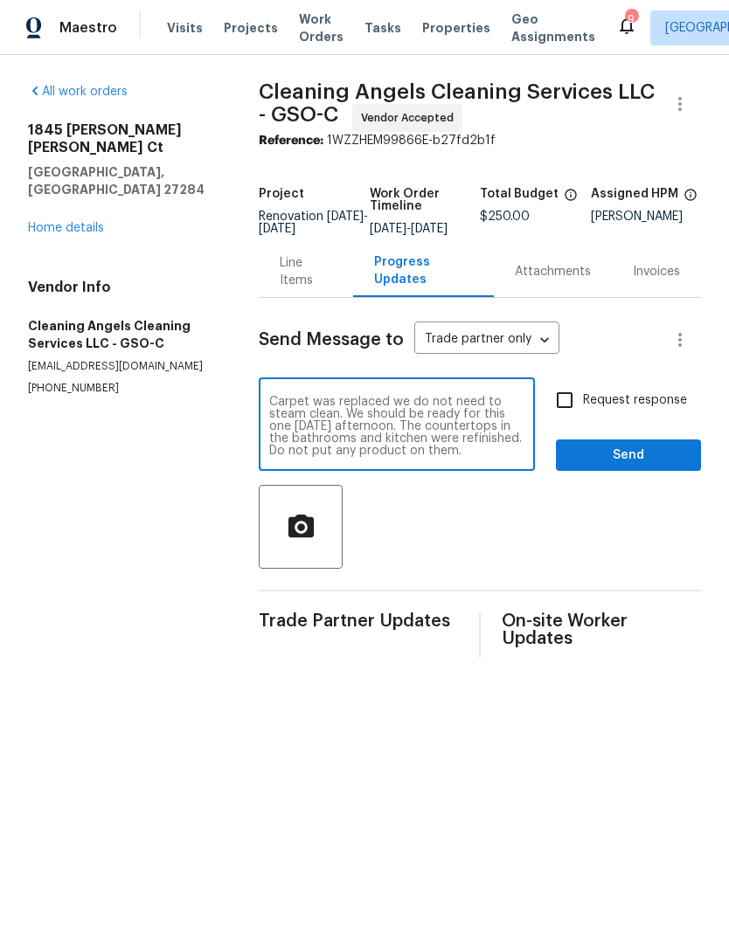
click at [420, 457] on textarea "Carpet was replaced we do not need to steam clean. We should be ready for this …" at bounding box center [396, 426] width 255 height 61
type textarea "Carpet was replaced we do not need to steam clean. We should be ready for this …"
click at [571, 419] on input "Request response" at bounding box center [564, 400] width 37 height 37
checkbox input "true"
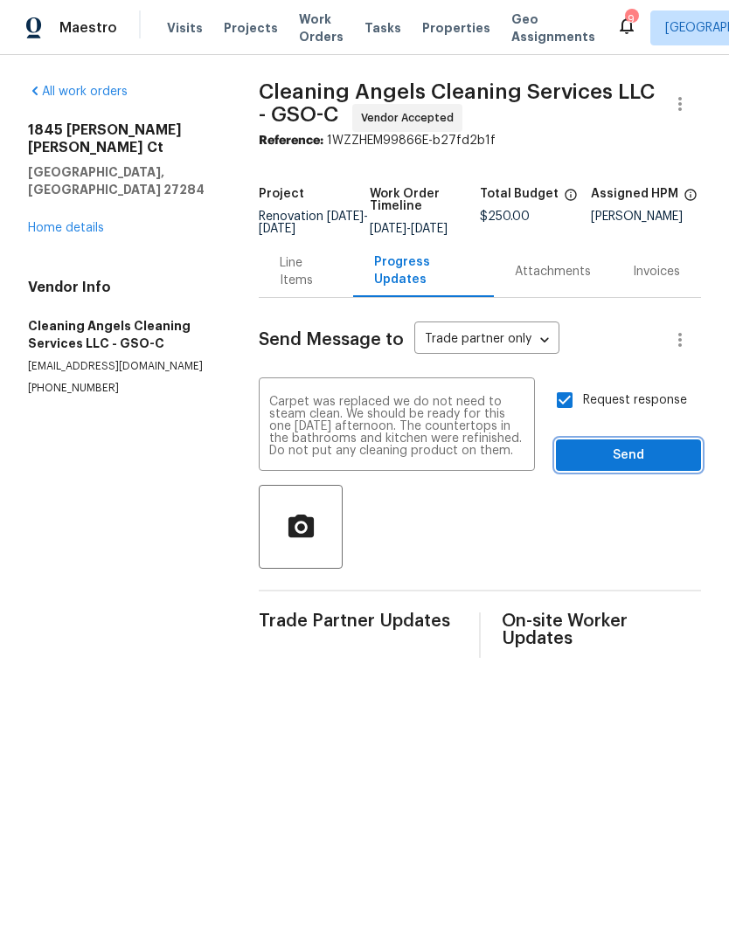
click at [632, 467] on span "Send" at bounding box center [628, 456] width 117 height 22
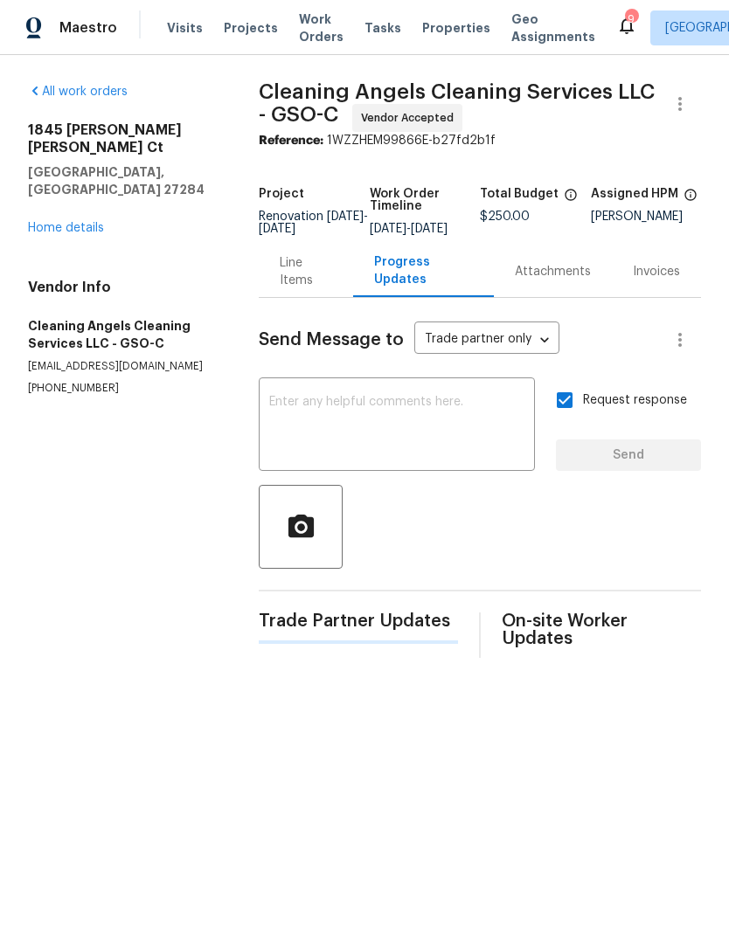
scroll to position [0, 0]
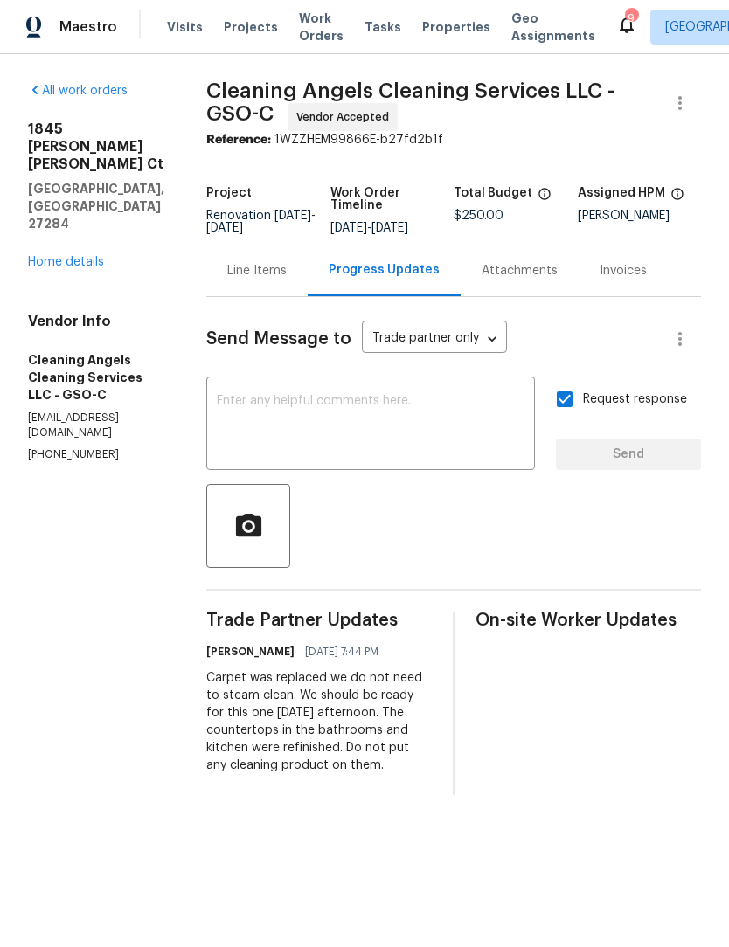
click at [55, 257] on link "Home details" at bounding box center [66, 263] width 76 height 12
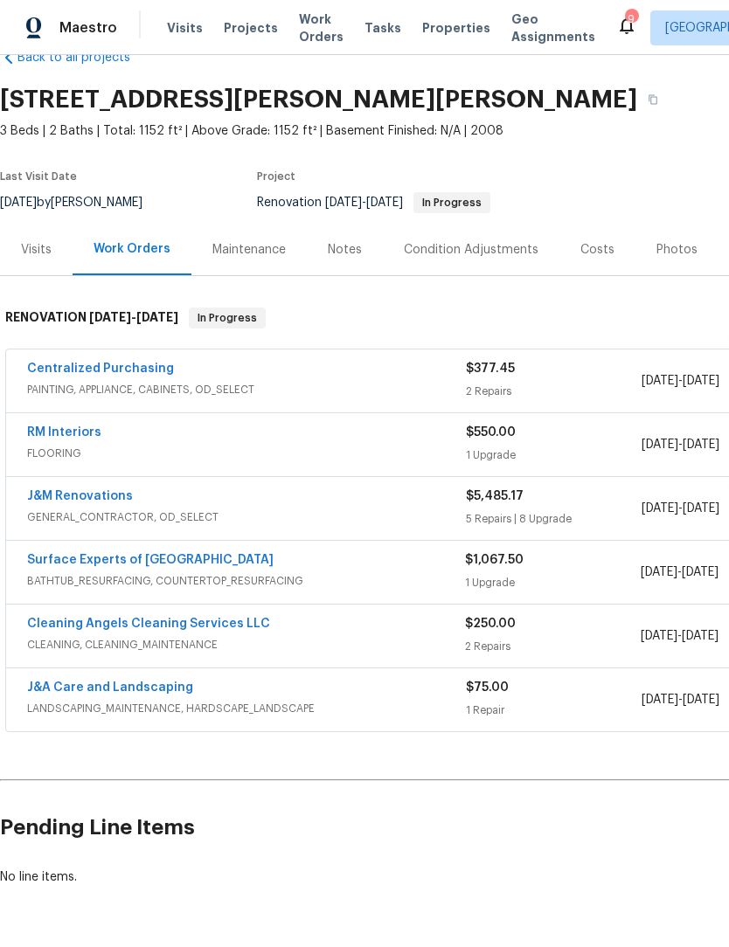
scroll to position [40, 0]
click at [52, 500] on link "J&M Renovations" at bounding box center [80, 497] width 106 height 12
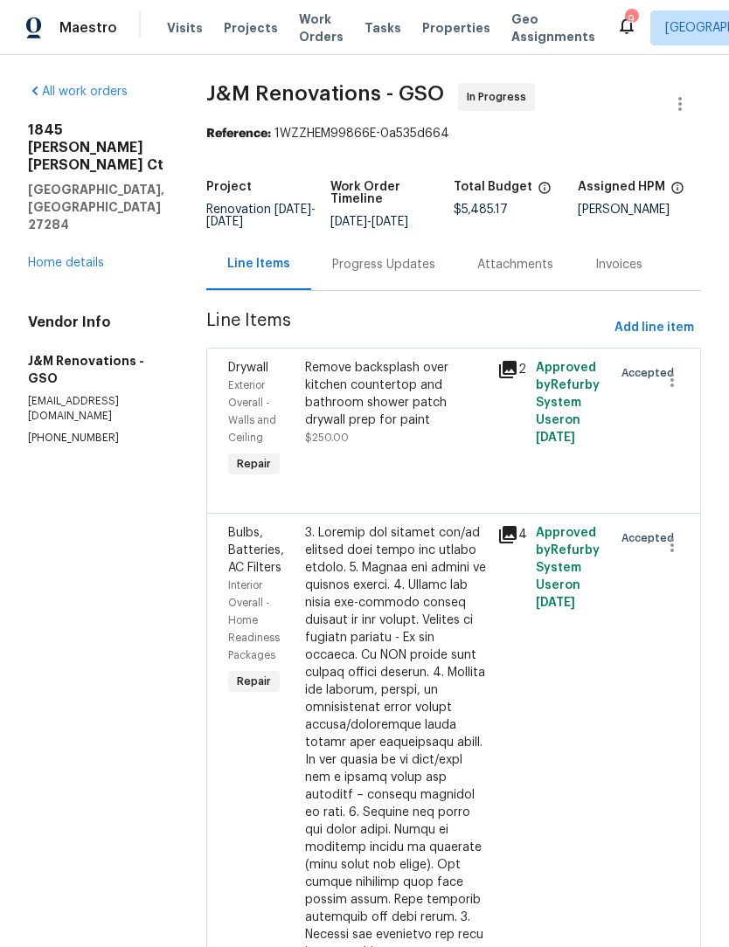
click at [56, 257] on link "Home details" at bounding box center [66, 263] width 76 height 12
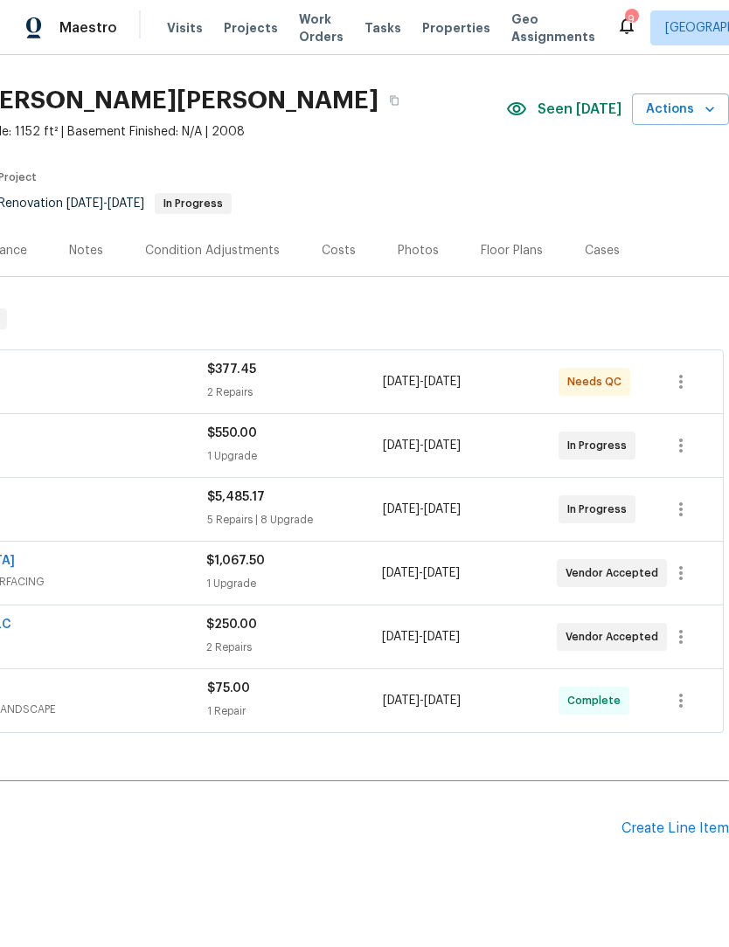
scroll to position [40, 259]
click at [704, 122] on button "Actions" at bounding box center [680, 110] width 97 height 32
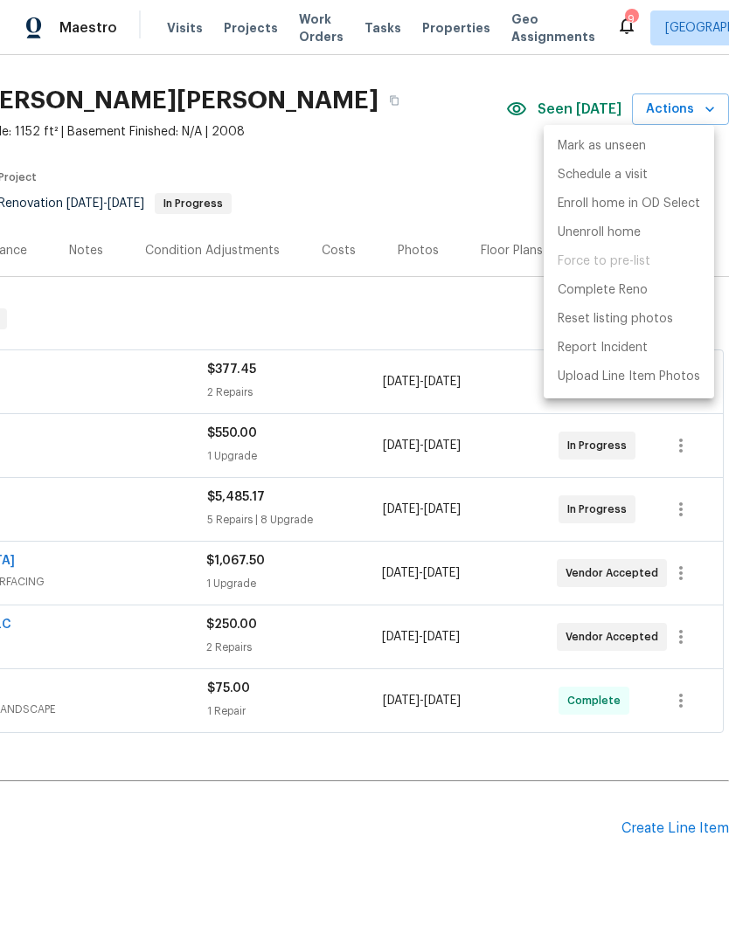
click at [642, 78] on div at bounding box center [364, 473] width 729 height 947
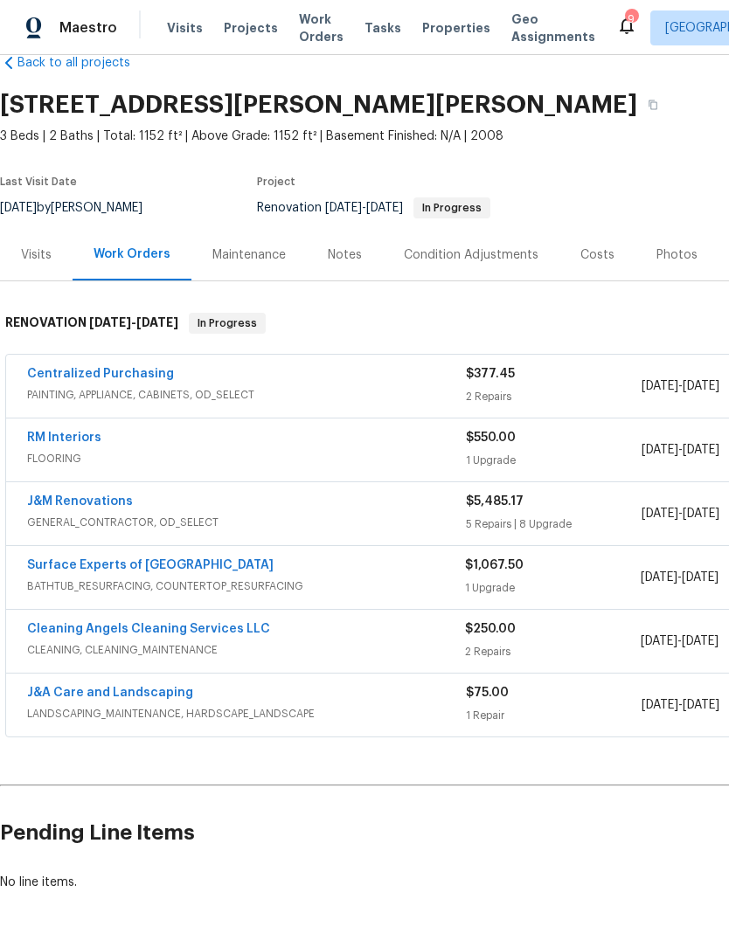
scroll to position [36, 0]
click at [33, 267] on div "Visits" at bounding box center [36, 255] width 73 height 52
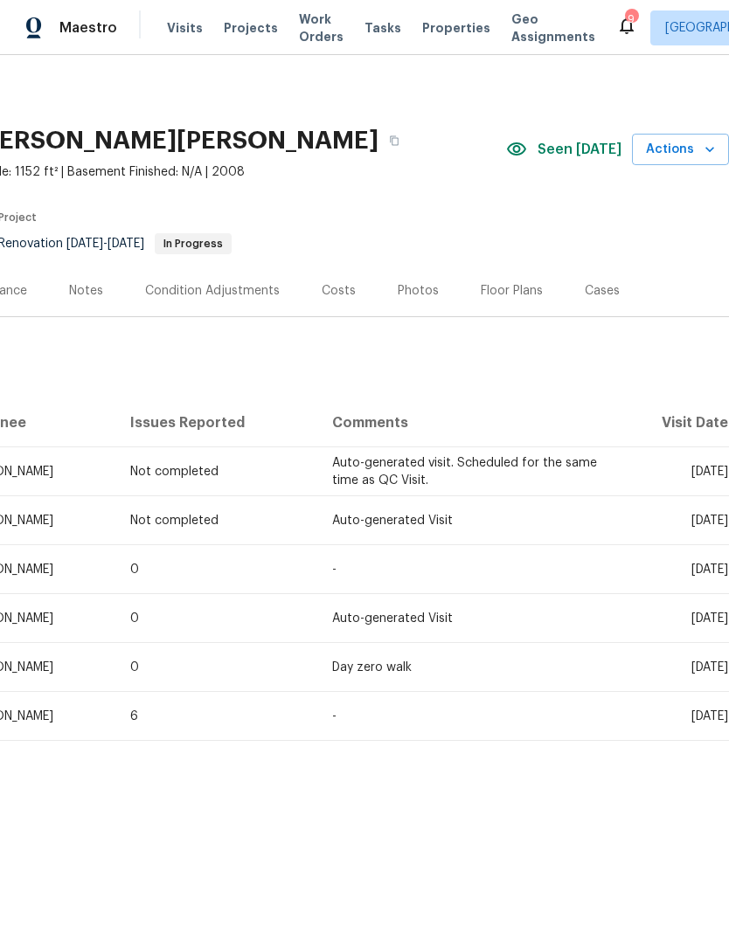
scroll to position [0, 259]
click at [682, 163] on button "Actions" at bounding box center [680, 150] width 97 height 32
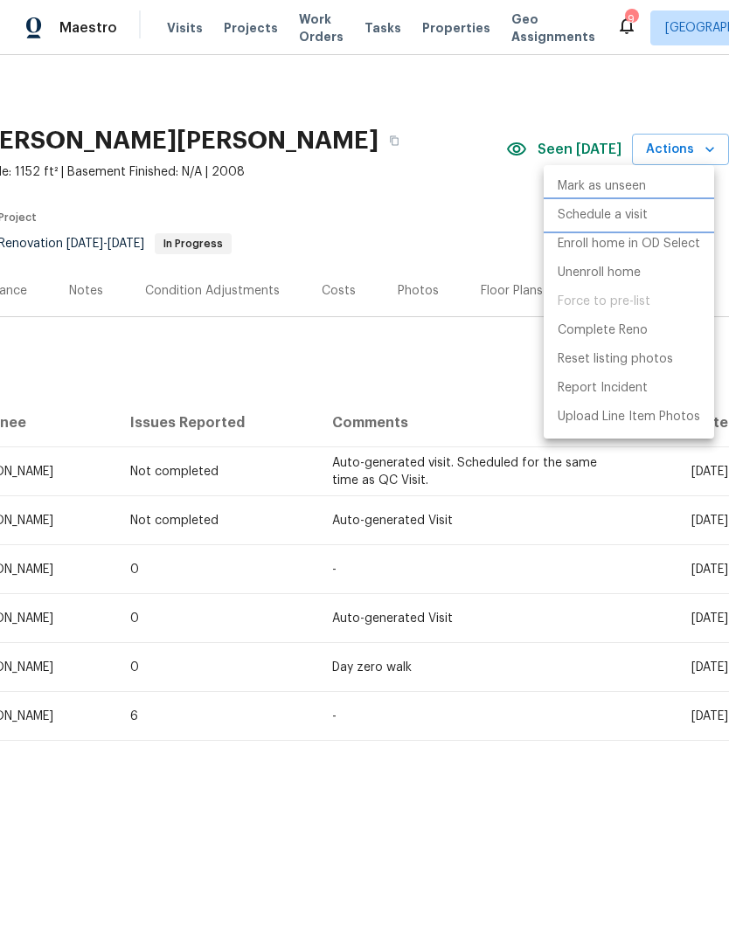
click at [621, 220] on p "Schedule a visit" at bounding box center [603, 215] width 90 height 18
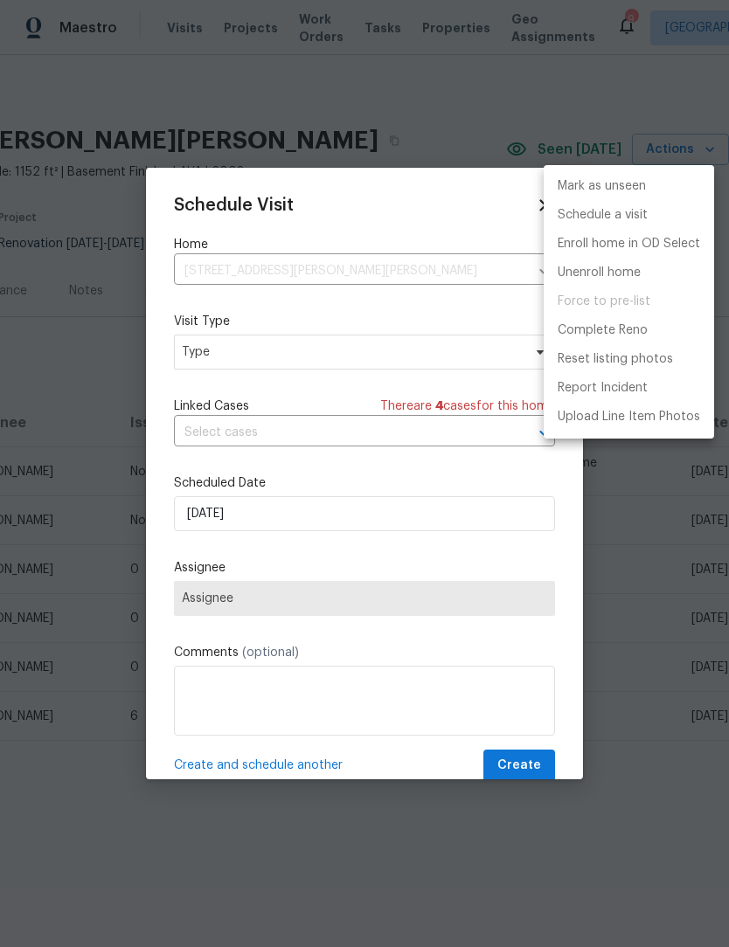
click at [254, 357] on div at bounding box center [364, 473] width 729 height 947
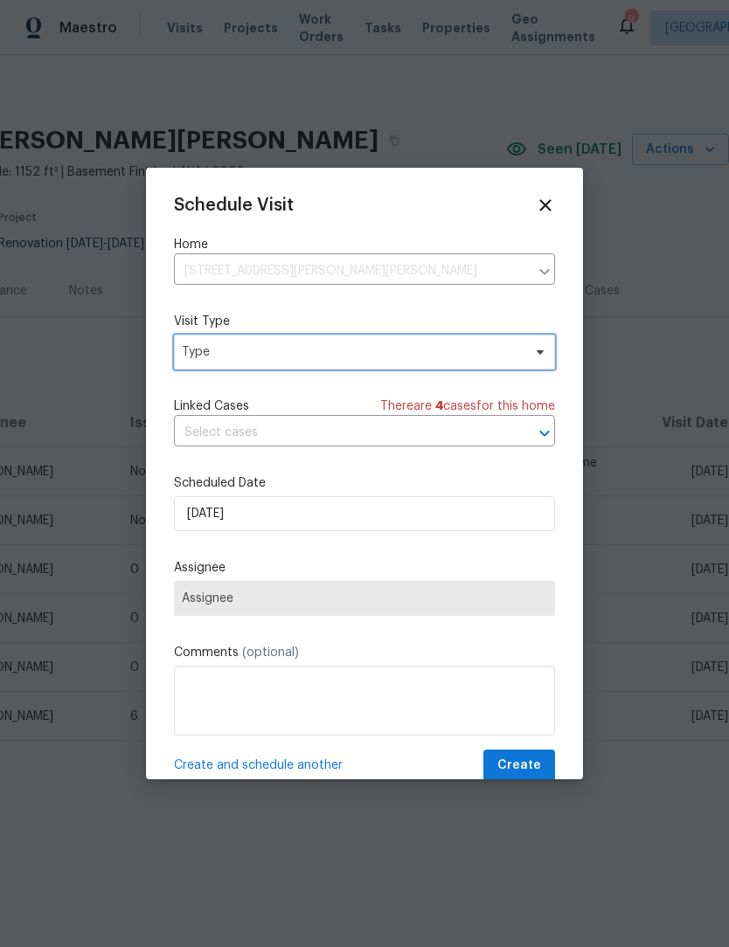
click at [282, 353] on span "Type" at bounding box center [352, 351] width 340 height 17
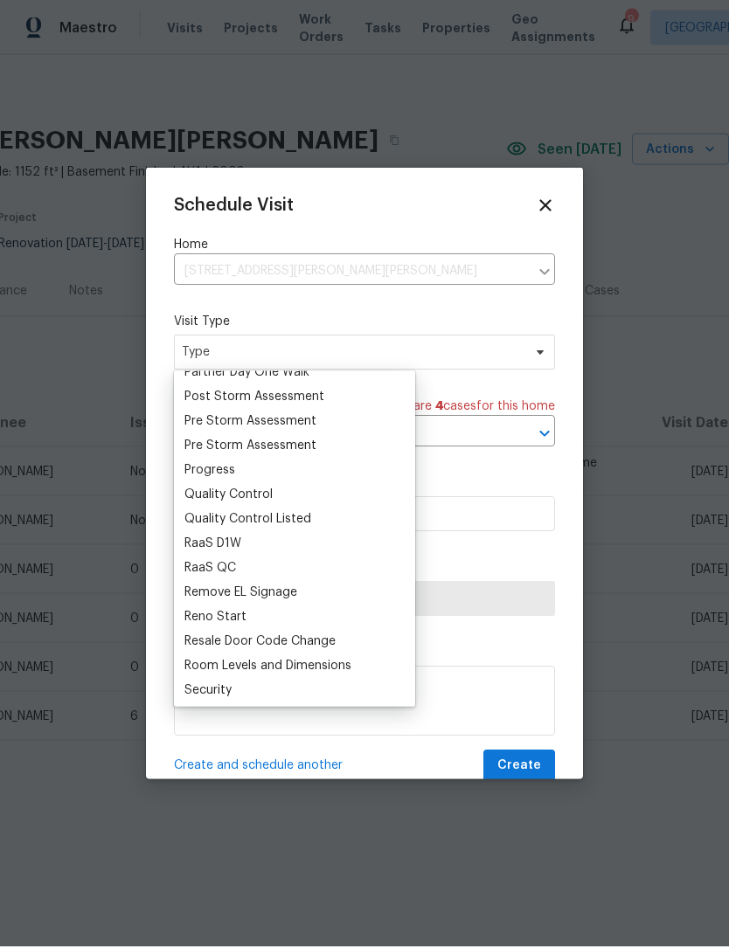
scroll to position [1064, 0]
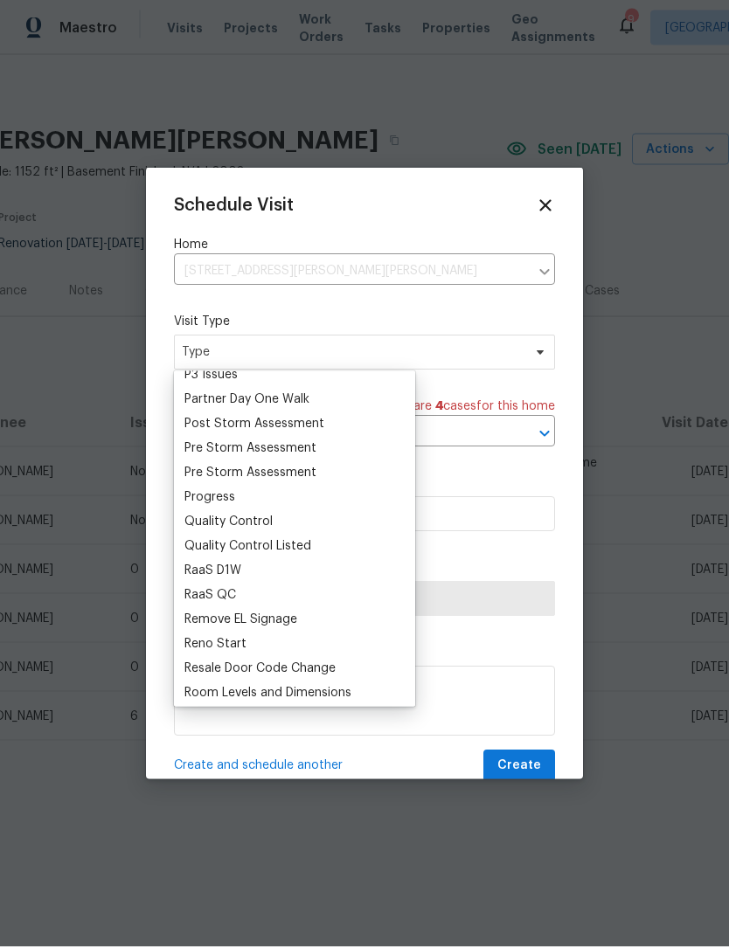
click at [214, 490] on div "Progress" at bounding box center [209, 497] width 51 height 17
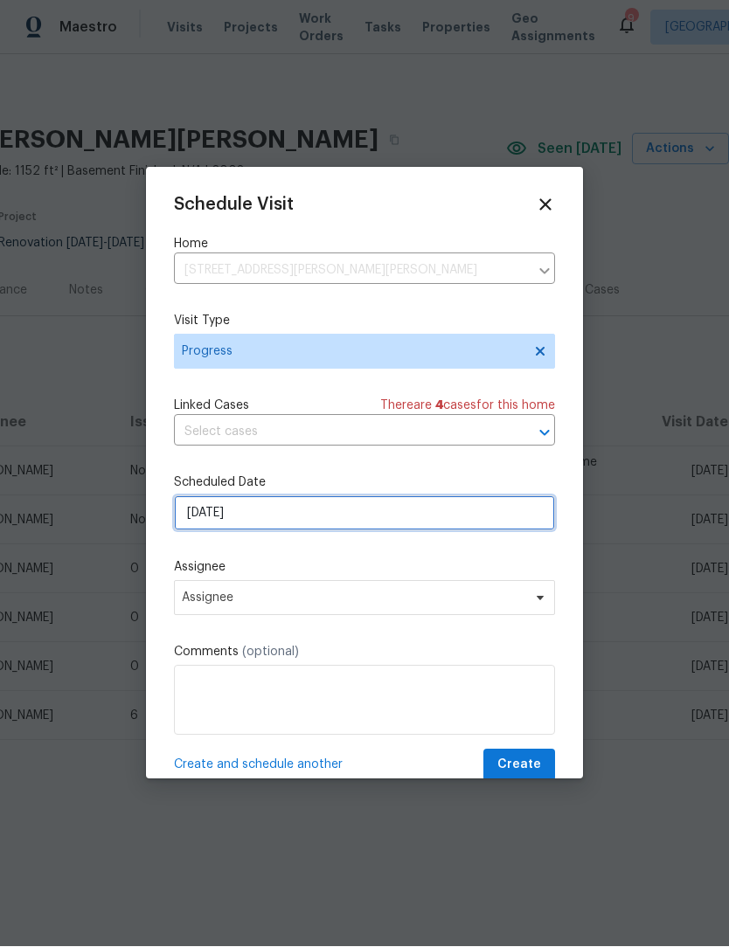
click at [291, 520] on input "8/11/2025" at bounding box center [364, 513] width 381 height 35
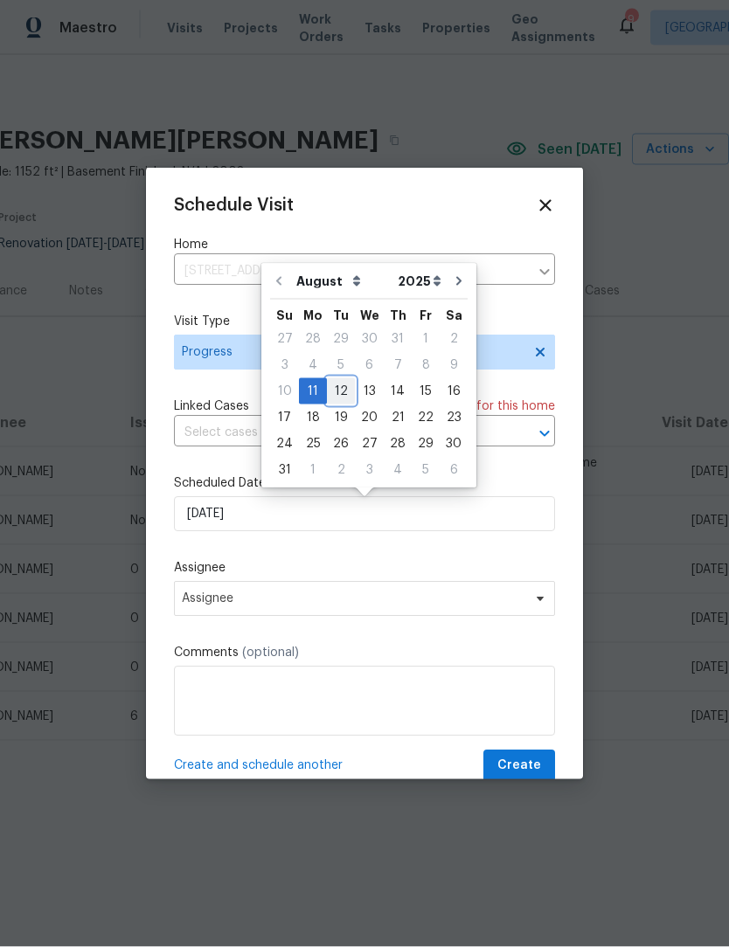
click at [342, 393] on div "12" at bounding box center [341, 391] width 28 height 24
type input "[DATE]"
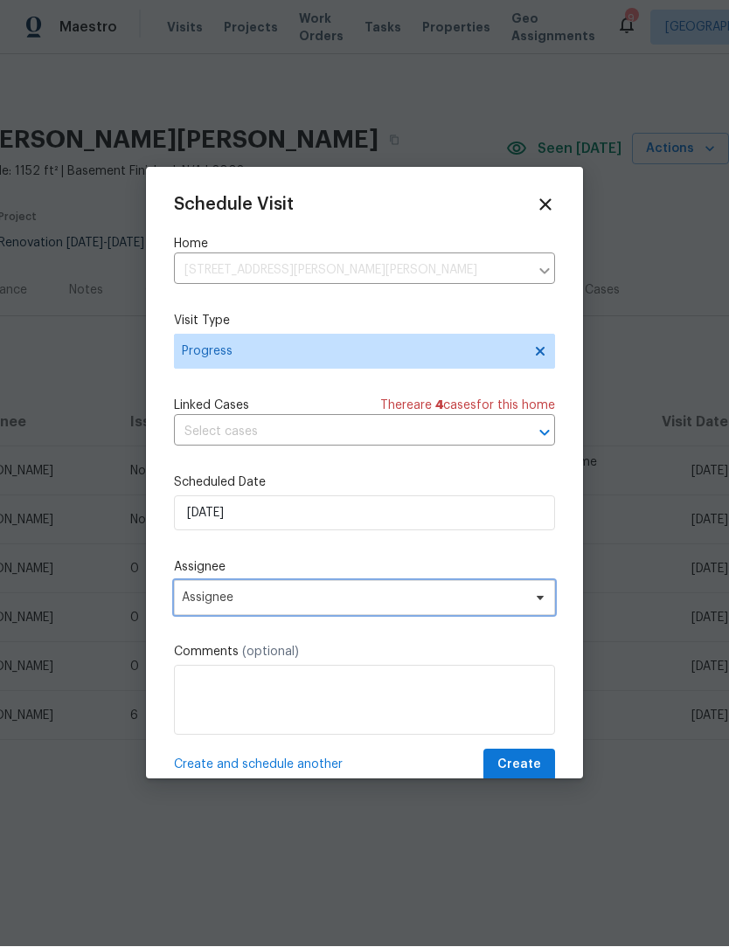
click at [284, 610] on span "Assignee" at bounding box center [364, 598] width 381 height 35
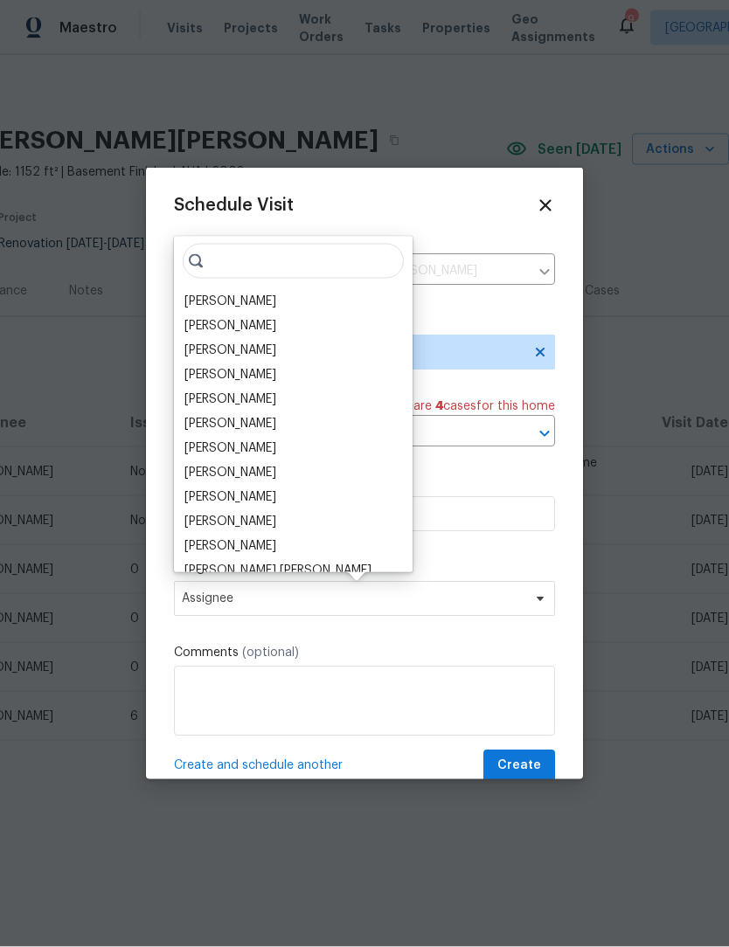
click at [221, 300] on div "[PERSON_NAME]" at bounding box center [230, 301] width 92 height 17
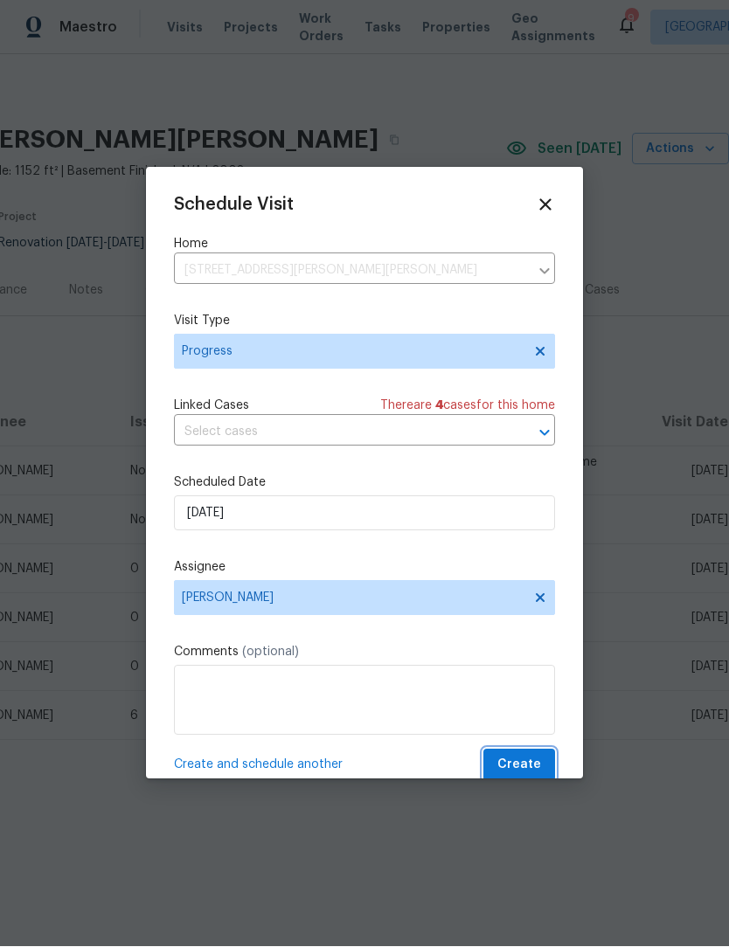
click at [538, 763] on span "Create" at bounding box center [519, 766] width 44 height 22
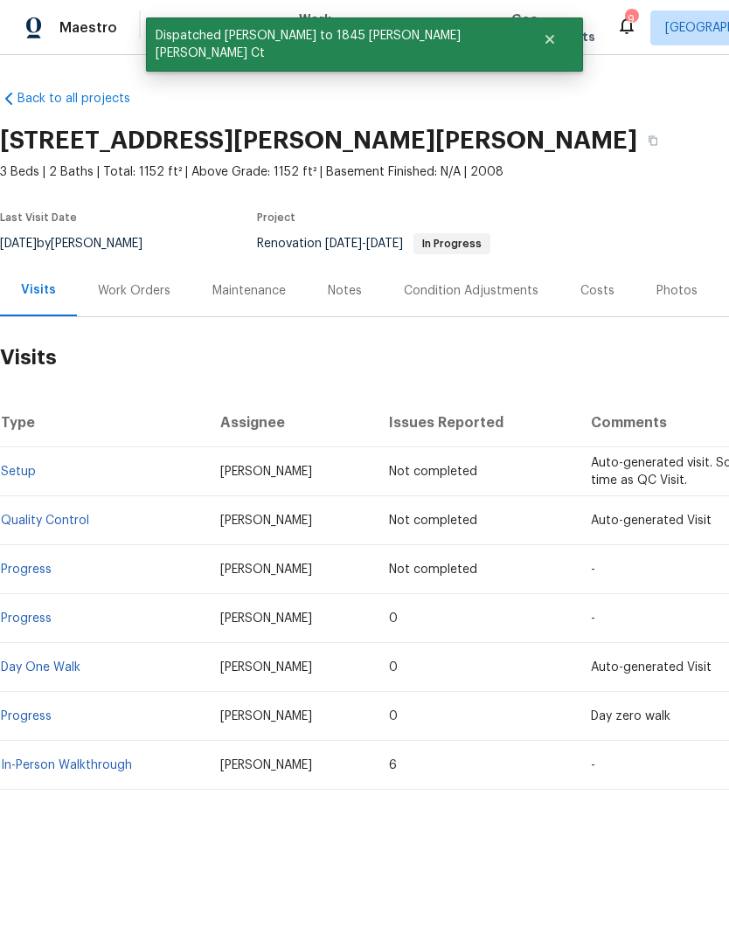
scroll to position [0, 0]
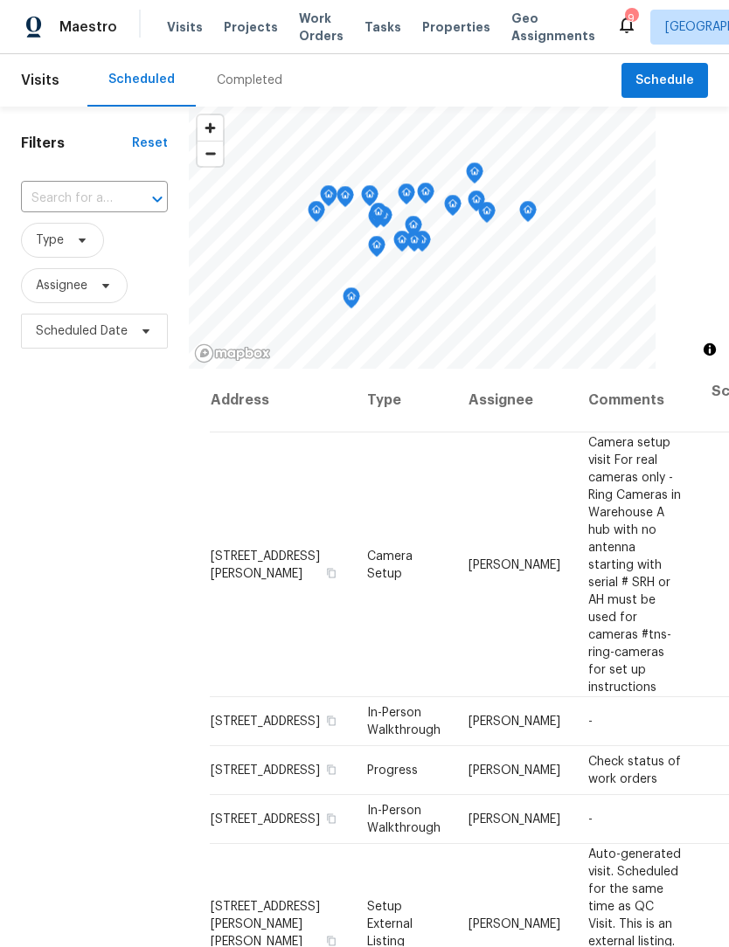
scroll to position [1, 0]
click at [312, 44] on span "Work Orders" at bounding box center [321, 27] width 45 height 35
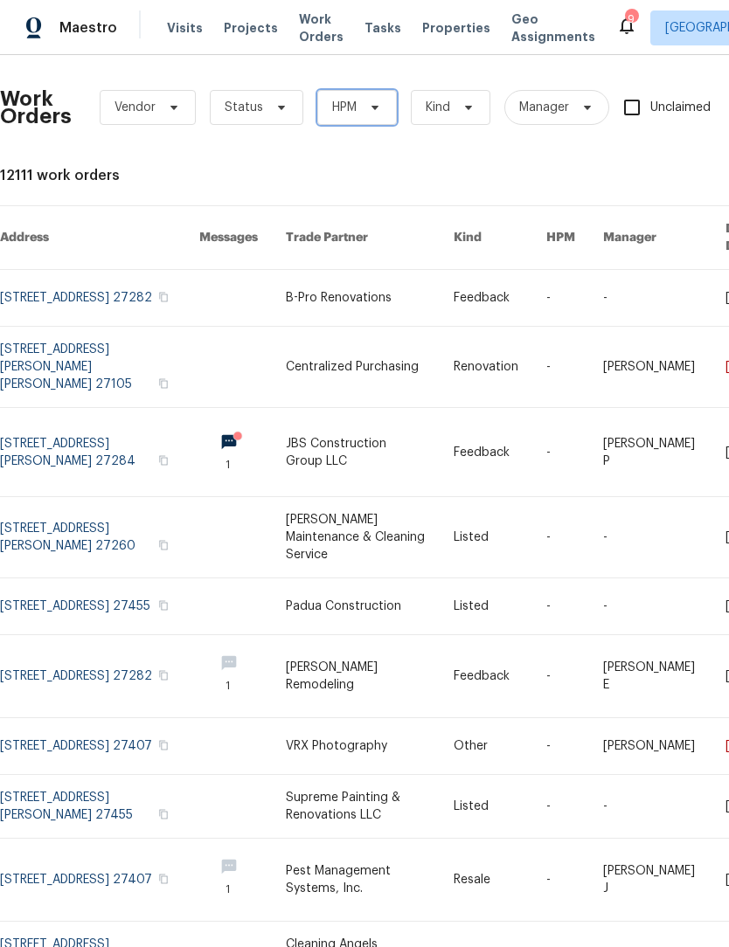
click at [365, 117] on span "HPM" at bounding box center [357, 107] width 80 height 35
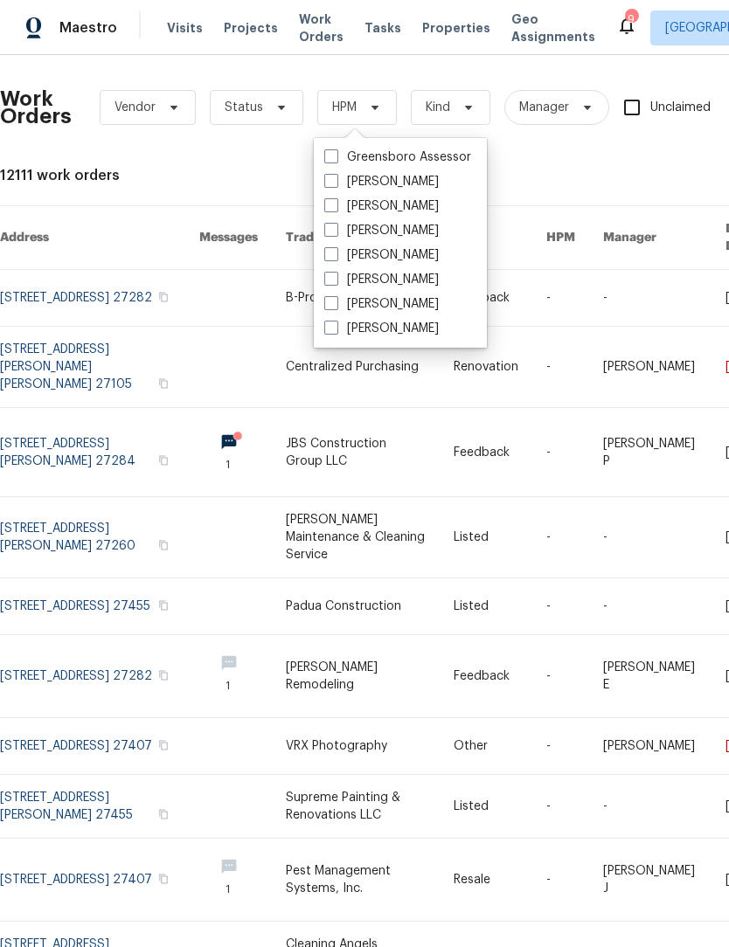
click at [532, 184] on div "Work Orders Vendor Status HPM Kind Manager Unclaimed ​ View Reno Index 12111 wo…" at bounding box center [494, 550] width 988 height 962
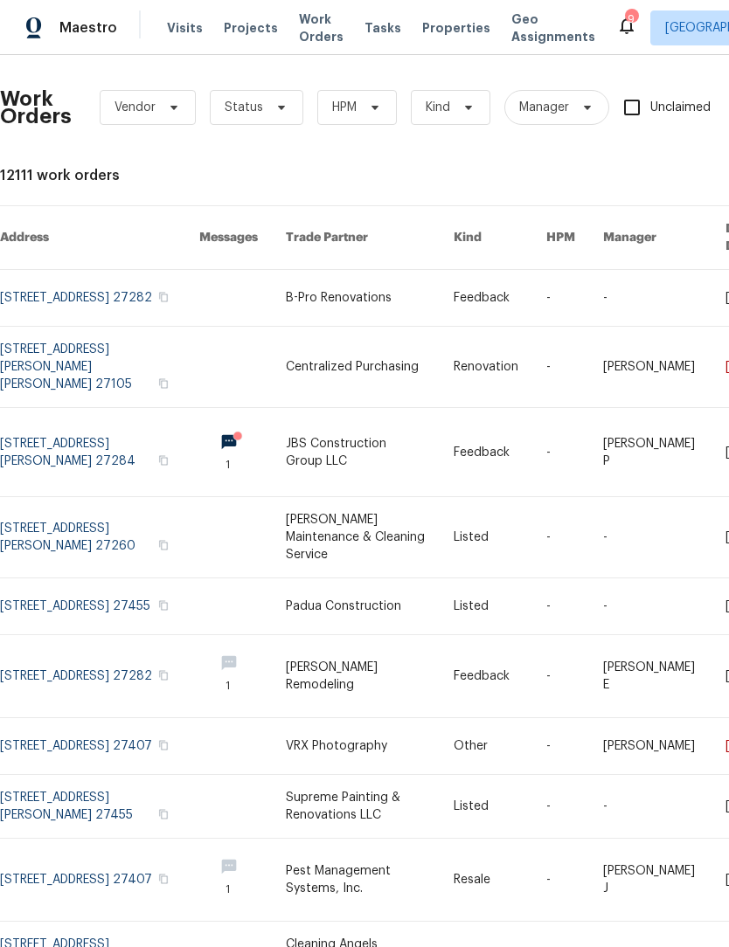
click at [434, 35] on span "Properties" at bounding box center [456, 27] width 68 height 17
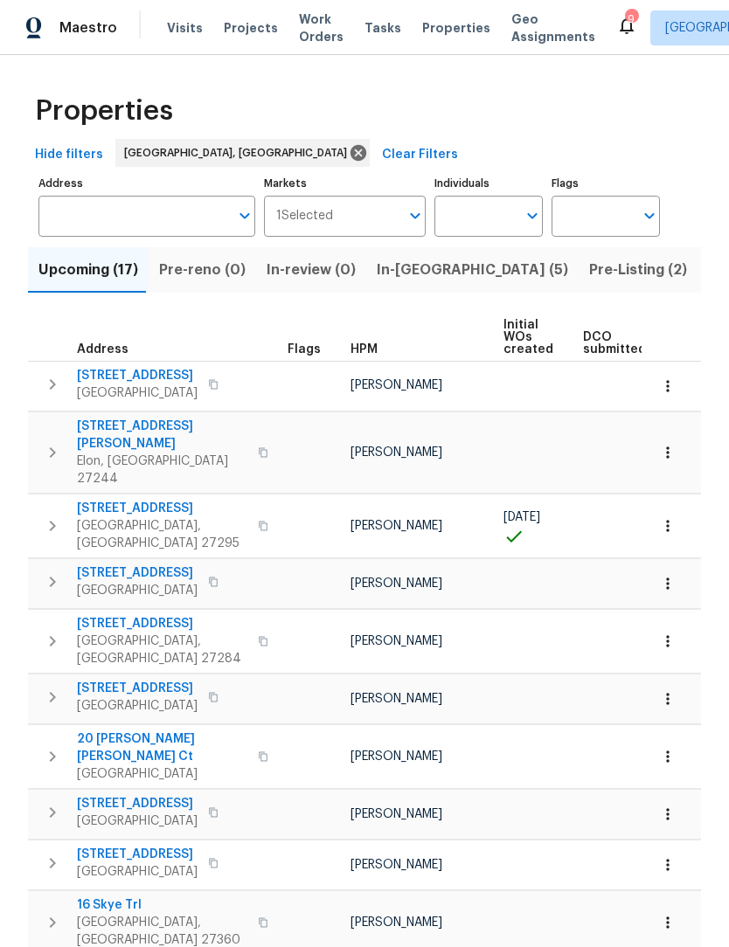
click at [514, 224] on input "Individuals" at bounding box center [475, 216] width 82 height 41
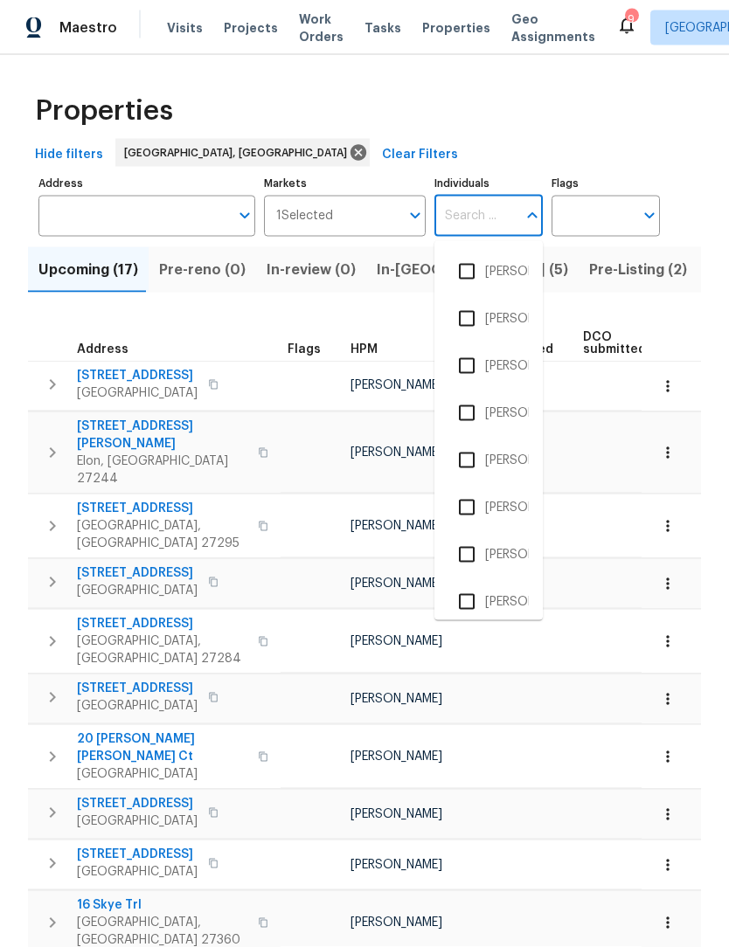
click at [383, 208] on input "Markets" at bounding box center [366, 216] width 67 height 41
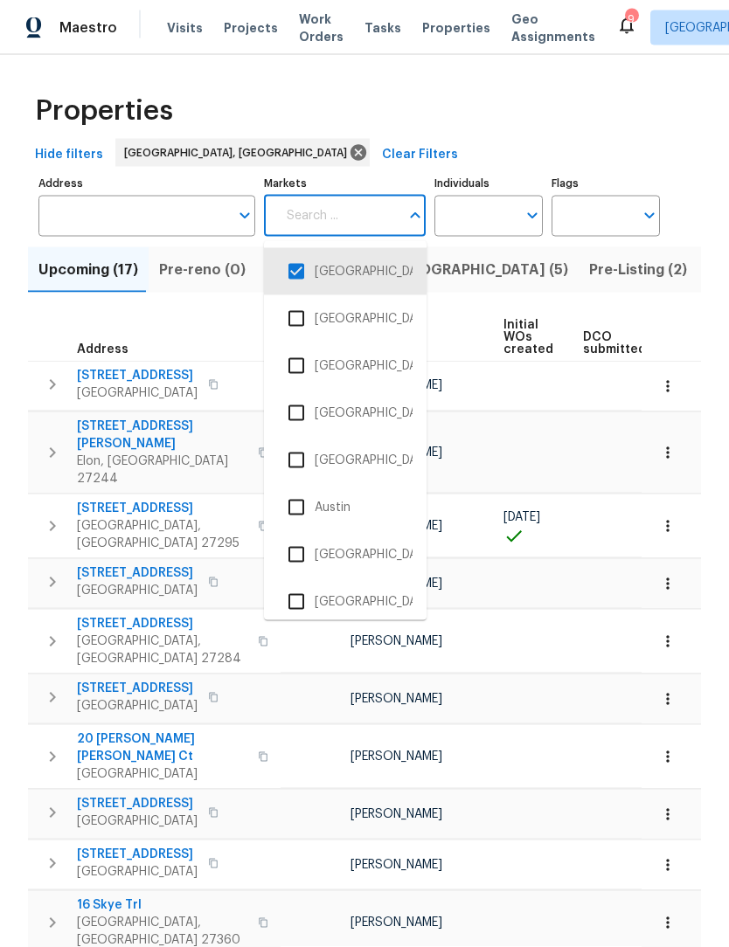
click at [489, 227] on input "Individuals" at bounding box center [475, 216] width 82 height 41
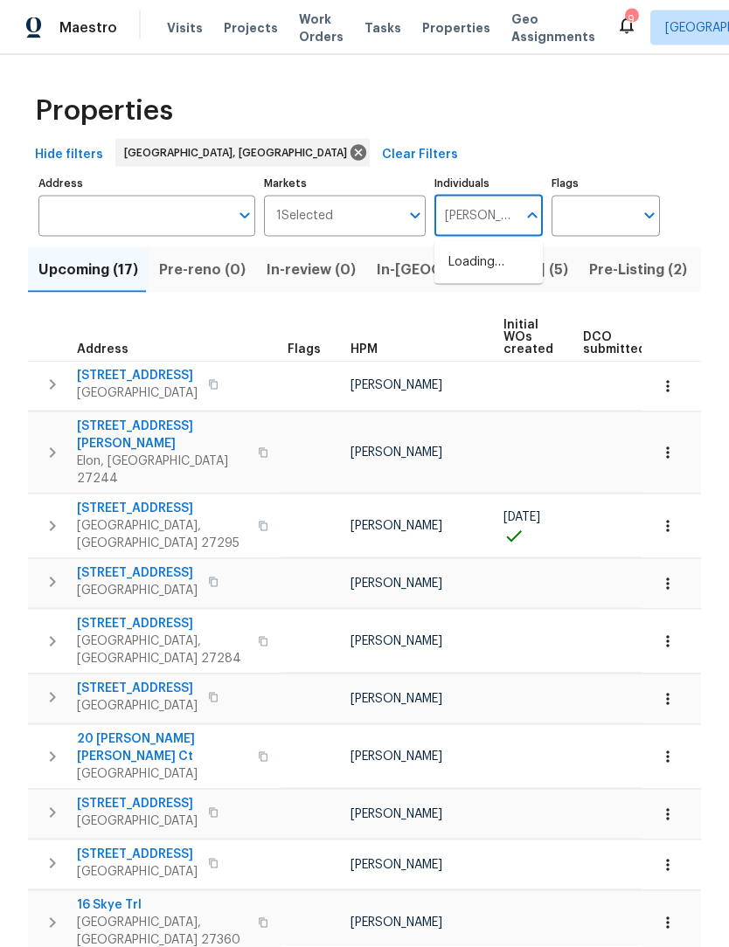
type input "terry"
click at [513, 410] on li "[PERSON_NAME]" at bounding box center [488, 413] width 80 height 37
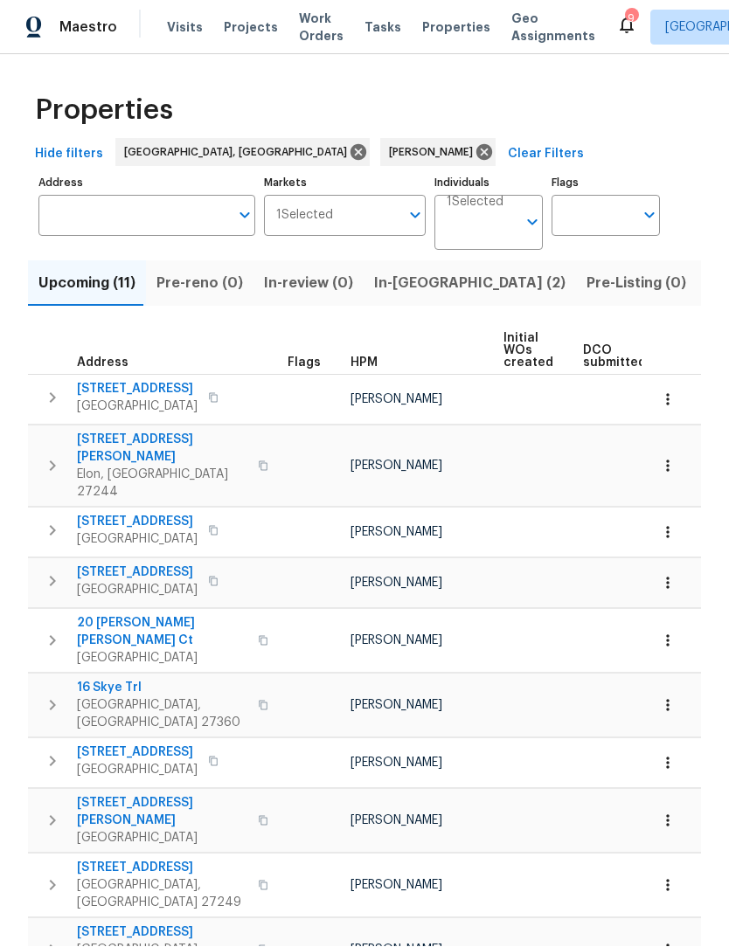
scroll to position [1, 0]
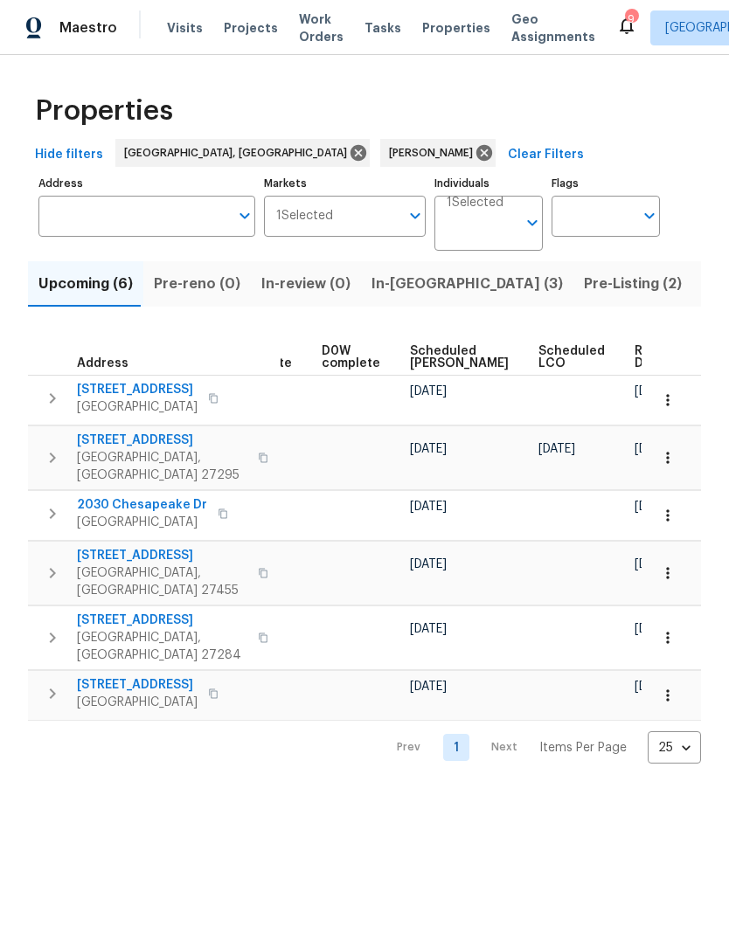
scroll to position [0, 440]
click at [637, 367] on span "Ready Date" at bounding box center [656, 357] width 38 height 24
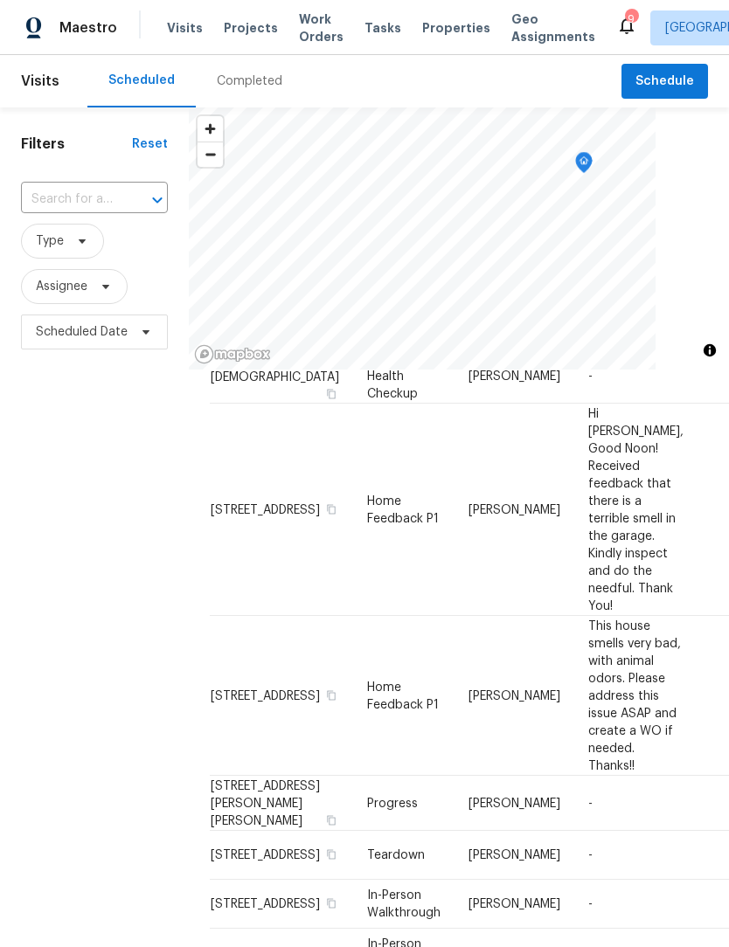
scroll to position [860, 0]
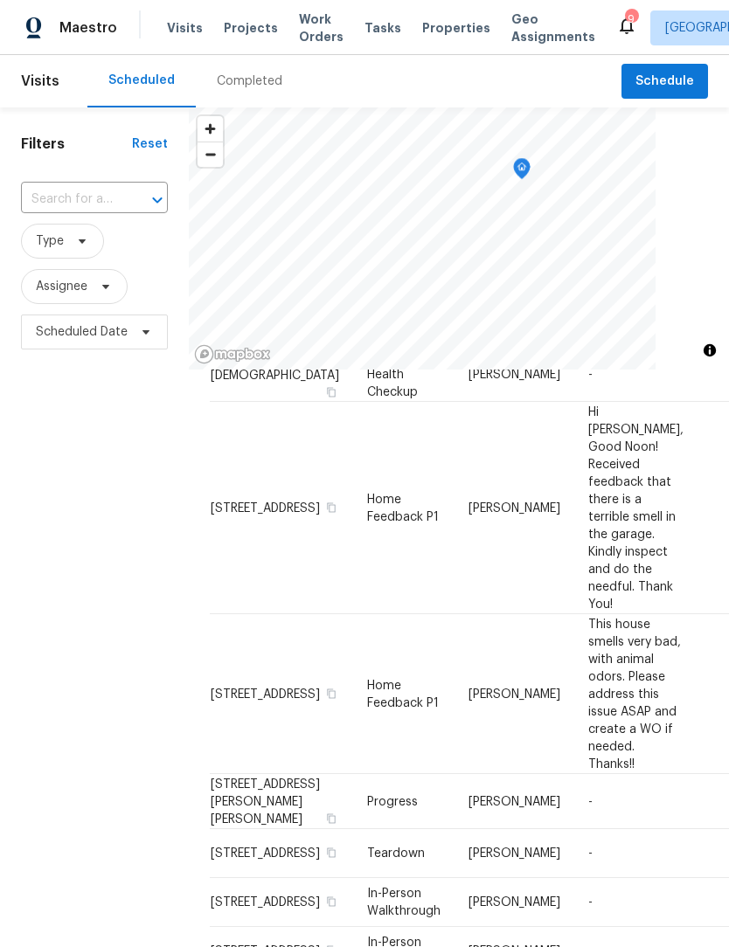
click at [524, 166] on icon "Map marker" at bounding box center [522, 169] width 16 height 20
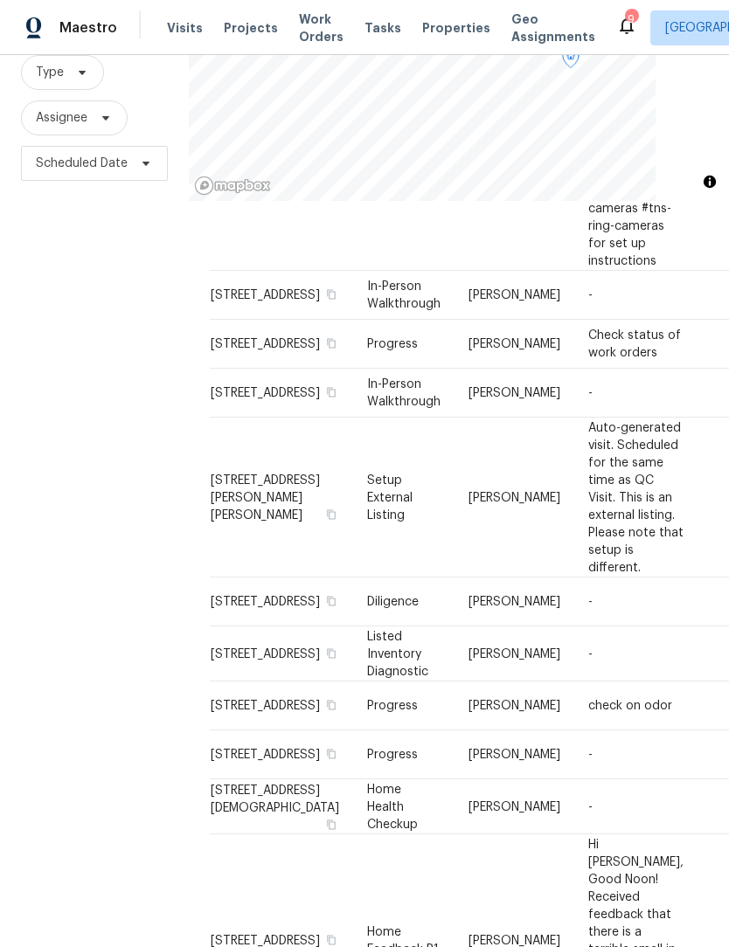
scroll to position [263, 0]
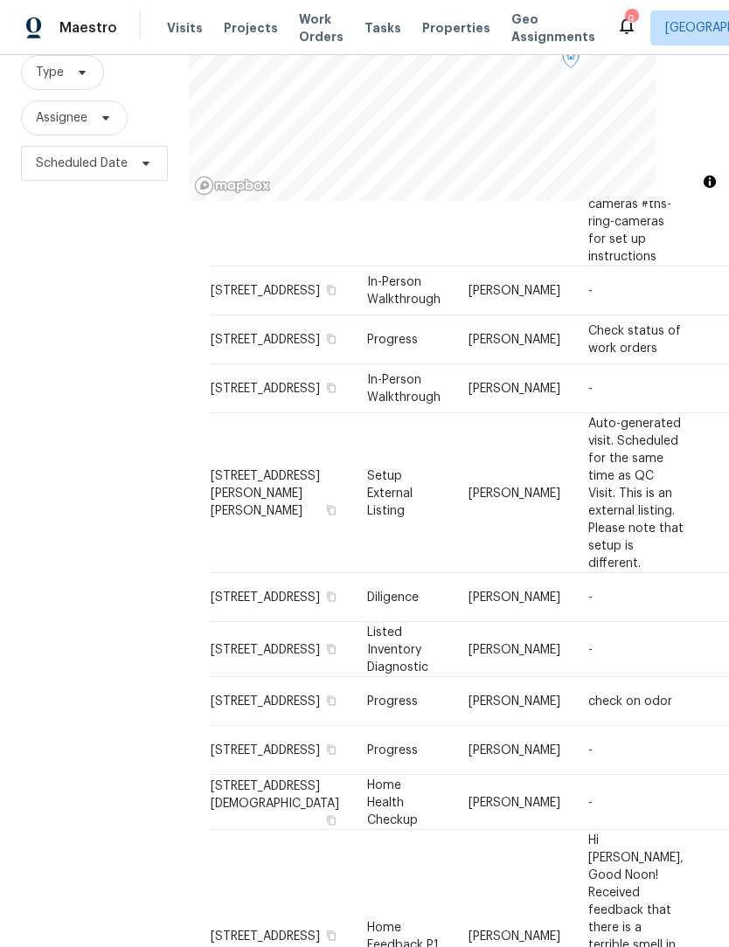
click at [0, 0] on icon at bounding box center [0, 0] width 0 height 0
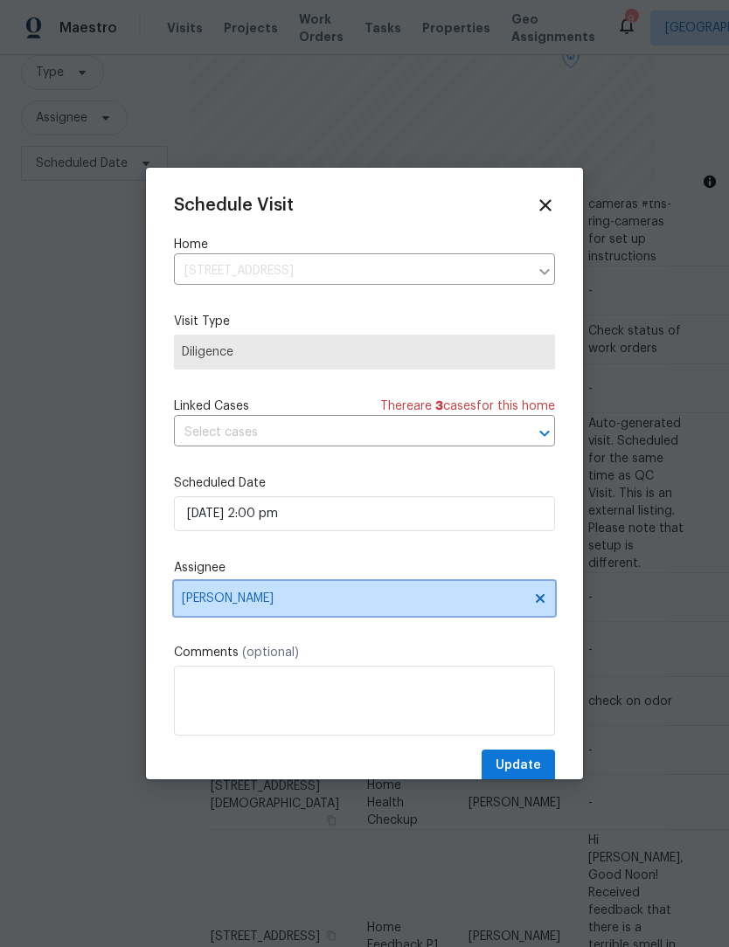
click at [294, 602] on span "[PERSON_NAME]" at bounding box center [353, 599] width 343 height 14
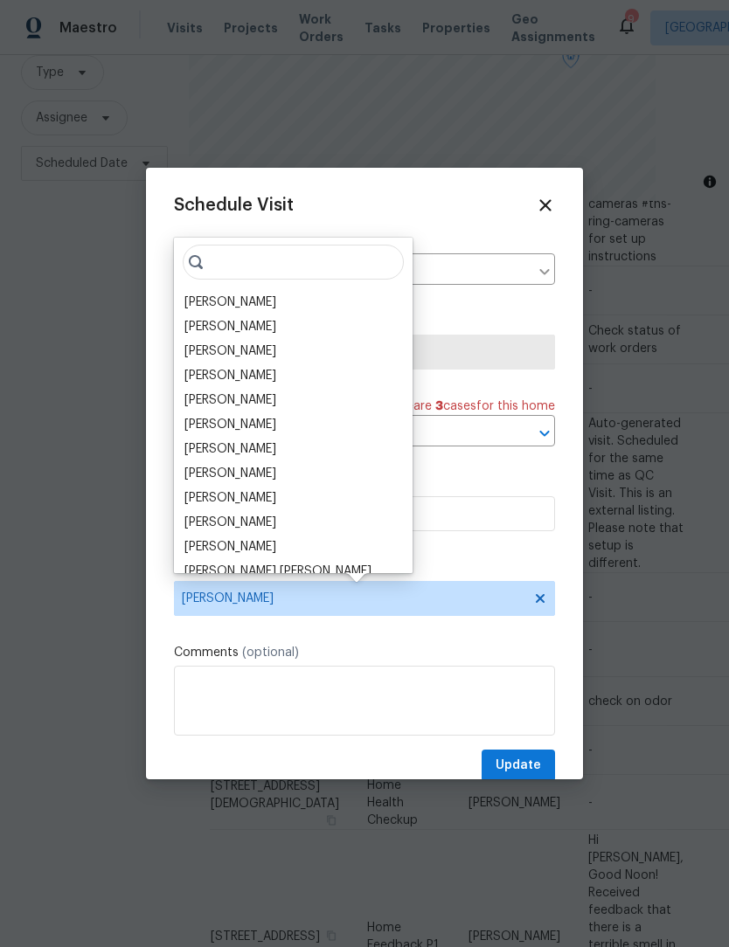
scroll to position [0, 0]
click at [236, 427] on div "[PERSON_NAME]" at bounding box center [230, 423] width 92 height 17
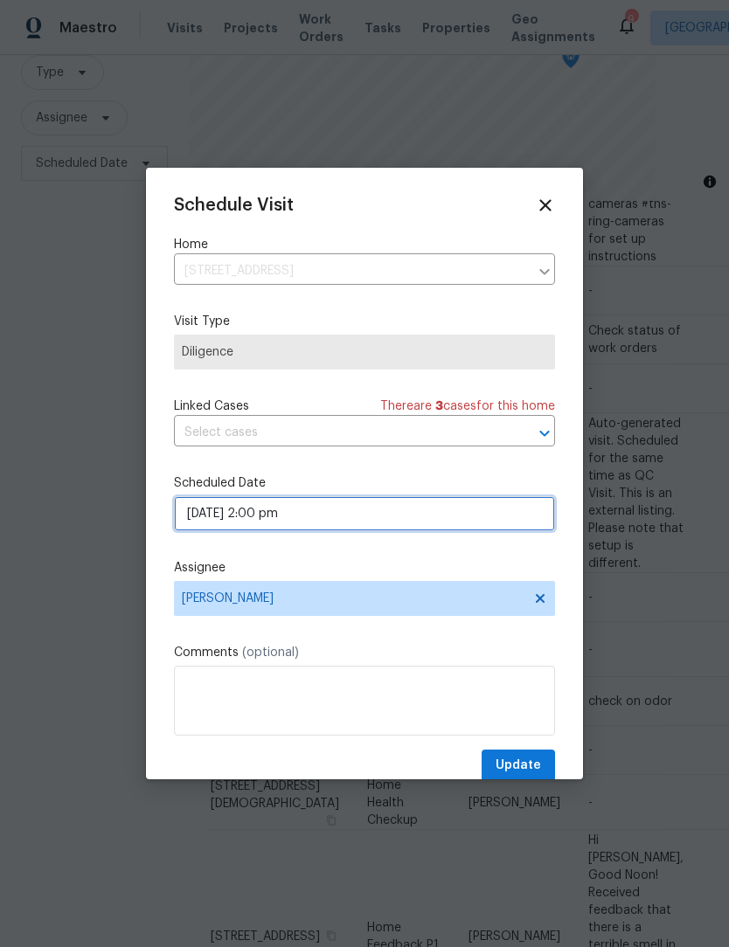
click at [350, 523] on input "08/12/2025 2:00 pm" at bounding box center [364, 513] width 381 height 35
select select "pm"
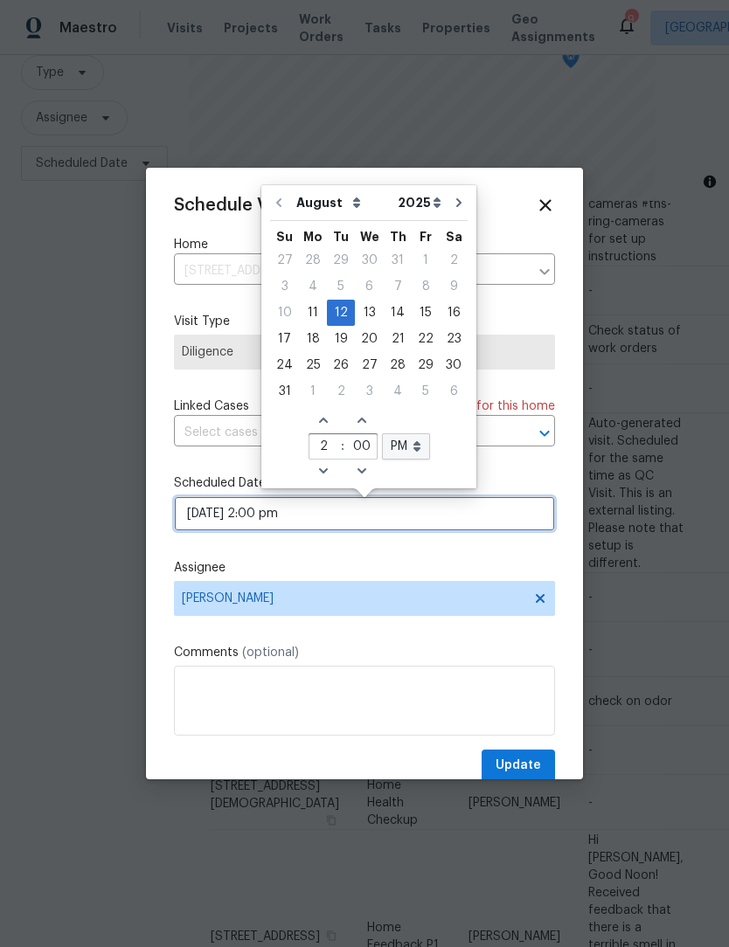
scroll to position [0, 0]
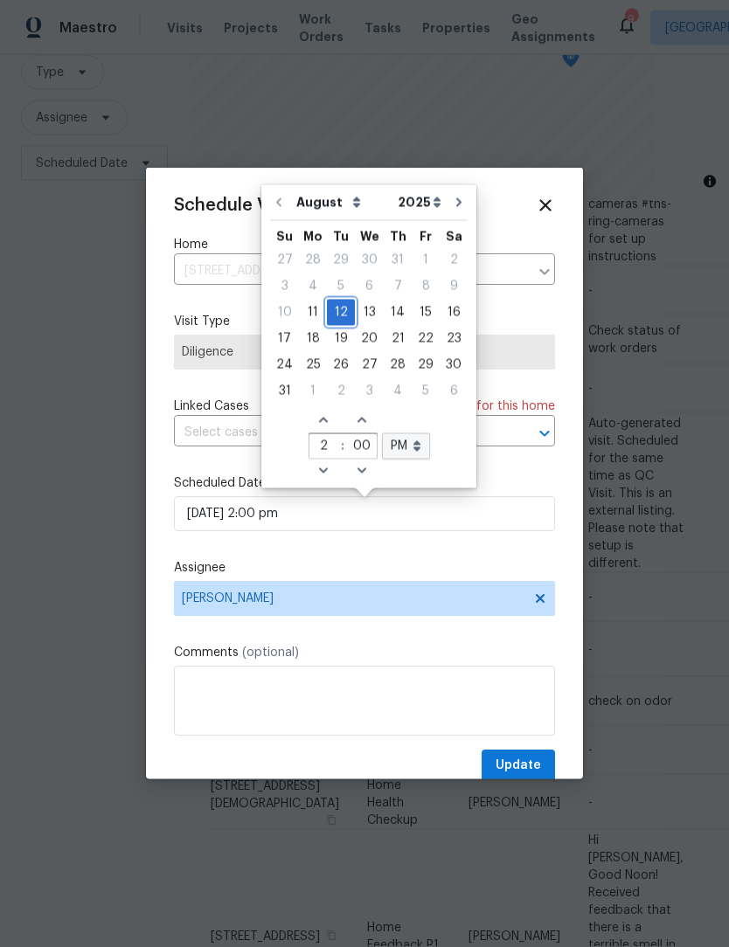
click at [339, 313] on div "12" at bounding box center [341, 313] width 28 height 24
click at [545, 764] on button "Update" at bounding box center [518, 766] width 73 height 32
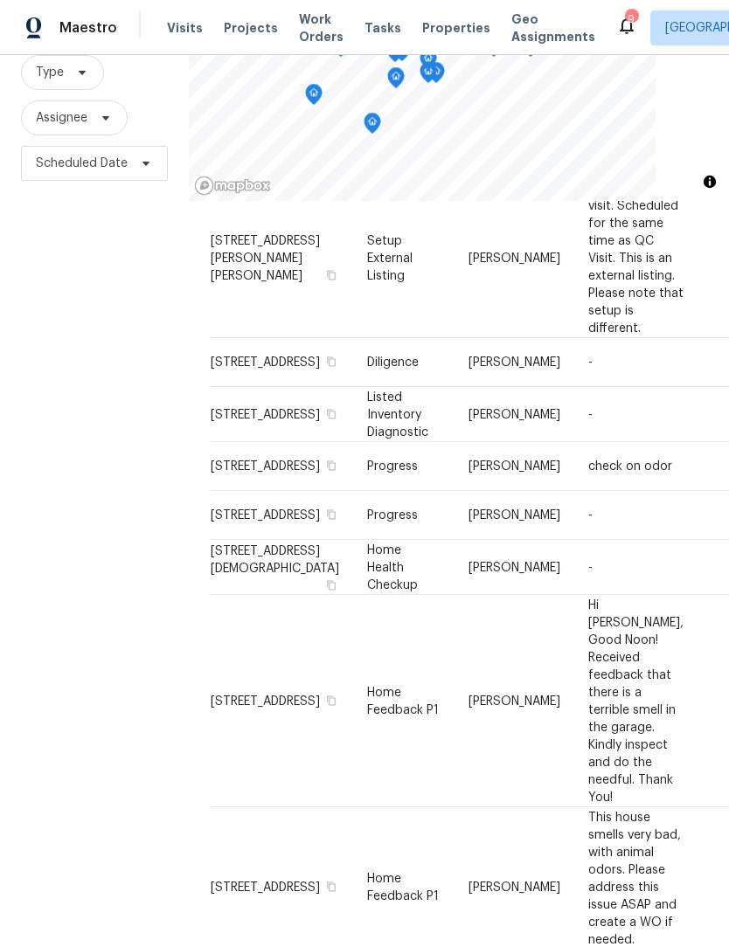
scroll to position [0, 0]
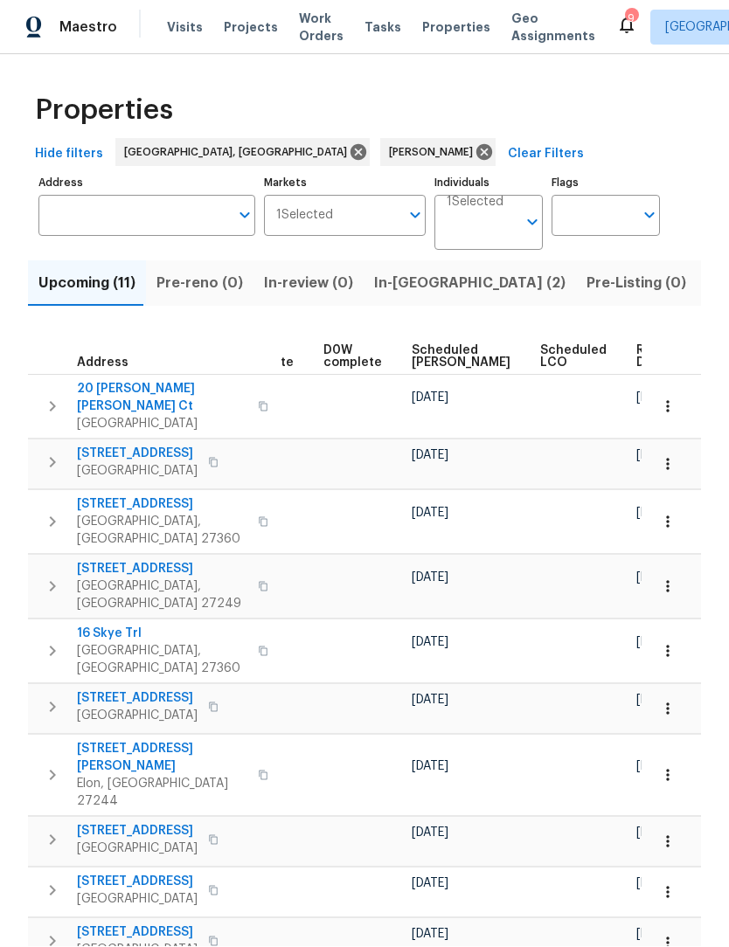
scroll to position [0, 440]
click at [637, 345] on span "Ready Date" at bounding box center [656, 357] width 38 height 24
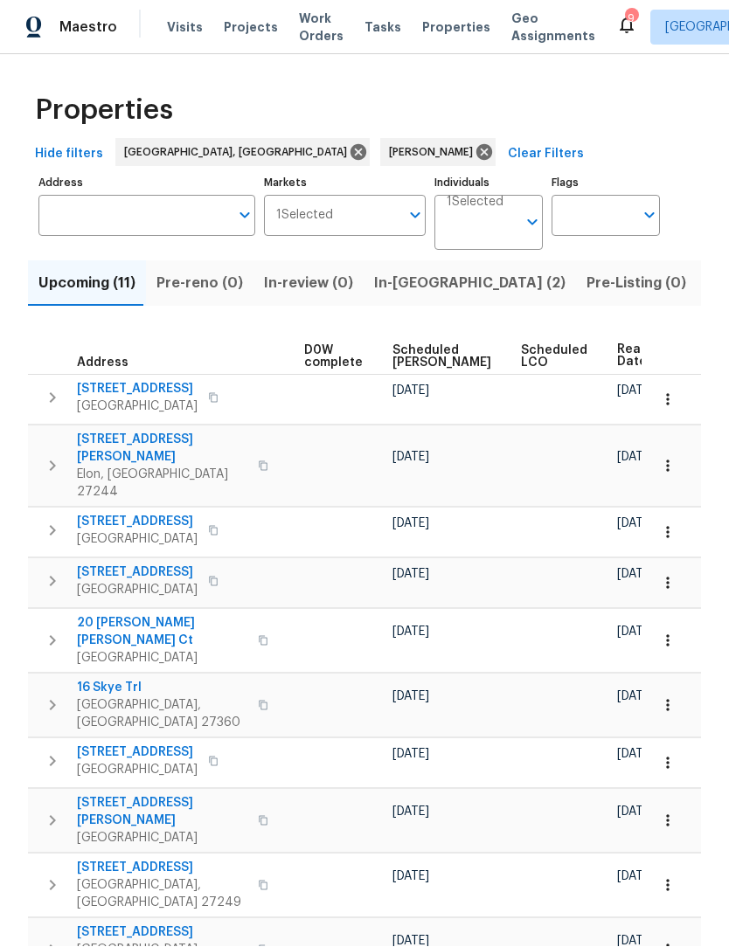
scroll to position [0, 459]
